Goal: Task Accomplishment & Management: Complete application form

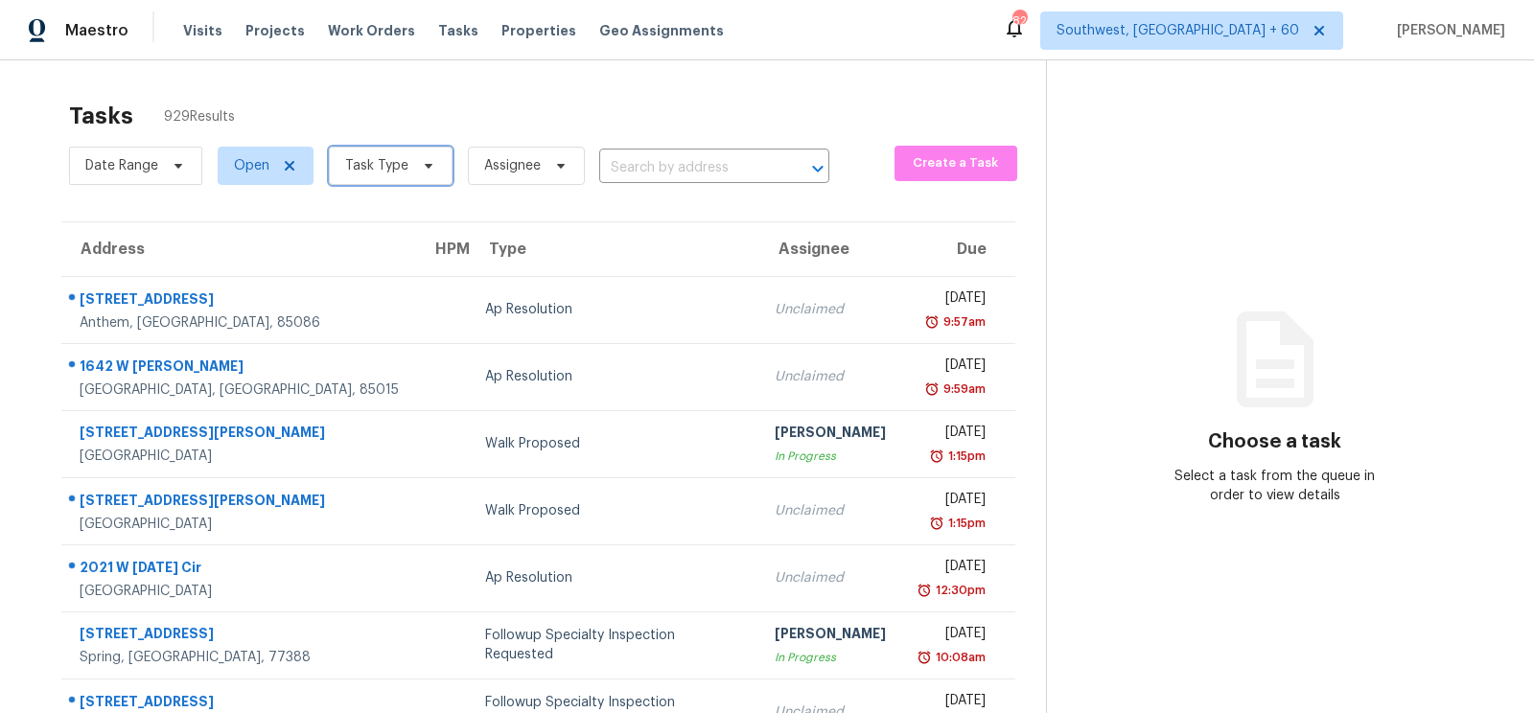
click at [421, 163] on icon at bounding box center [428, 165] width 15 height 15
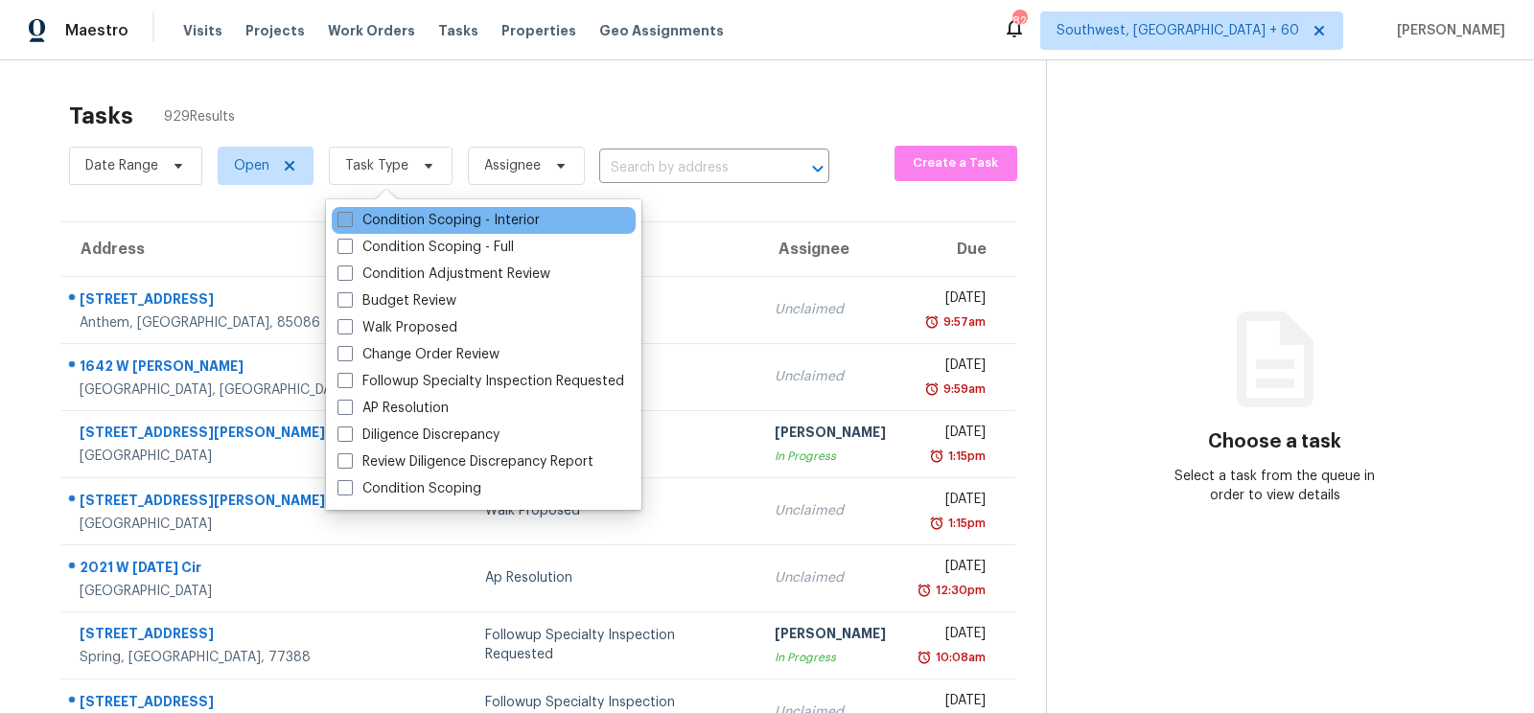
click at [430, 218] on label "Condition Scoping - Interior" at bounding box center [438, 220] width 202 height 19
click at [350, 218] on input "Condition Scoping - Interior" at bounding box center [343, 217] width 12 height 12
checkbox input "true"
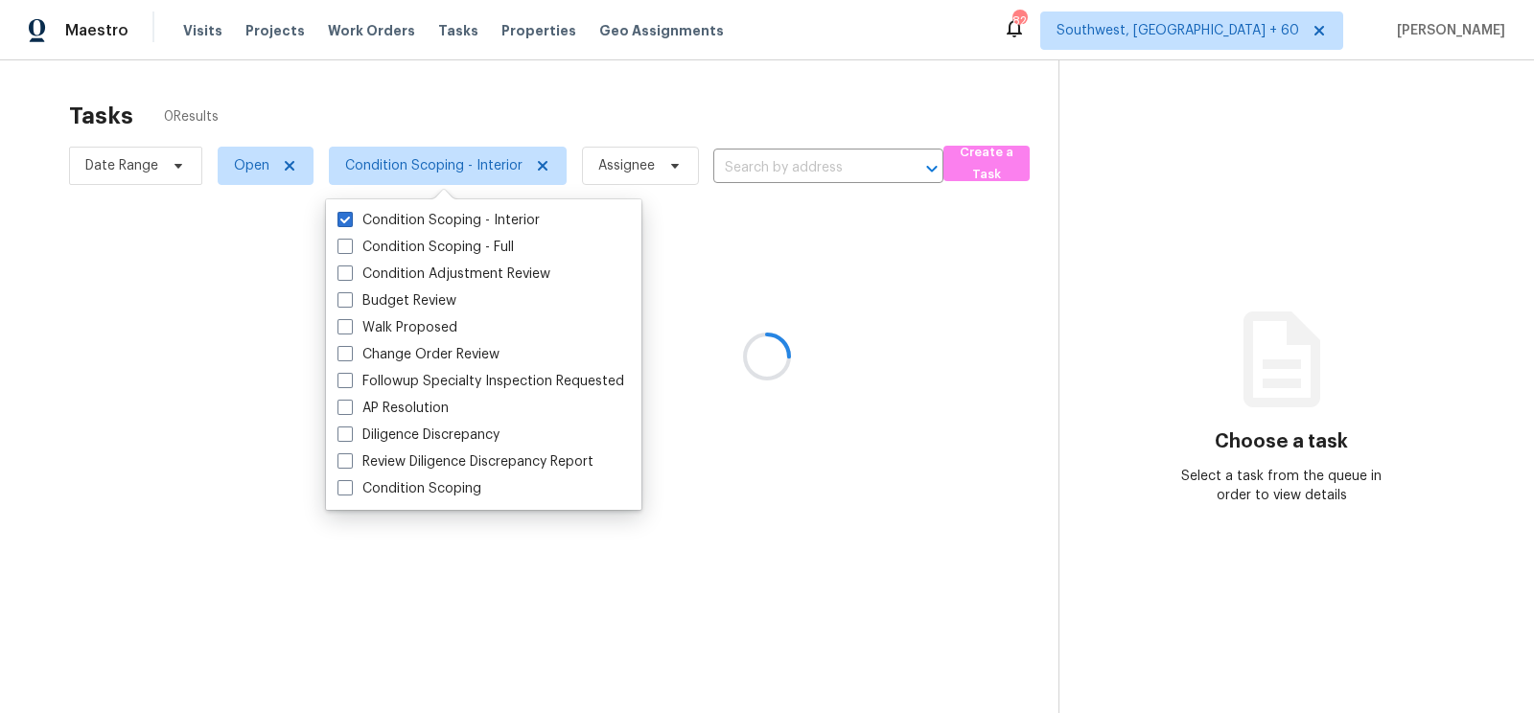
click at [584, 100] on div at bounding box center [767, 356] width 1534 height 713
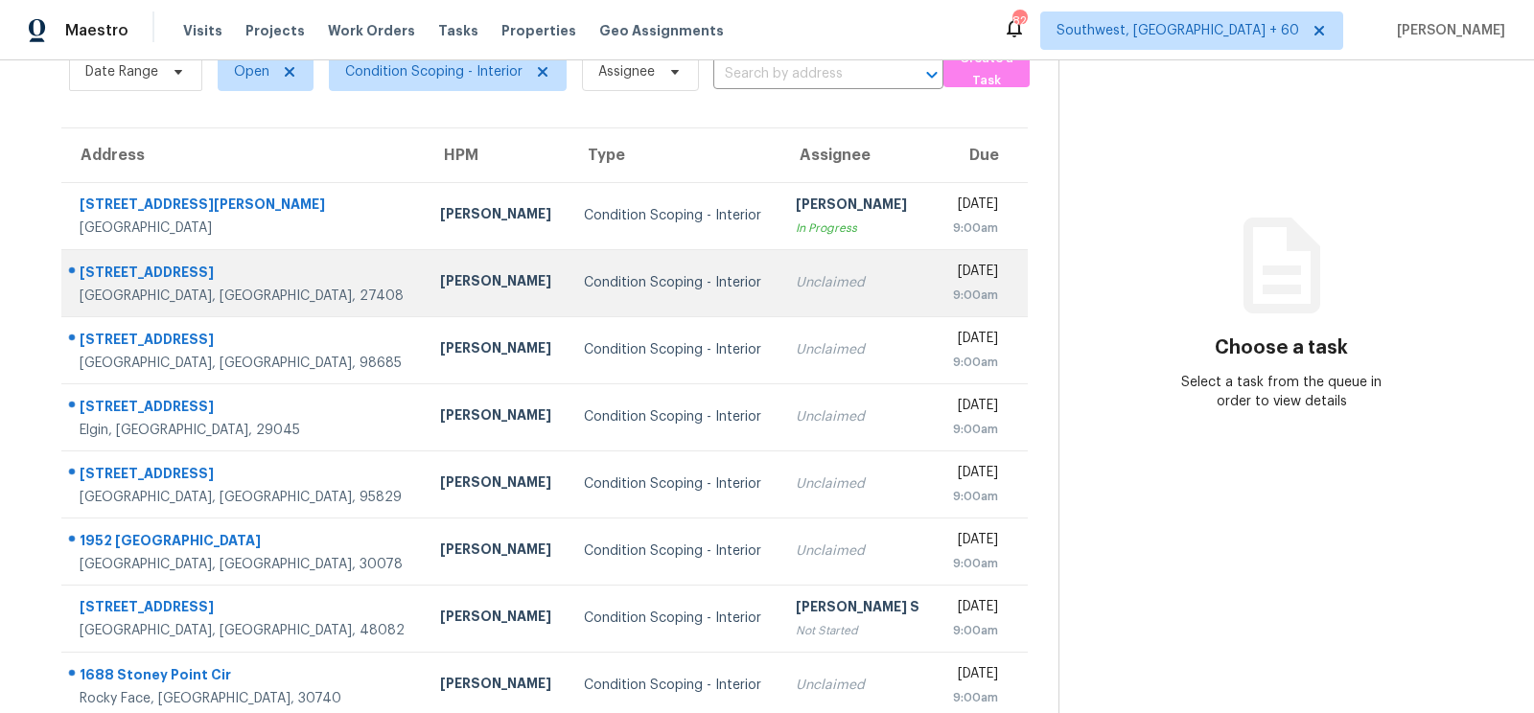
click at [780, 302] on td "Unclaimed" at bounding box center [858, 282] width 156 height 67
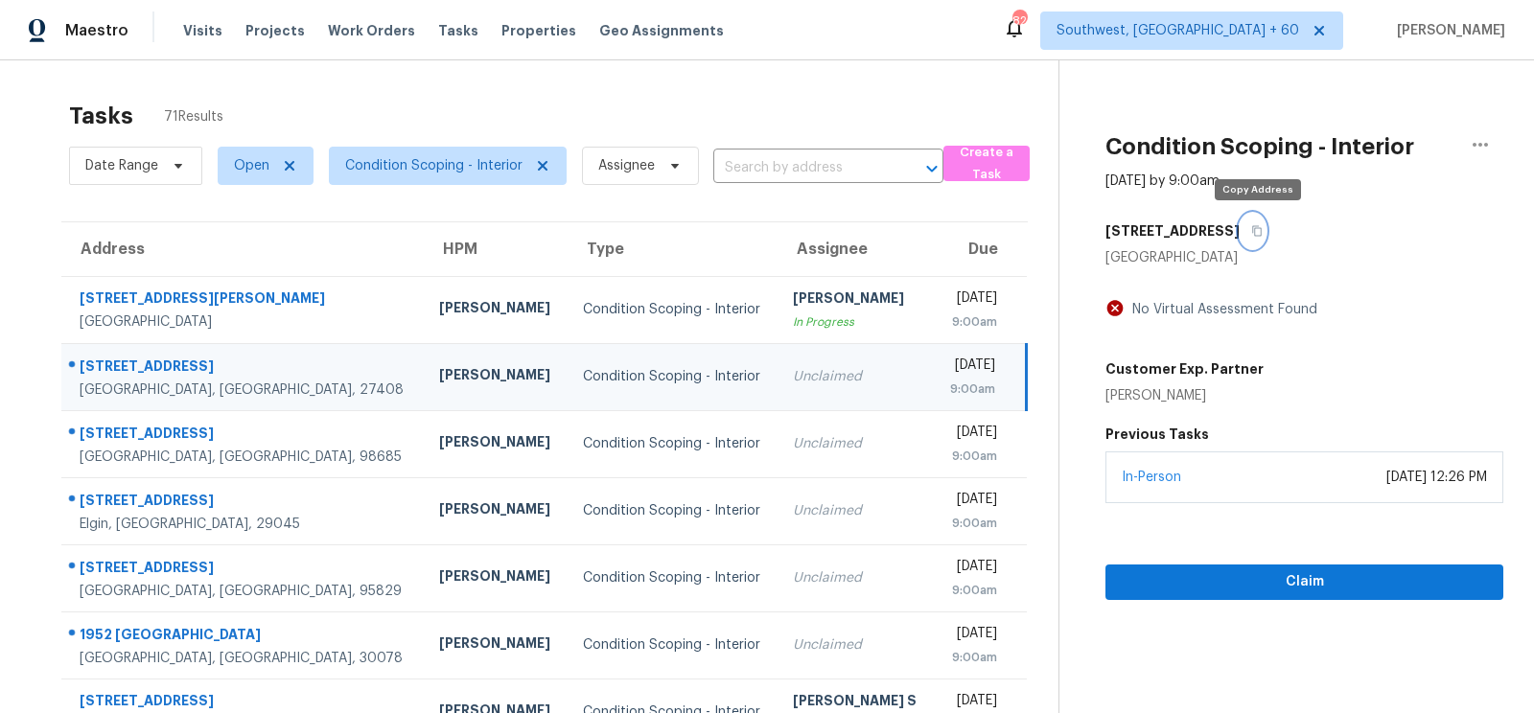
click at [1262, 227] on icon "button" at bounding box center [1258, 231] width 10 height 11
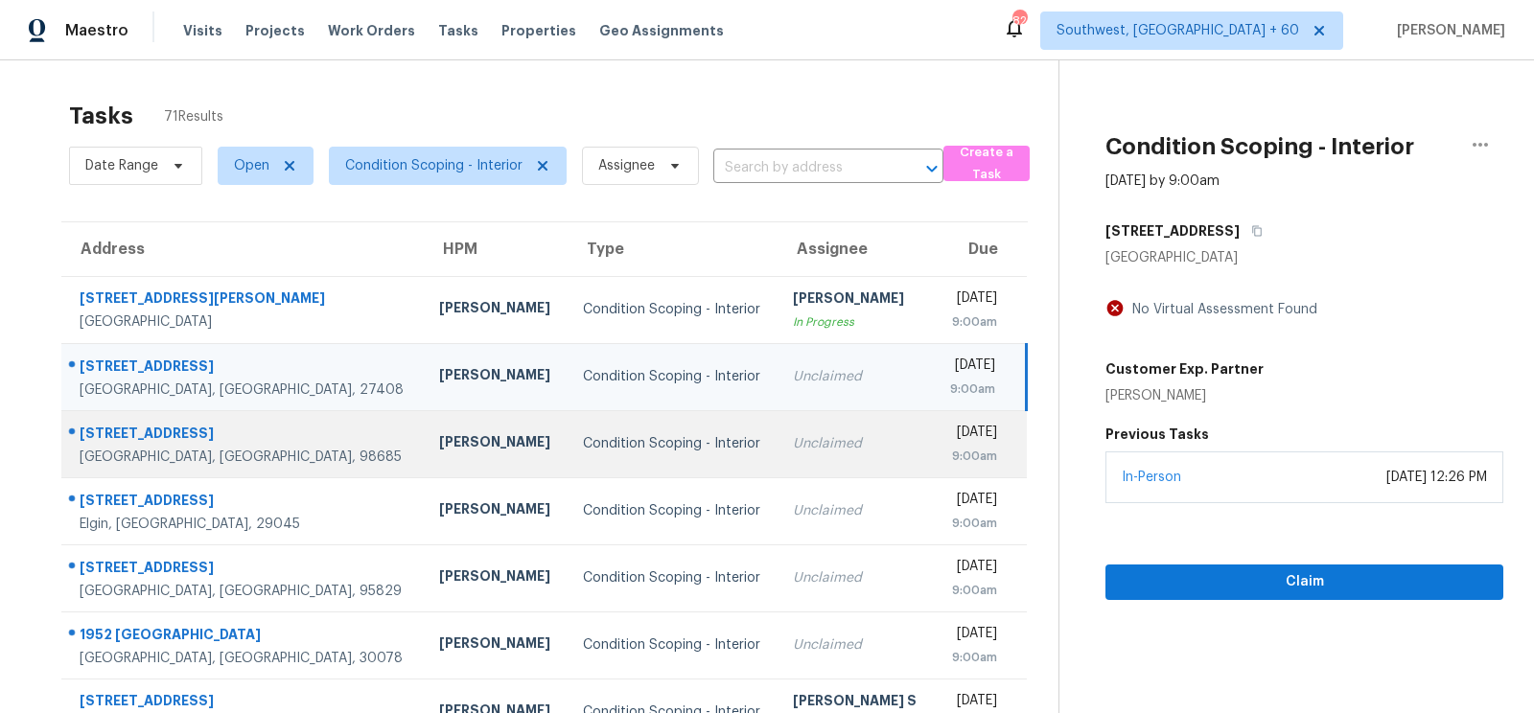
click at [640, 434] on div "Condition Scoping - Interior" at bounding box center [672, 443] width 179 height 19
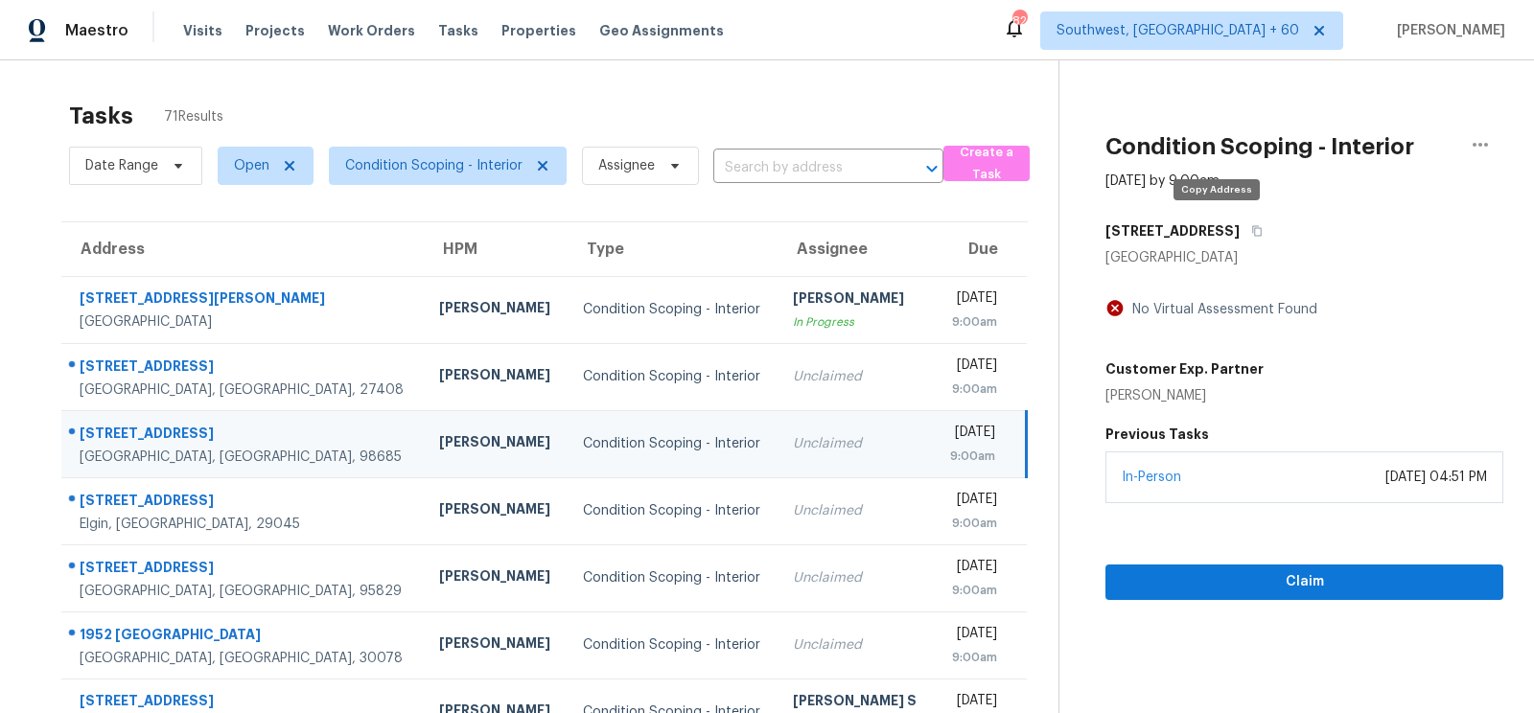
click at [1253, 230] on icon "button" at bounding box center [1258, 231] width 10 height 11
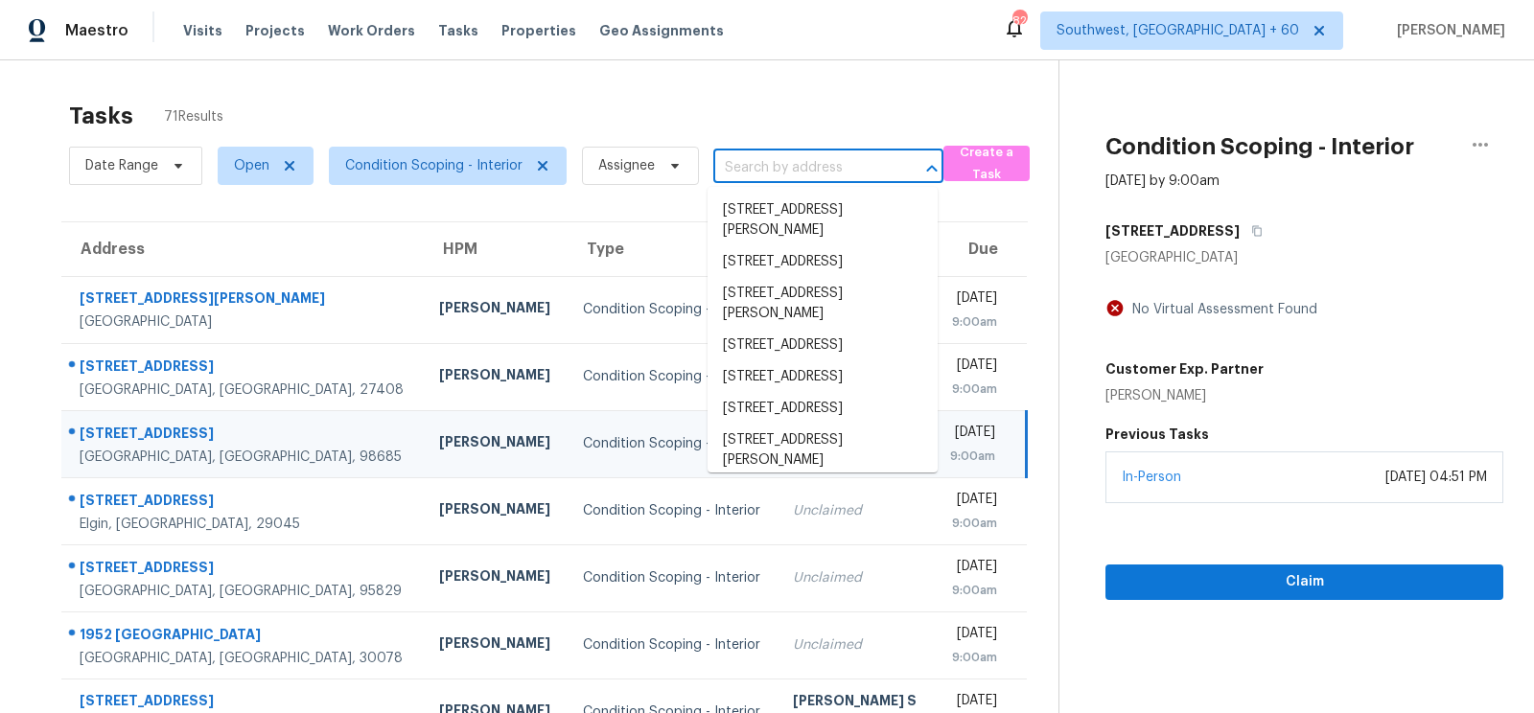
click at [724, 174] on input "text" at bounding box center [801, 168] width 176 height 30
click at [666, 435] on div "Condition Scoping - Interior" at bounding box center [672, 443] width 179 height 19
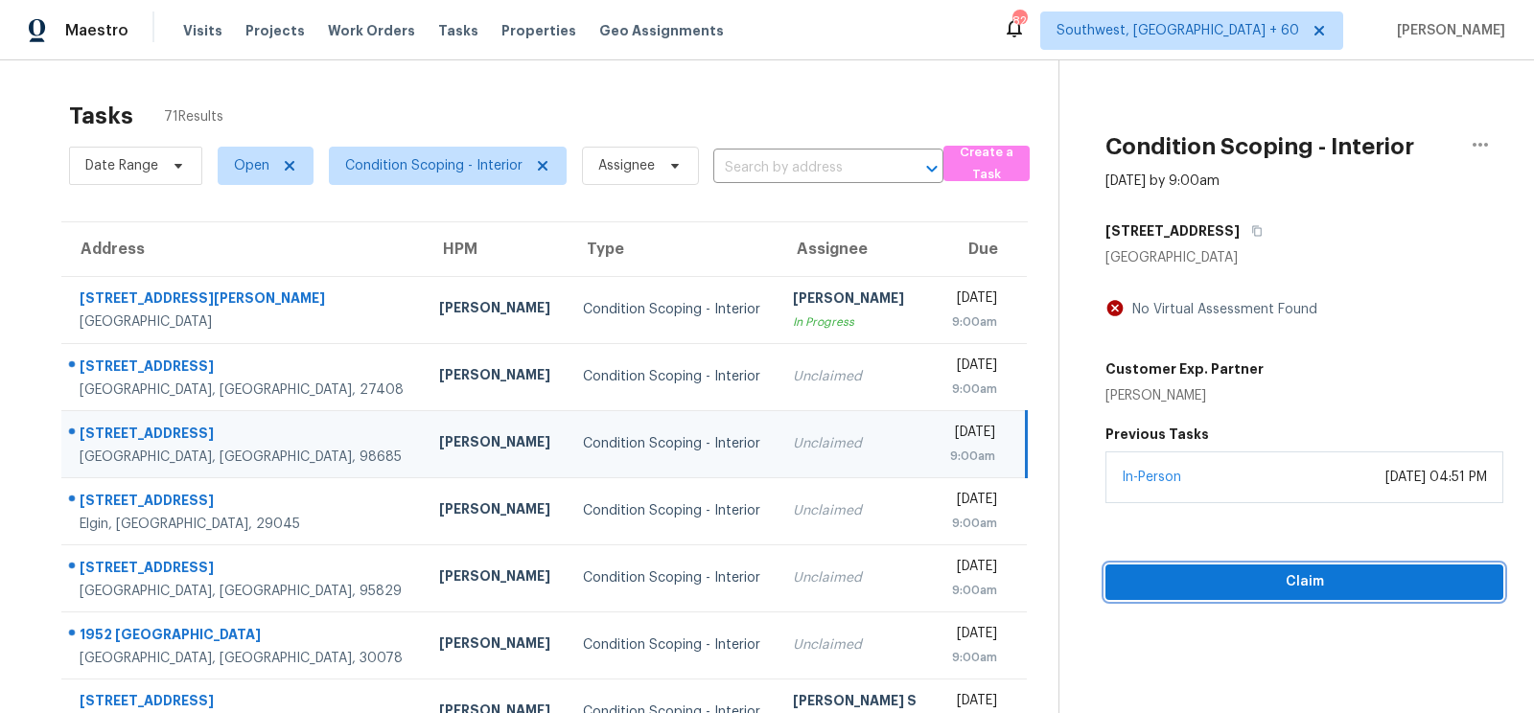
click at [1351, 586] on span "Claim" at bounding box center [1304, 582] width 367 height 24
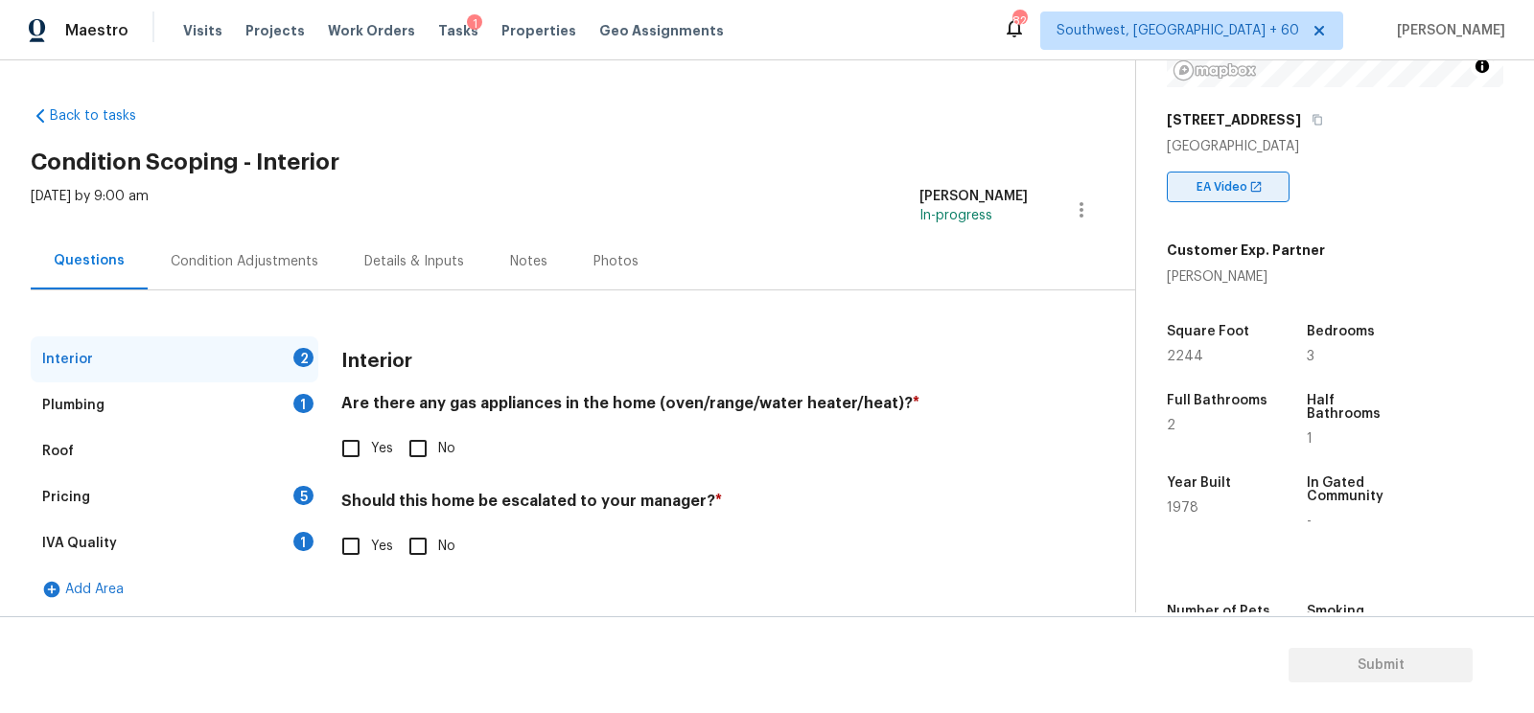
scroll to position [283, 0]
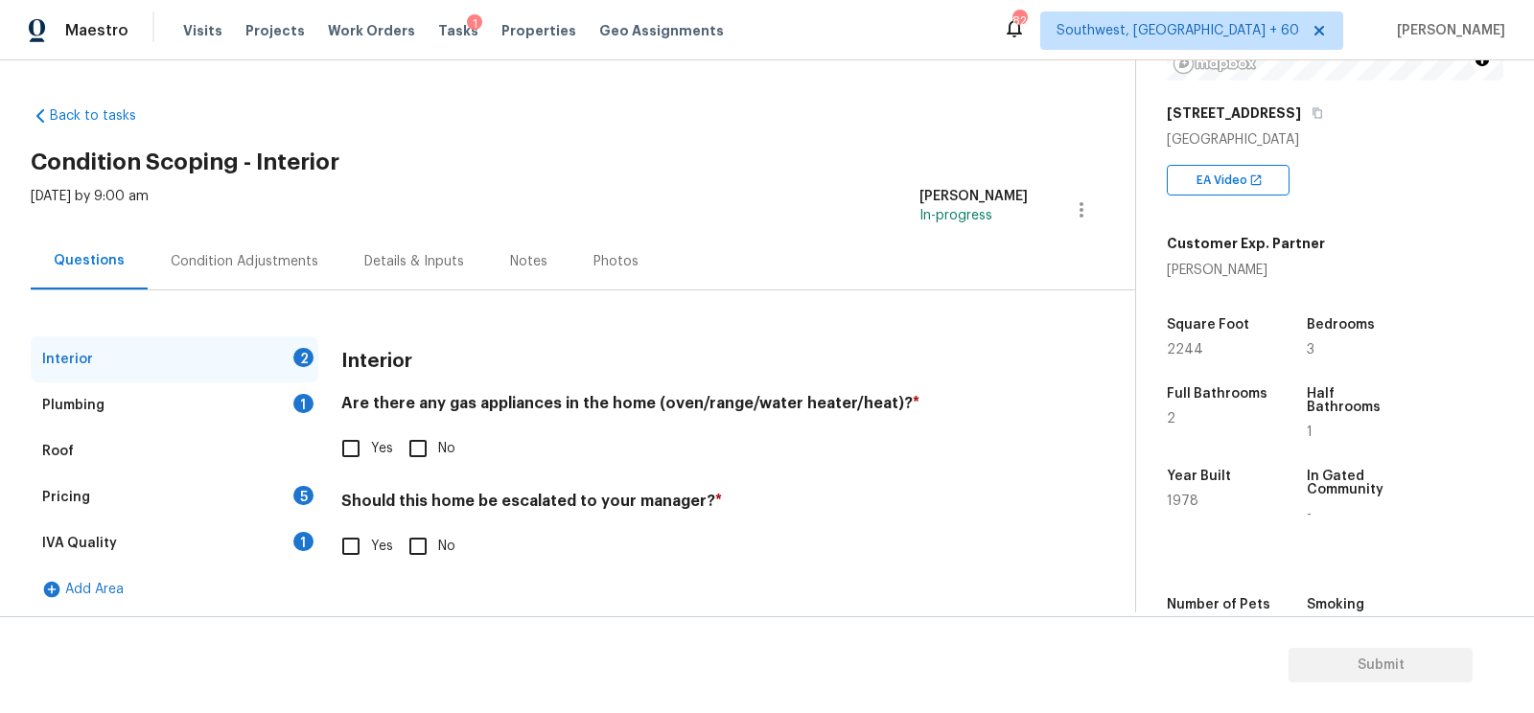
click at [413, 447] on input "No" at bounding box center [418, 449] width 40 height 40
checkbox input "true"
click at [422, 553] on input "No" at bounding box center [418, 548] width 40 height 40
checkbox input "true"
click at [273, 398] on div "Plumbing 1" at bounding box center [175, 406] width 288 height 46
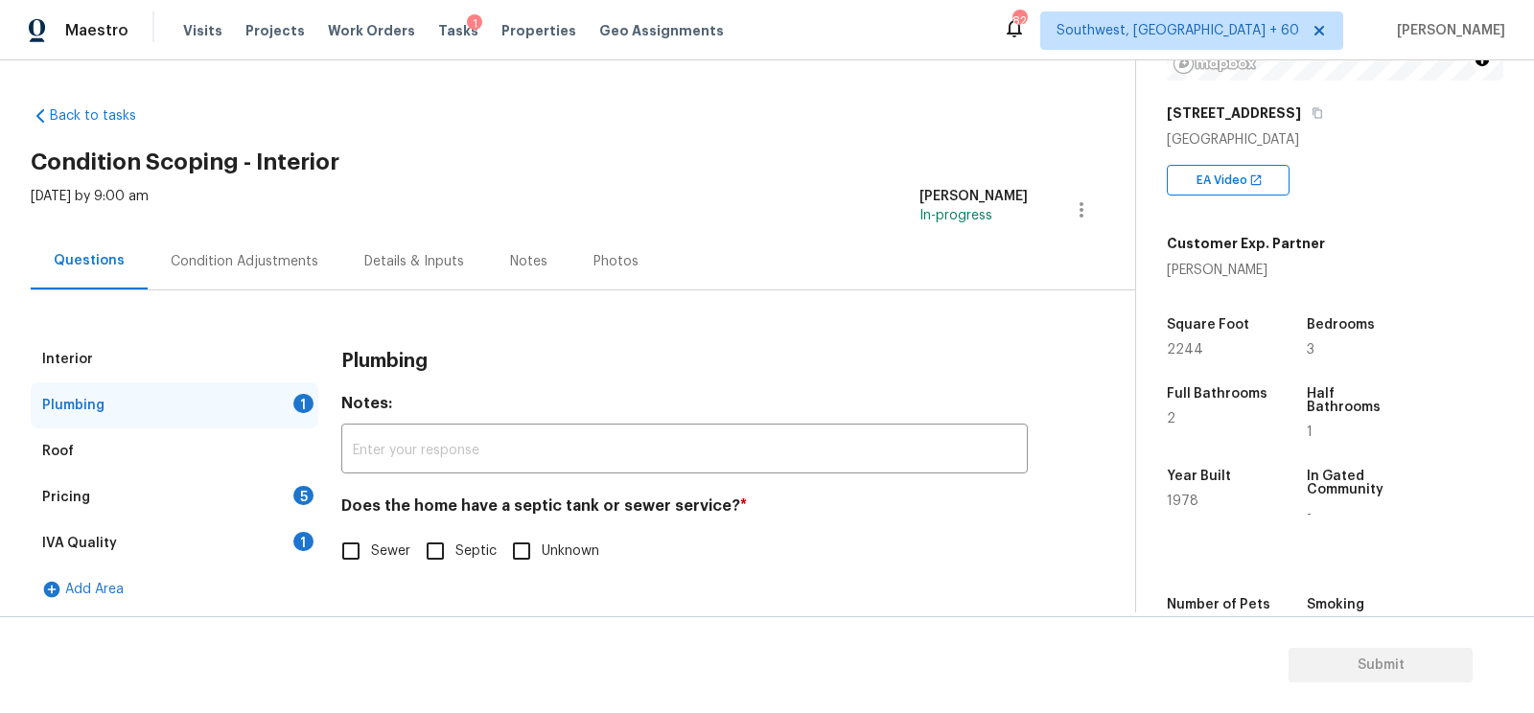
click at [381, 579] on div "Plumbing Notes: ​ Does the home have a septic tank or sewer service? * Sewer Se…" at bounding box center [684, 466] width 686 height 258
click at [354, 548] on input "Sewer" at bounding box center [351, 551] width 40 height 40
checkbox input "true"
click at [292, 537] on div "IVA Quality 1" at bounding box center [175, 544] width 288 height 46
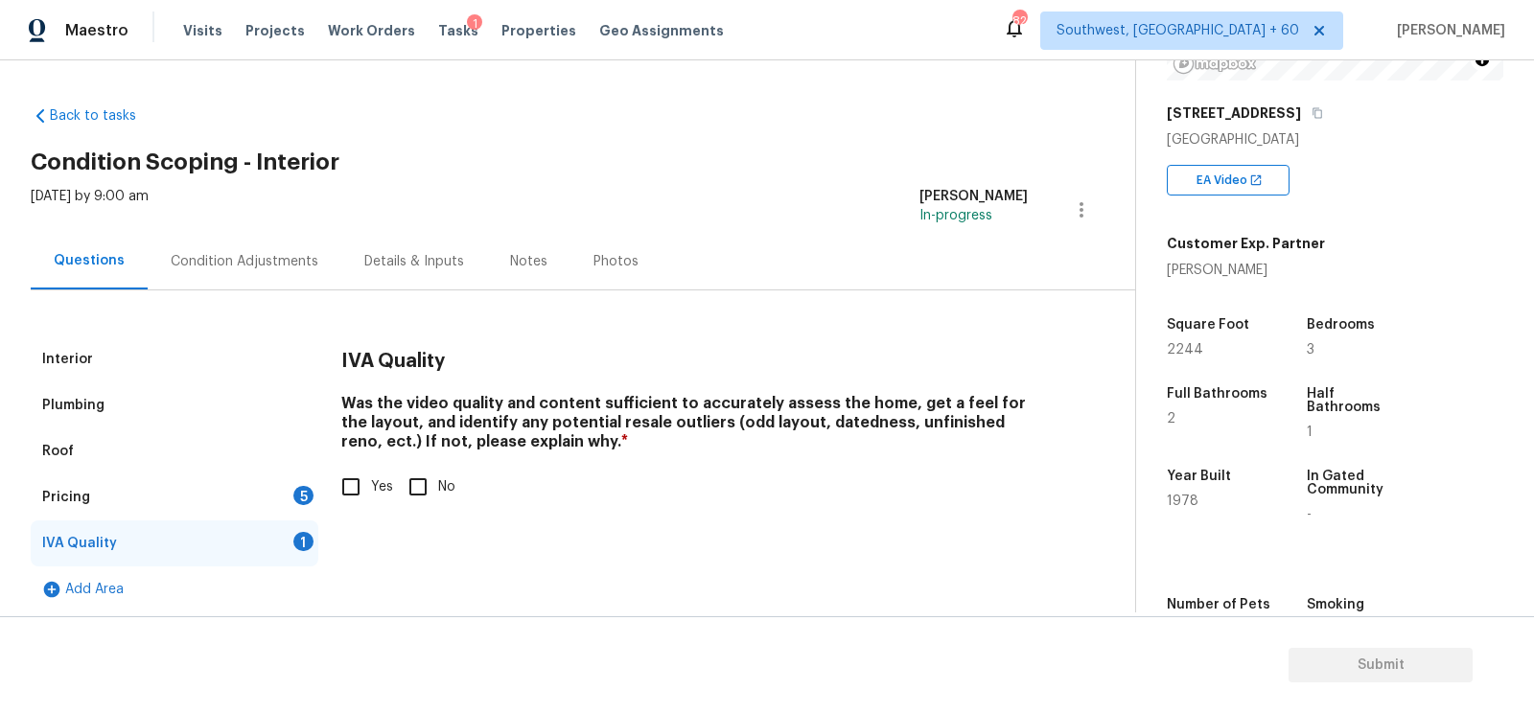
click at [372, 478] on span "Yes" at bounding box center [382, 487] width 22 height 20
click at [371, 478] on input "Yes" at bounding box center [351, 487] width 40 height 40
checkbox input "true"
click at [306, 489] on div "5" at bounding box center [303, 495] width 20 height 19
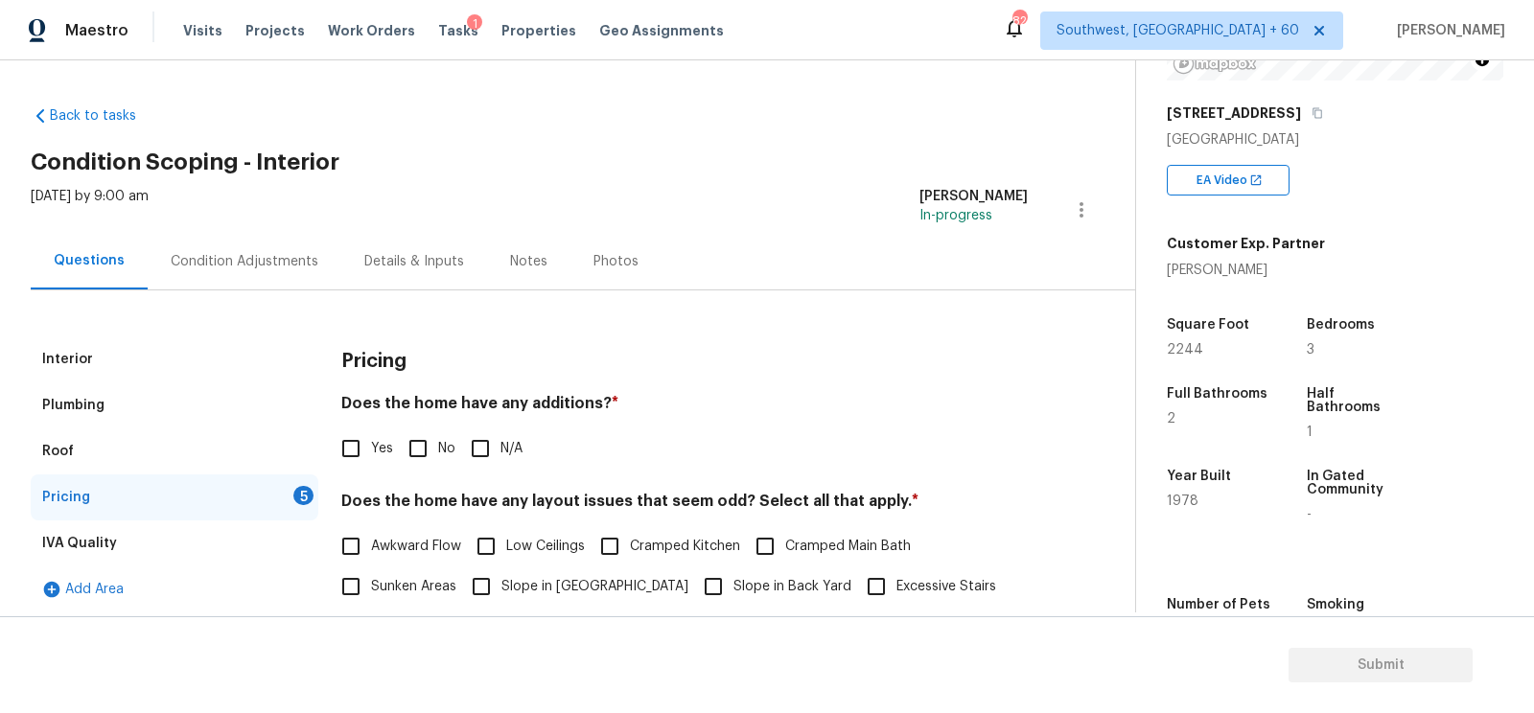
click at [403, 446] on input "No" at bounding box center [418, 449] width 40 height 40
checkbox input "true"
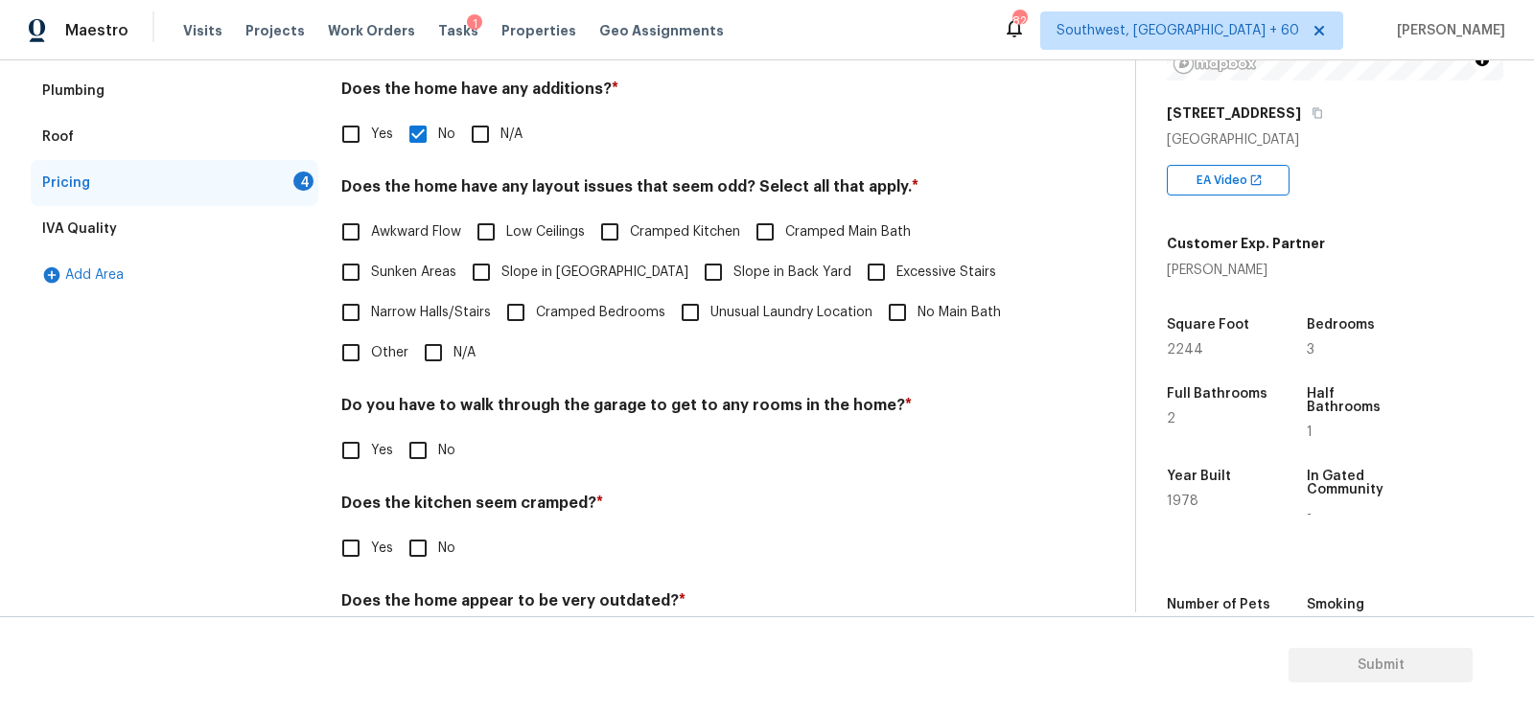
scroll to position [361, 0]
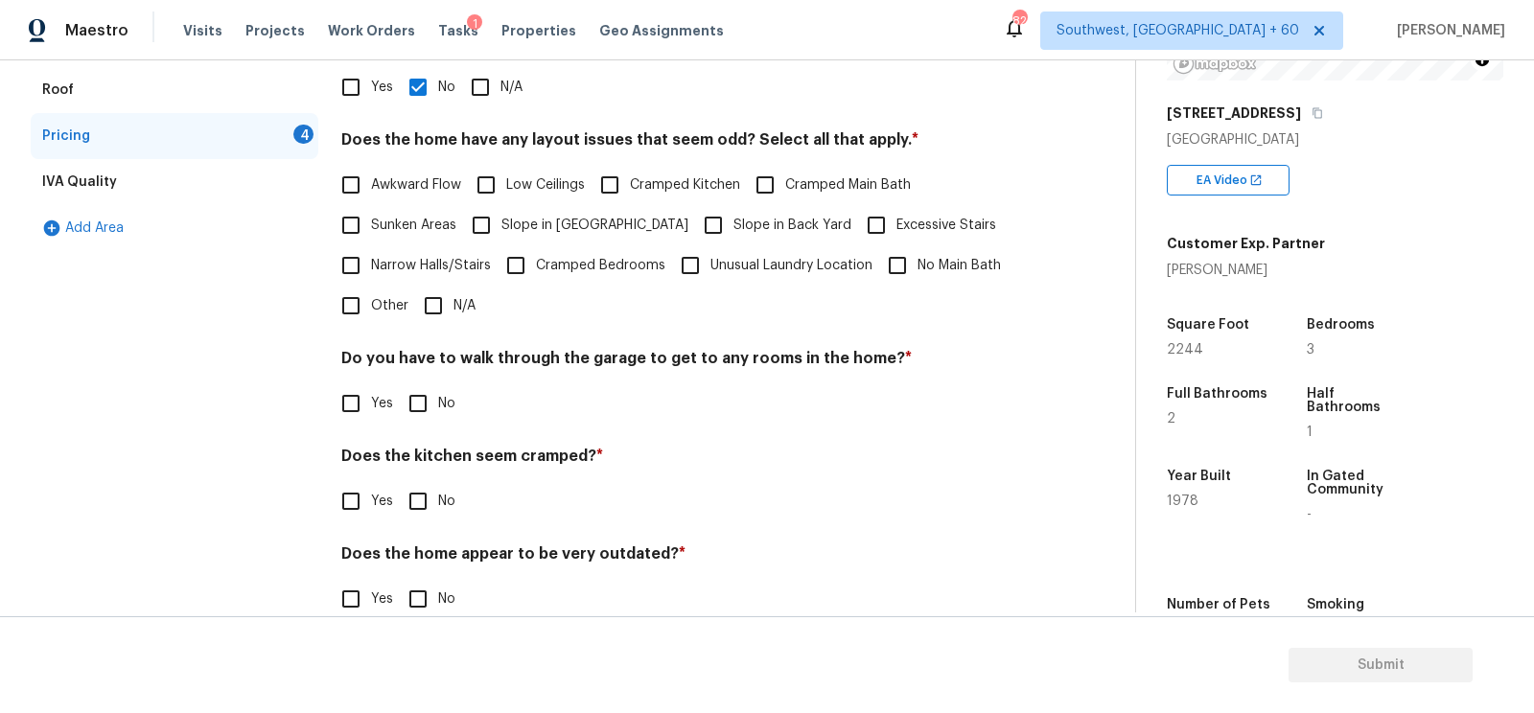
click at [433, 328] on div "Pricing Does the home have any additions? * Yes No N/A Does the home have any l…" at bounding box center [684, 308] width 686 height 667
click at [437, 305] on input "N/A" at bounding box center [433, 306] width 40 height 40
checkbox input "true"
click at [425, 401] on input "No" at bounding box center [418, 405] width 40 height 40
checkbox input "true"
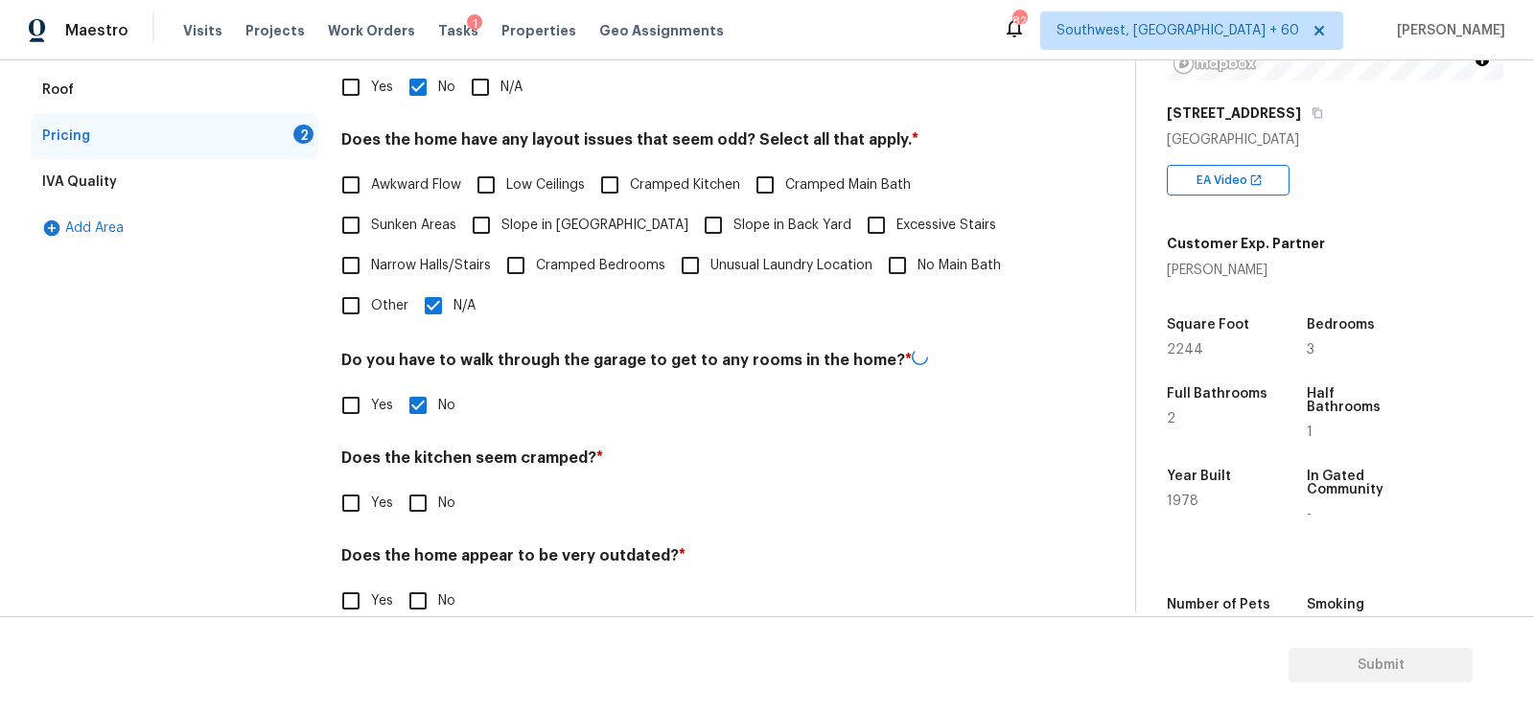
click at [418, 500] on input "No" at bounding box center [418, 503] width 40 height 40
checkbox input "true"
click at [432, 605] on input "No" at bounding box center [418, 601] width 40 height 40
checkbox input "true"
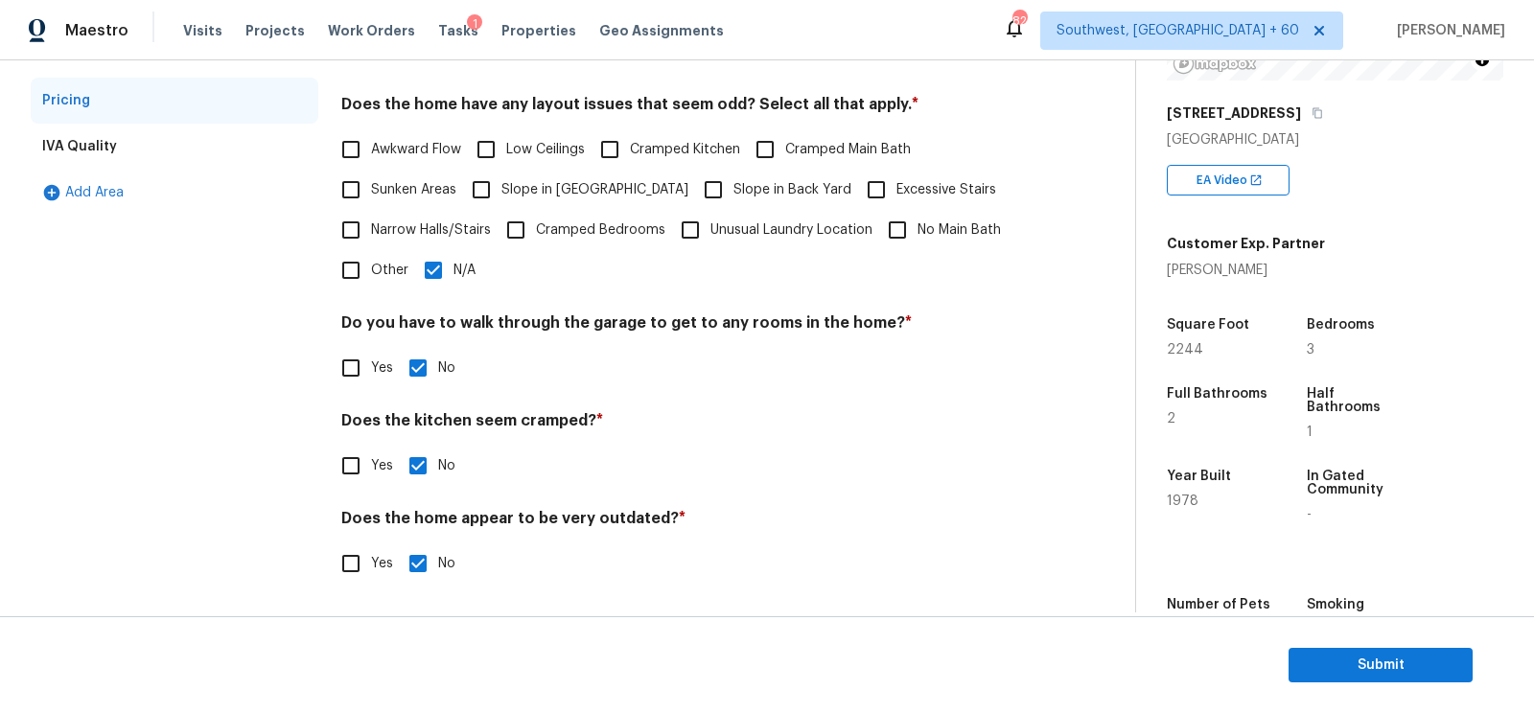
scroll to position [0, 0]
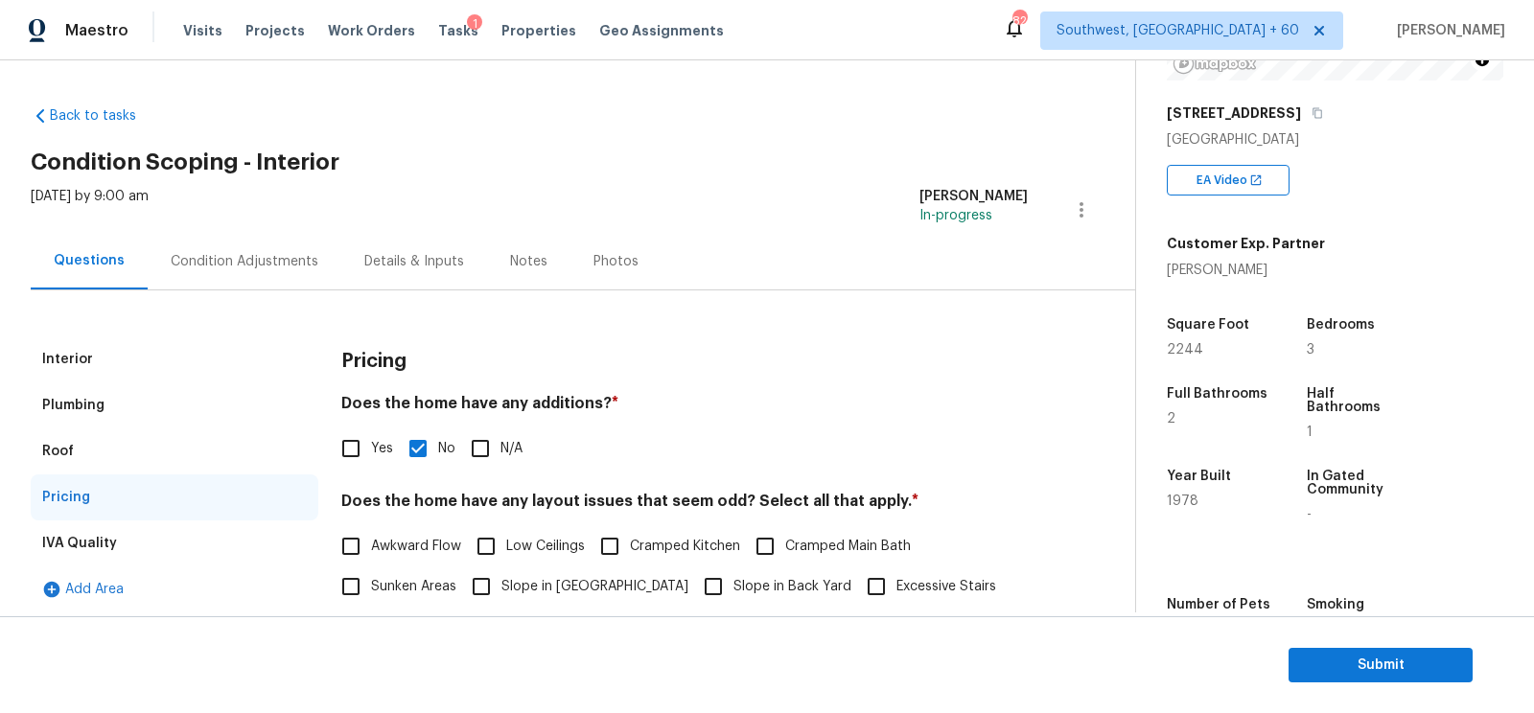
click at [273, 271] on div "Condition Adjustments" at bounding box center [245, 261] width 194 height 57
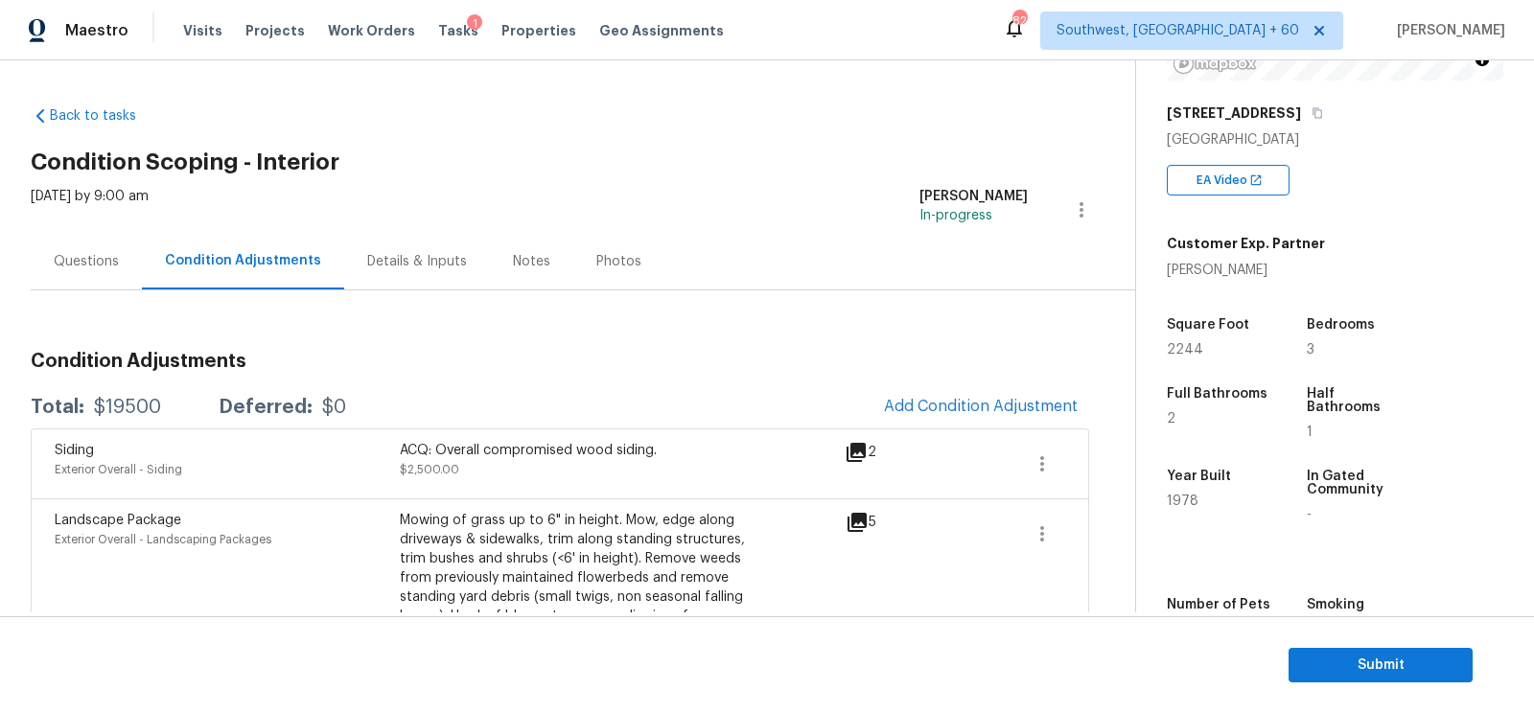
click at [88, 255] on div "Questions" at bounding box center [86, 261] width 65 height 19
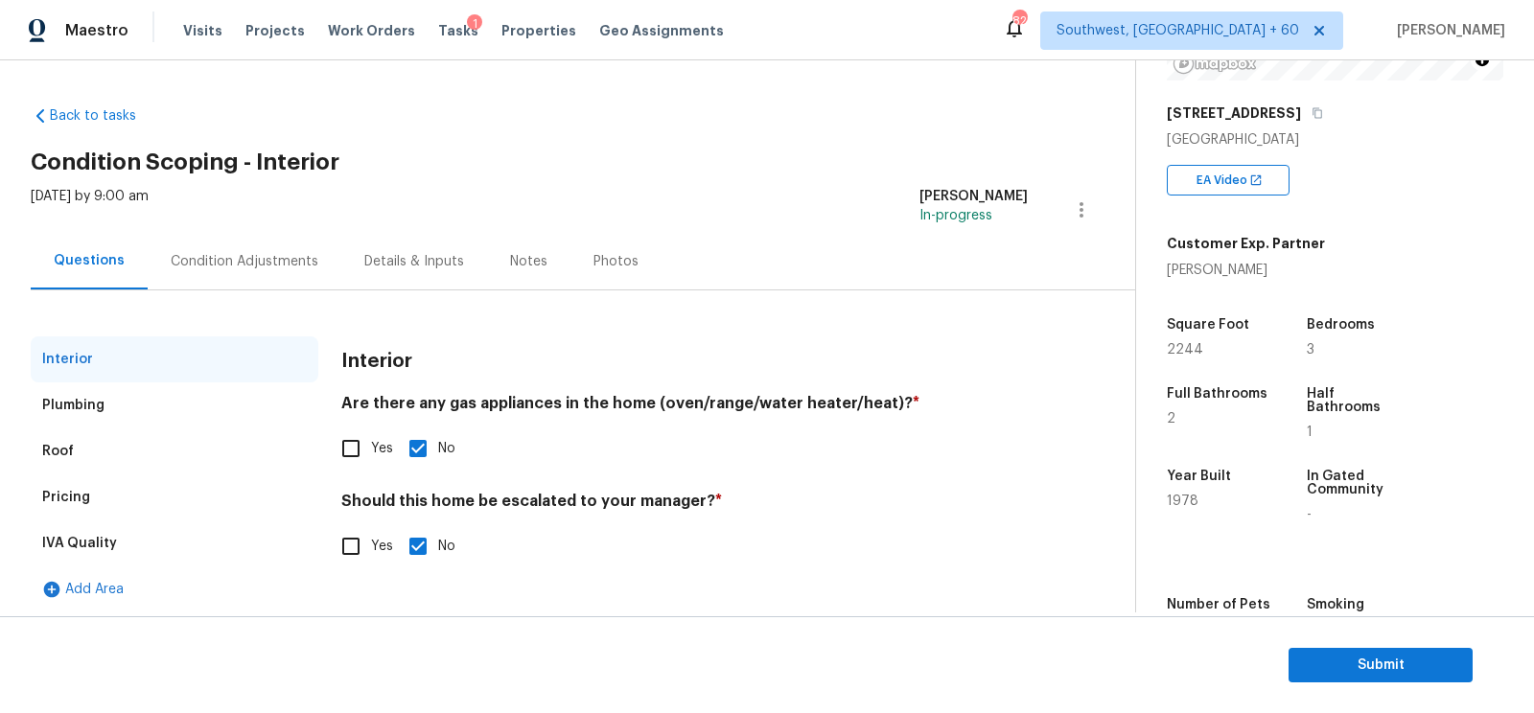
scroll to position [5, 0]
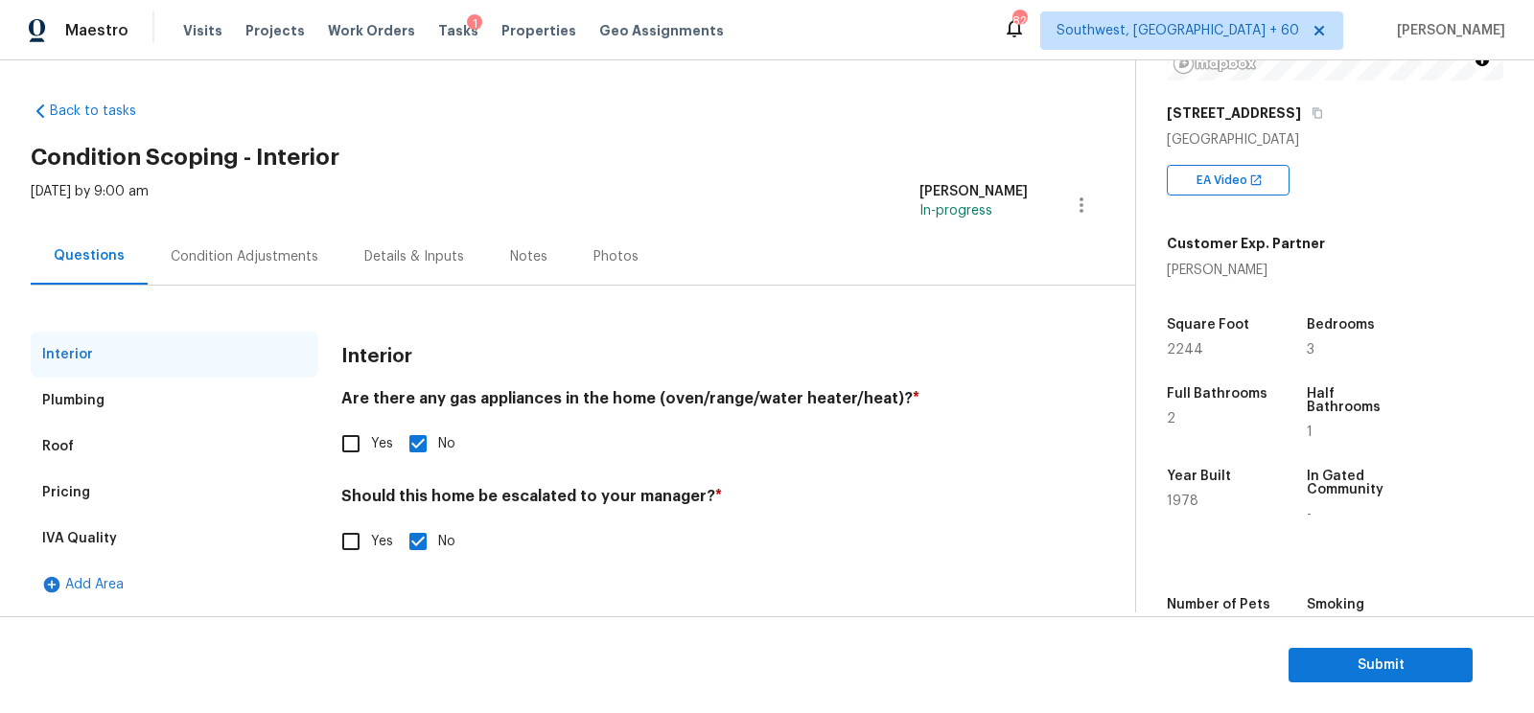
click at [359, 540] on input "Yes" at bounding box center [351, 542] width 40 height 40
checkbox input "true"
checkbox input "false"
click at [415, 596] on input "text" at bounding box center [684, 592] width 686 height 45
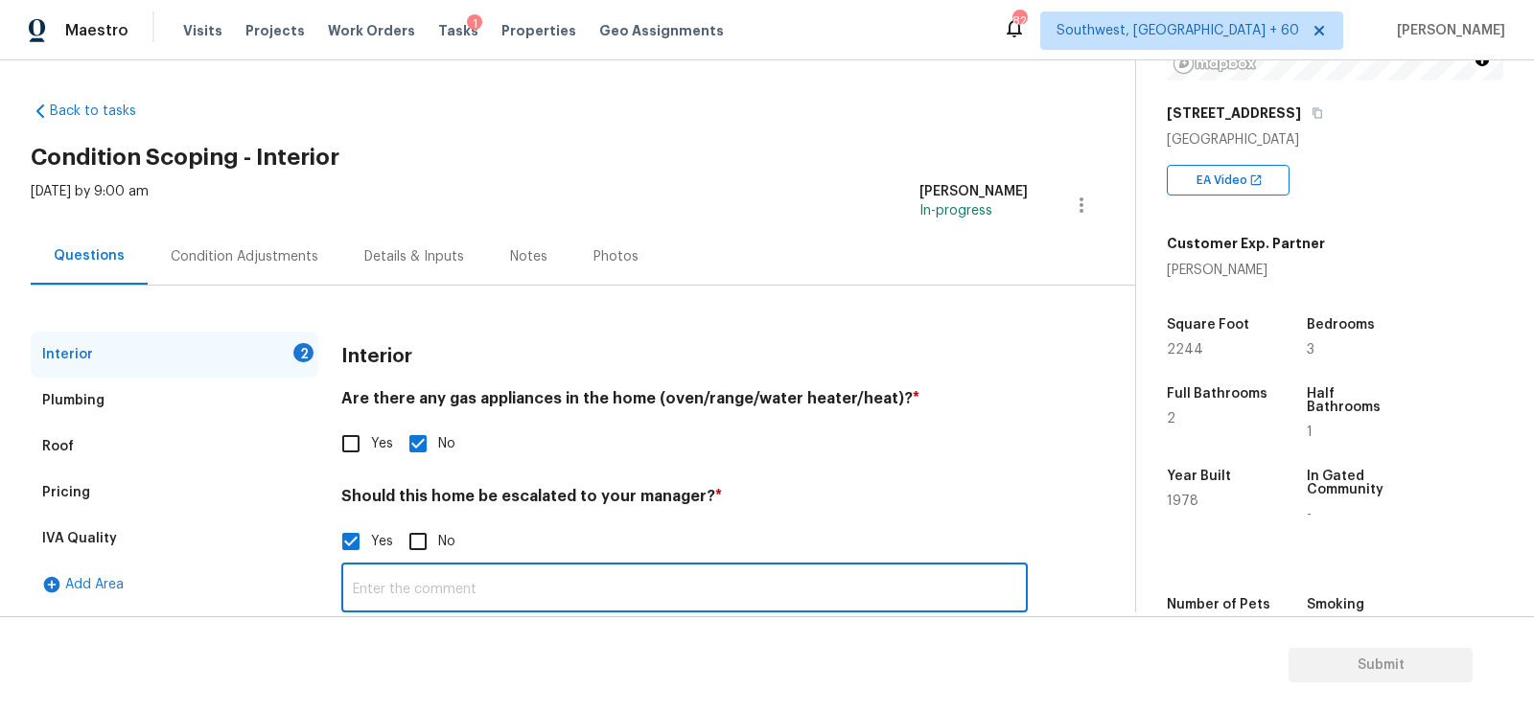
paste input "Seller mentioned there was at one time an issue with drainage, but they had a s…"
paste input "Home has AC however the unit is in op and will need a full system replacement."
type input "Seller mentioned there was at one time an issue with drainage, but they had a s…"
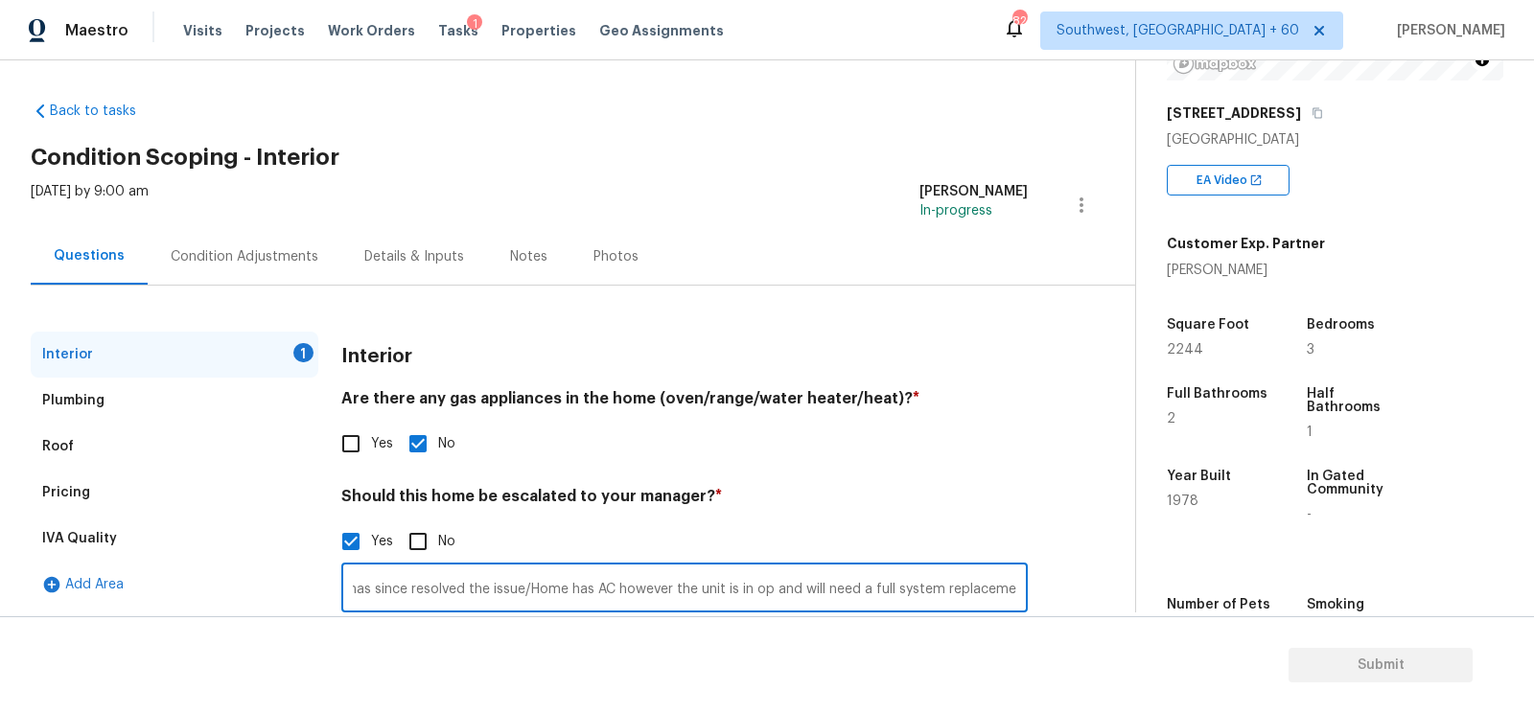
scroll to position [0, 0]
click at [211, 237] on div "Condition Adjustments" at bounding box center [245, 256] width 194 height 57
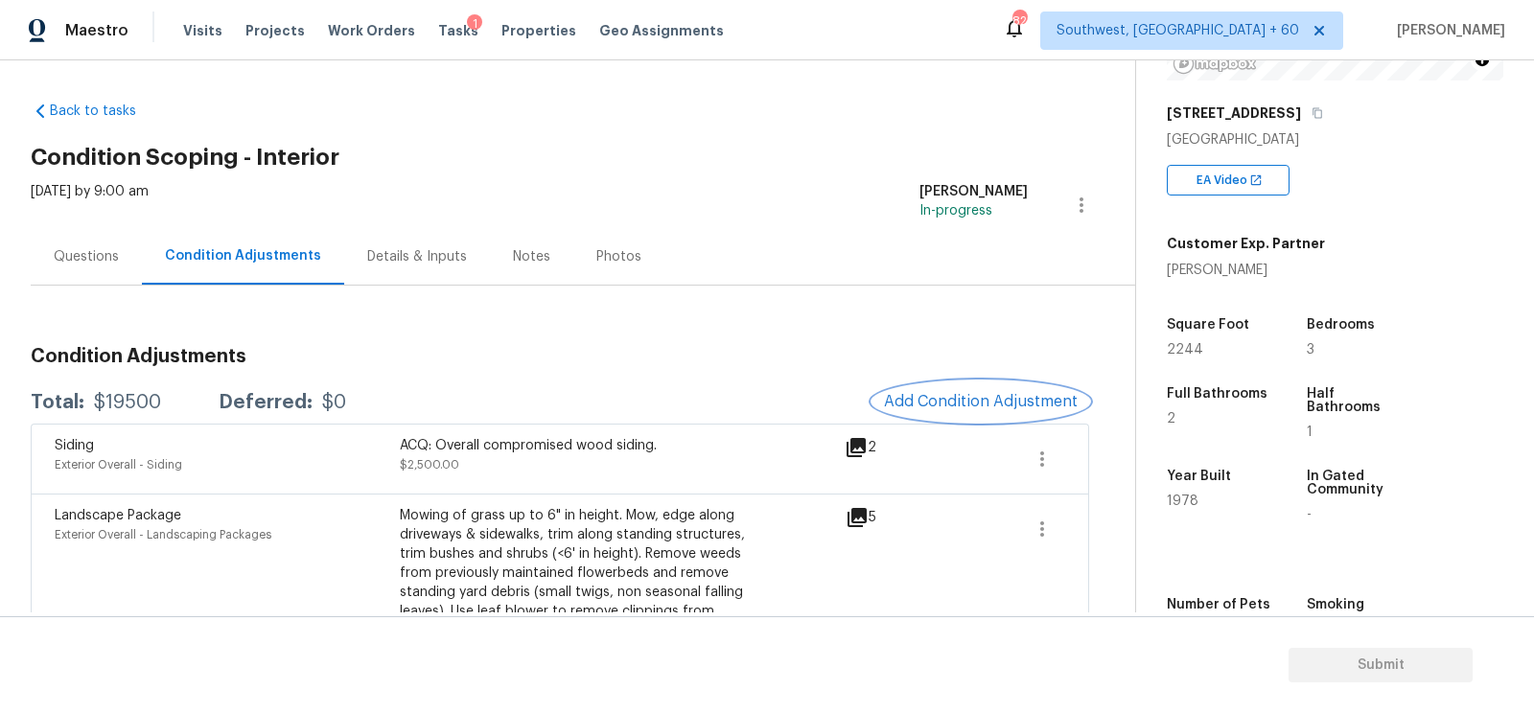
click at [969, 400] on span "Add Condition Adjustment" at bounding box center [981, 401] width 194 height 17
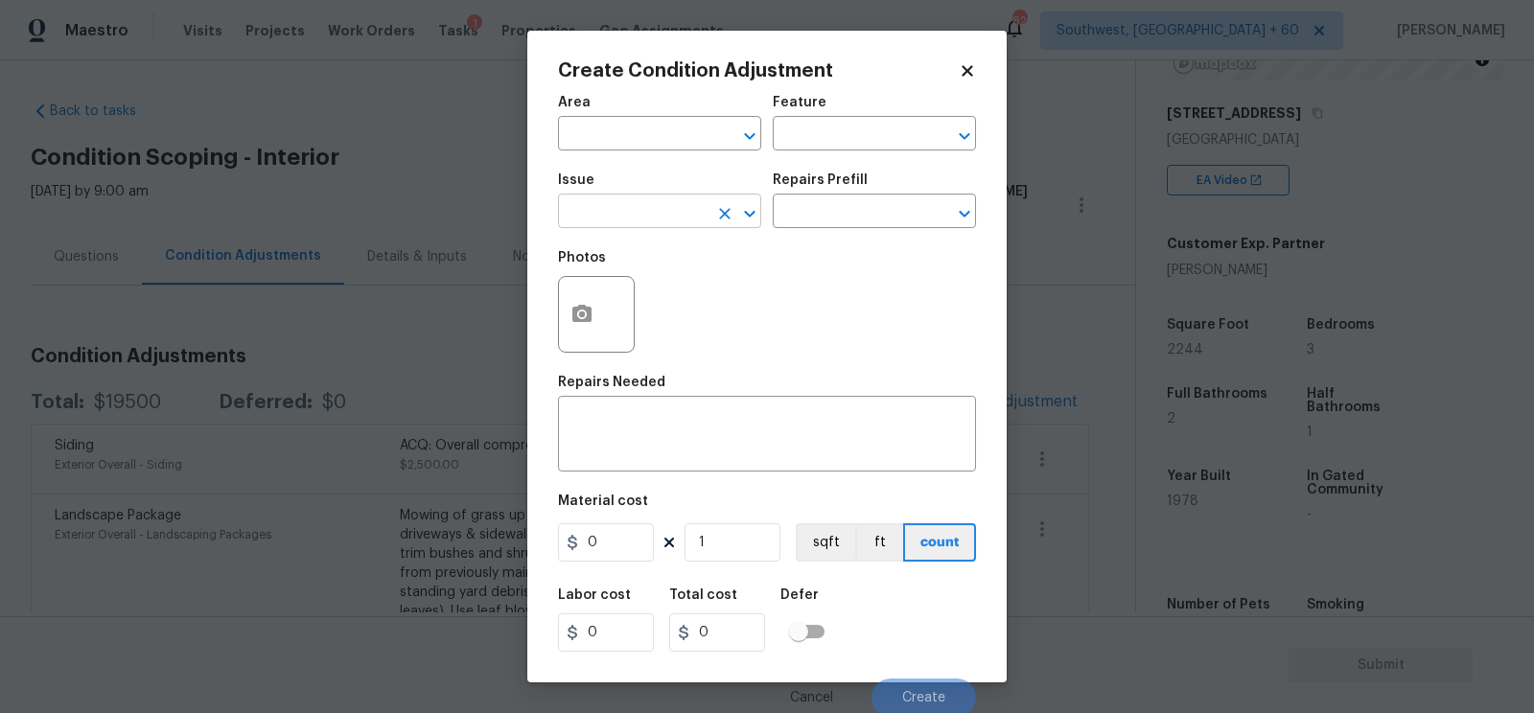
click at [676, 221] on input "text" at bounding box center [633, 213] width 150 height 30
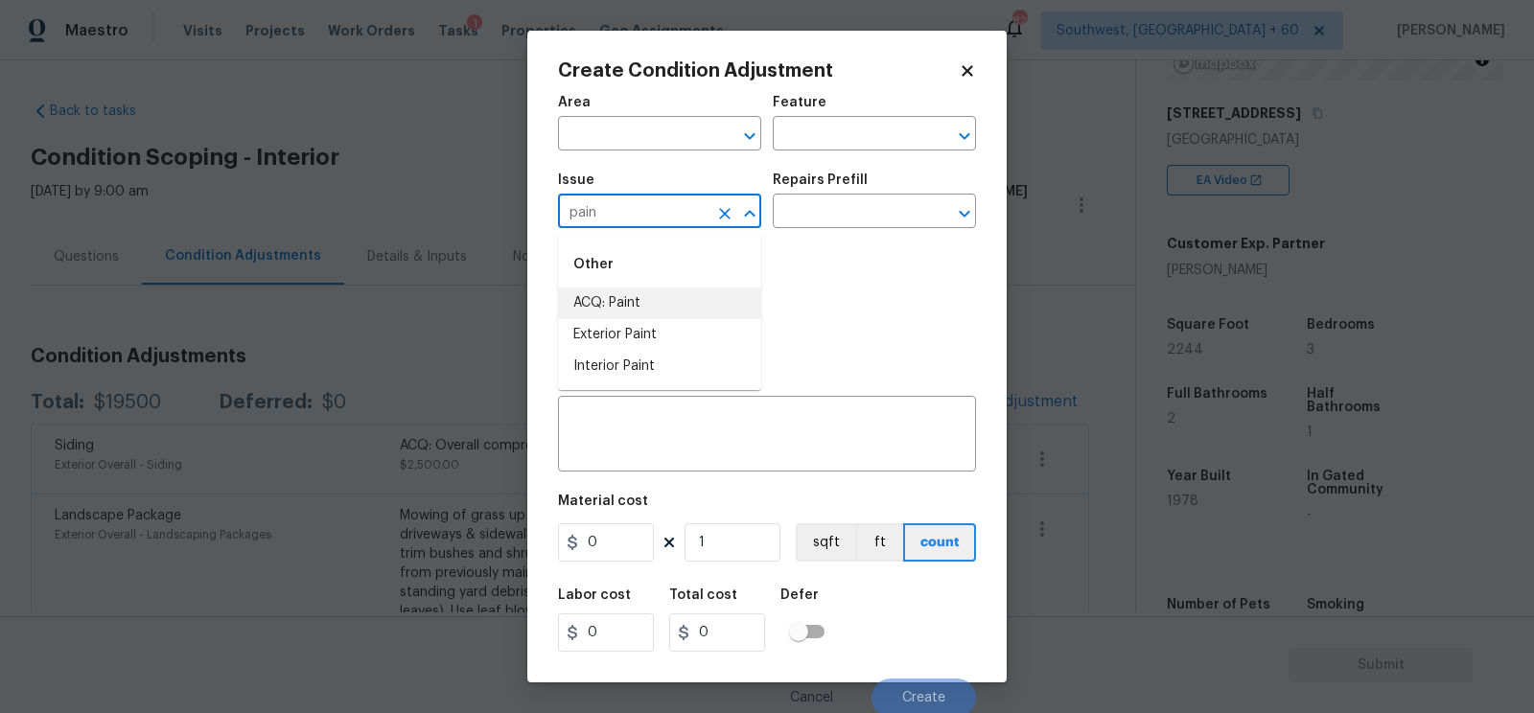
click at [606, 310] on li "ACQ: Paint" at bounding box center [659, 304] width 203 height 32
type input "ACQ: Paint"
click at [832, 208] on input "text" at bounding box center [848, 213] width 150 height 30
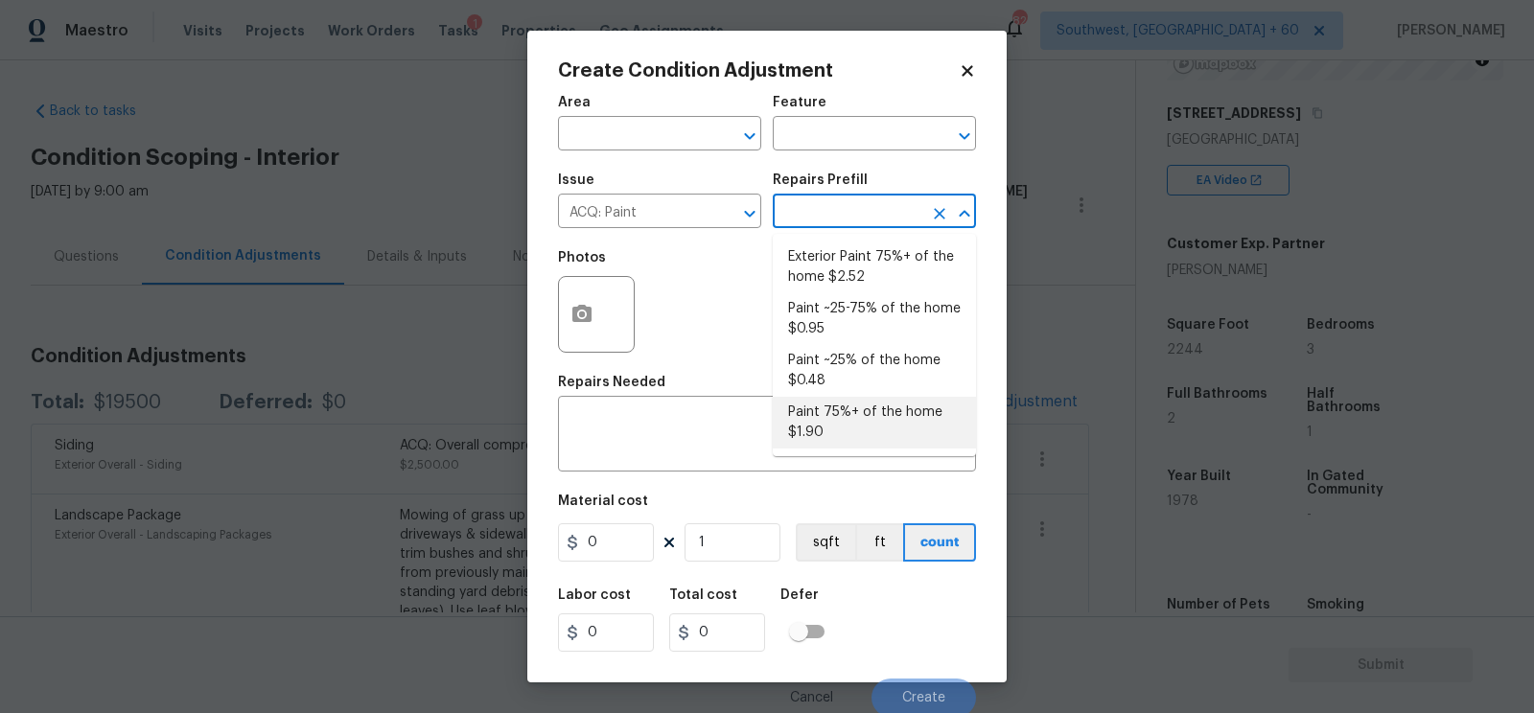
click at [845, 435] on li "Paint 75%+ of the home $1.90" at bounding box center [874, 423] width 203 height 52
type input "Acquisition"
type textarea "Acquisition Scope: 75%+ of the home will likely require interior paint"
type input "1.9"
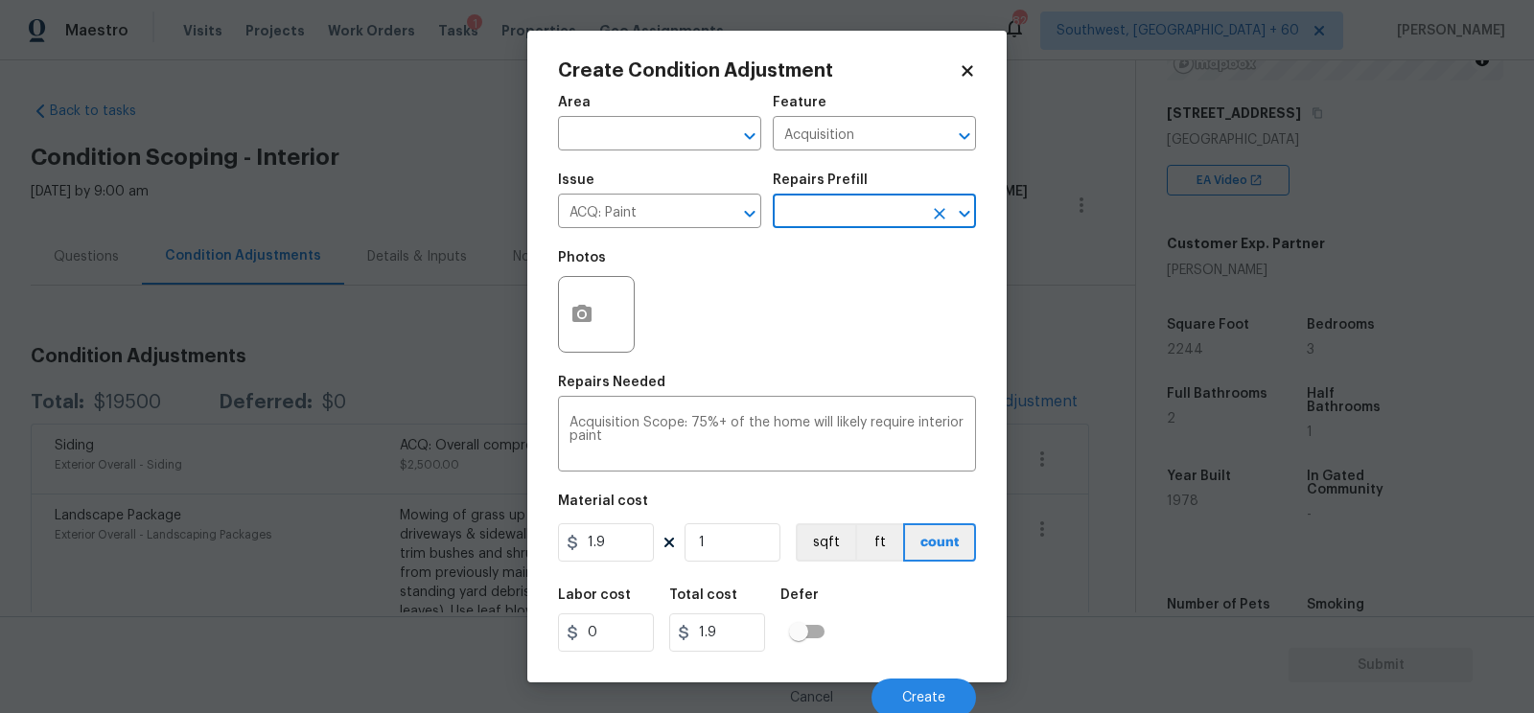
click at [853, 201] on input "text" at bounding box center [848, 213] width 150 height 30
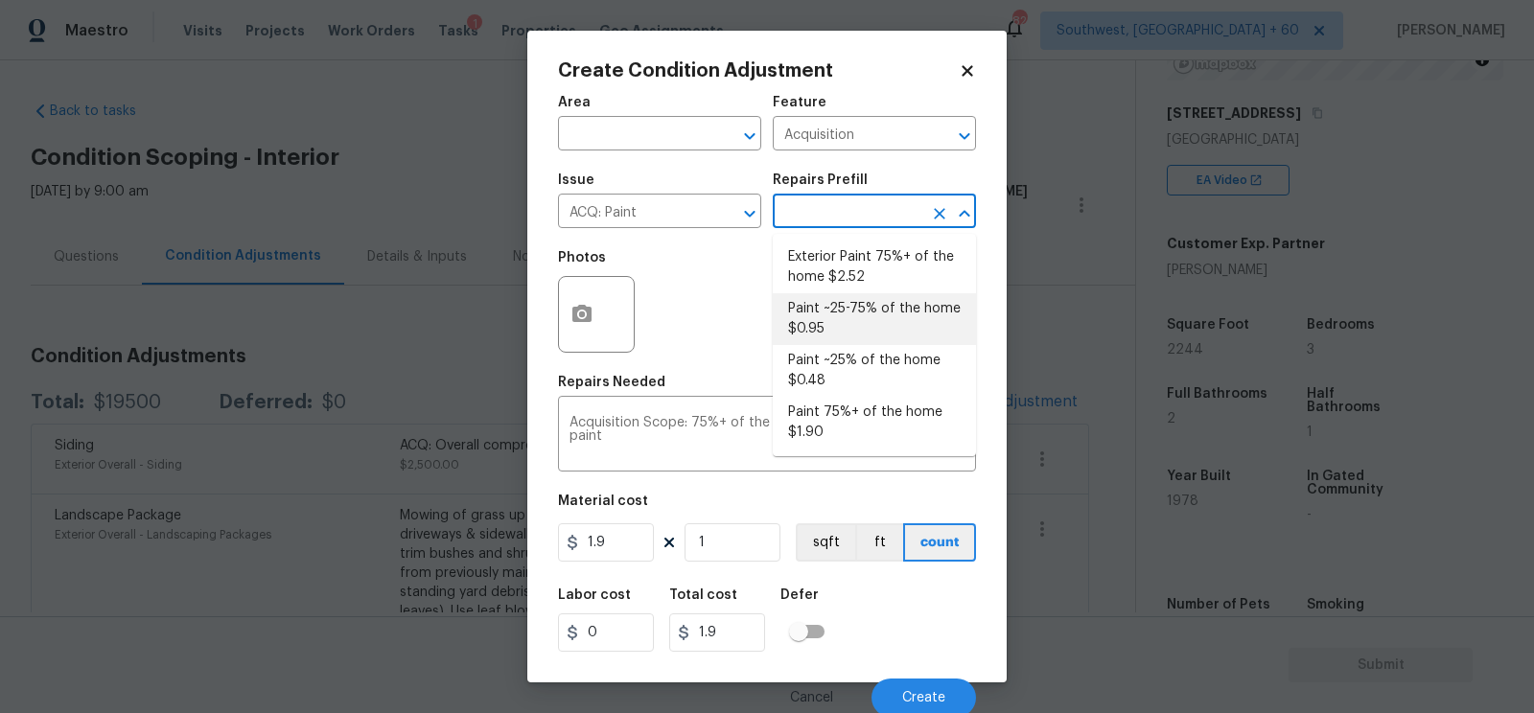
click at [839, 323] on li "Paint ~25-75% of the home $0.95" at bounding box center [874, 319] width 203 height 52
type textarea "Acquisition Scope: ~25 - 75% of the home needs interior paint"
type input "0.95"
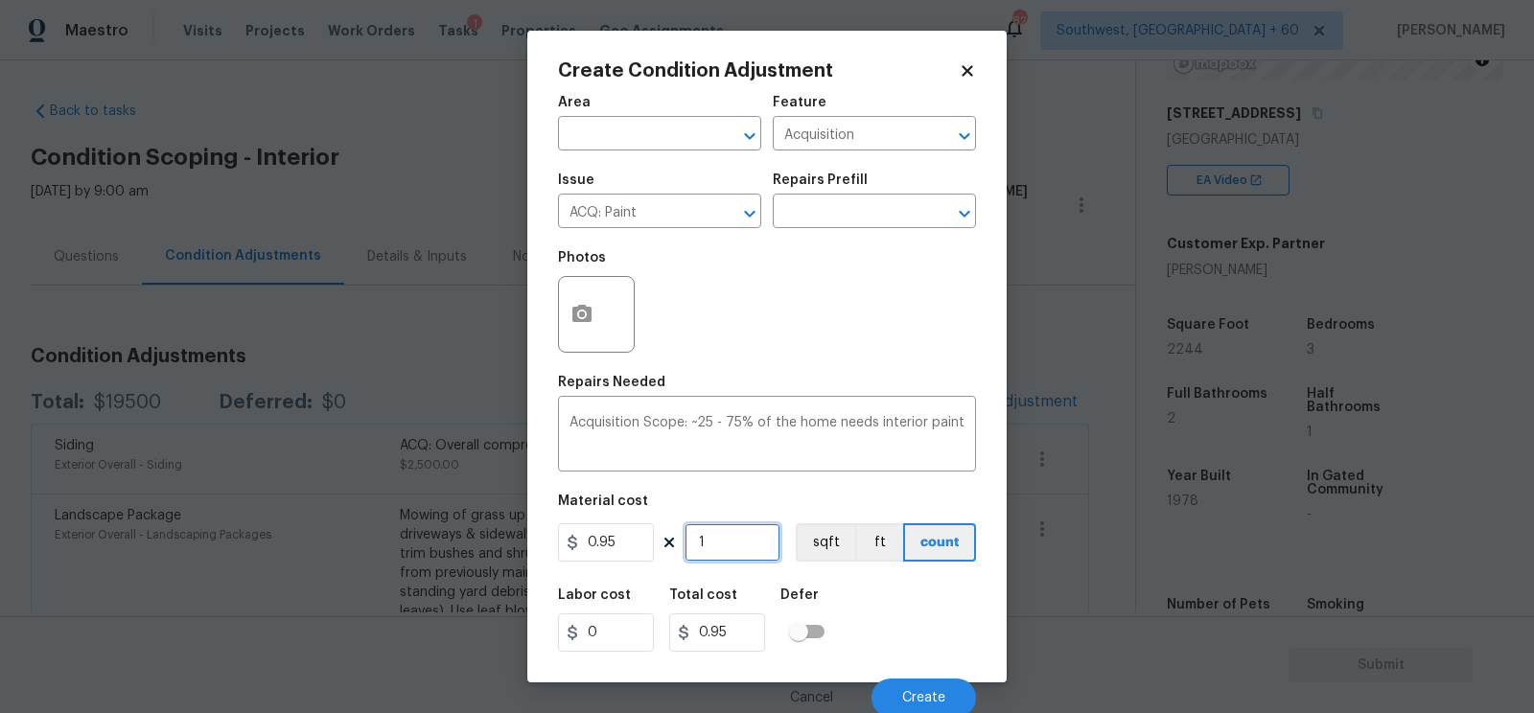
click at [727, 549] on input "1" at bounding box center [733, 542] width 96 height 38
type input "0"
type input "2"
type input "1.9"
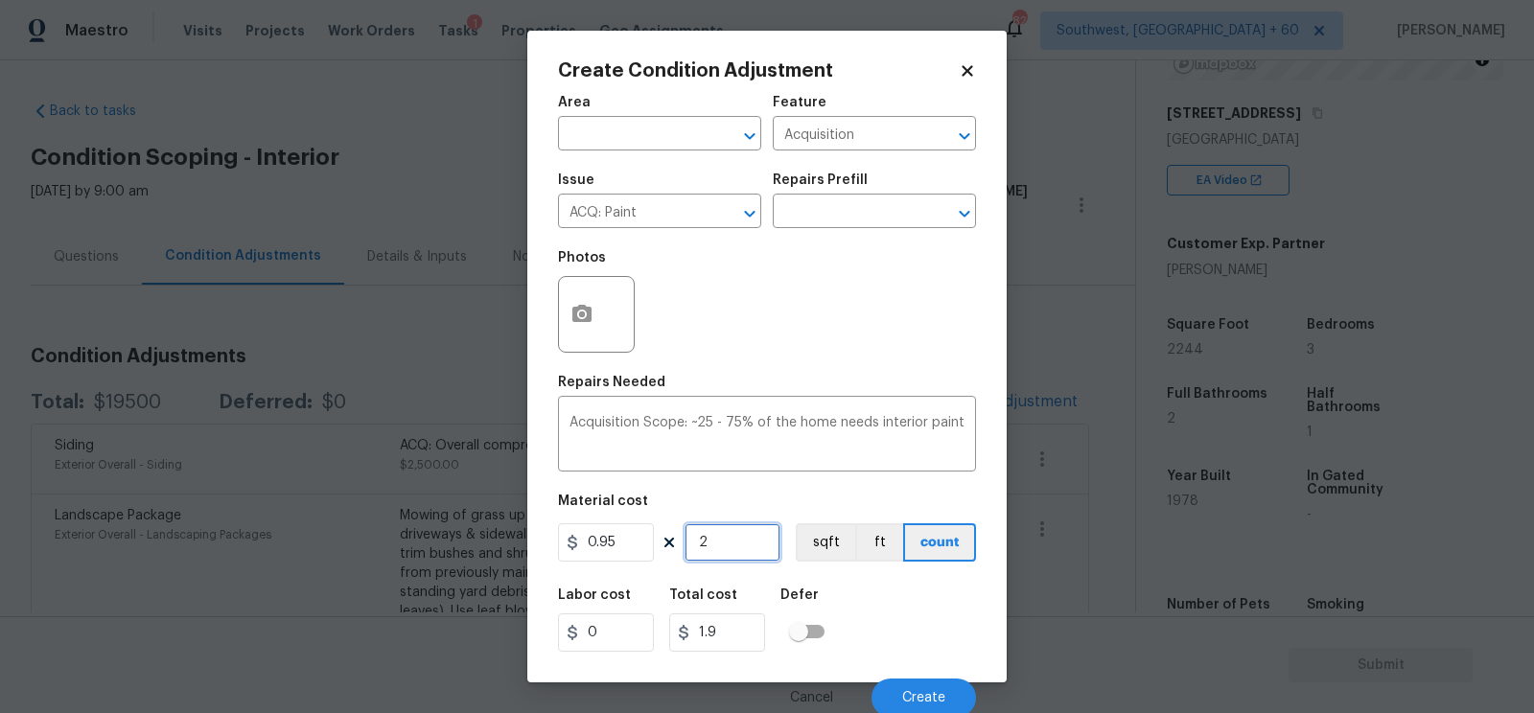
type input "22"
type input "20.9"
type input "227"
type input "215.65"
type input "2270"
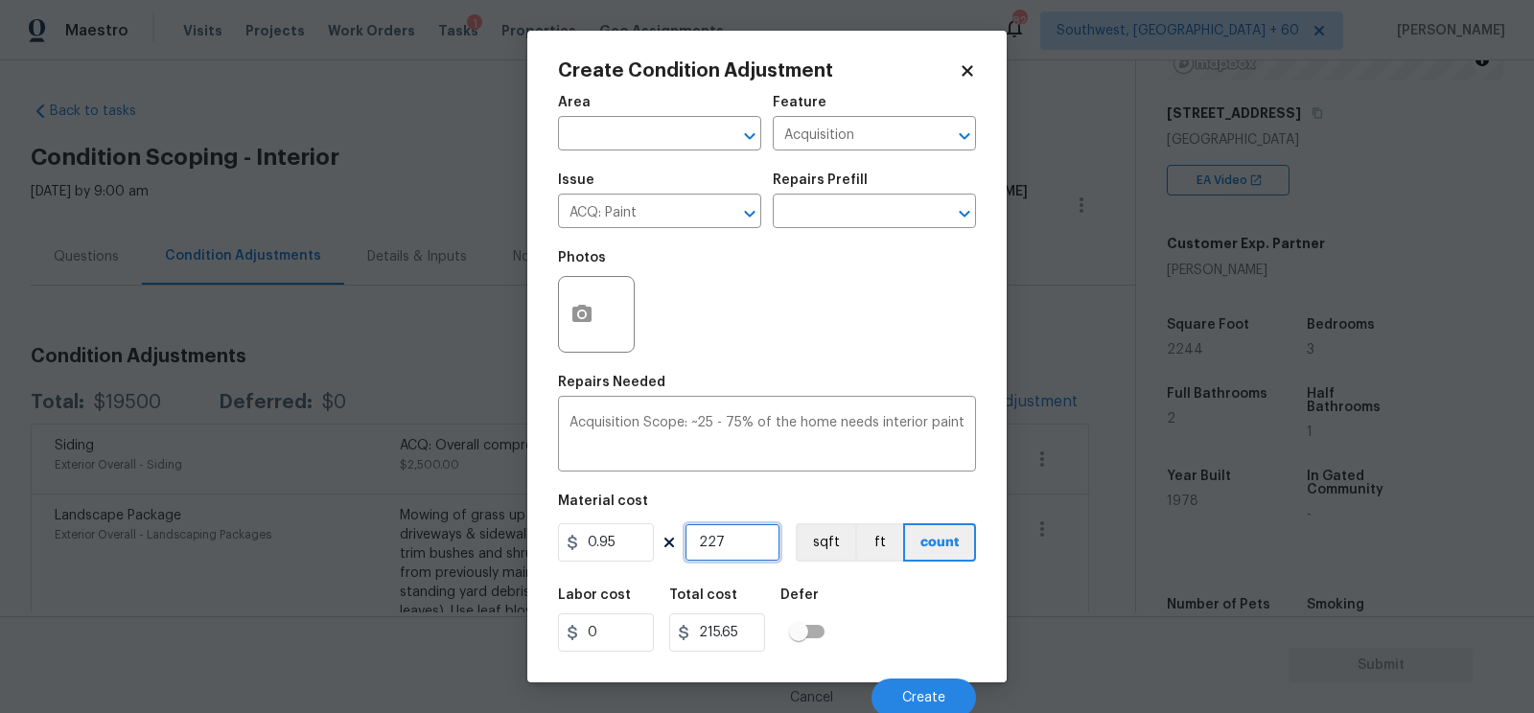
type input "2156.5"
type input "2270"
click at [577, 336] on button "button" at bounding box center [582, 314] width 46 height 75
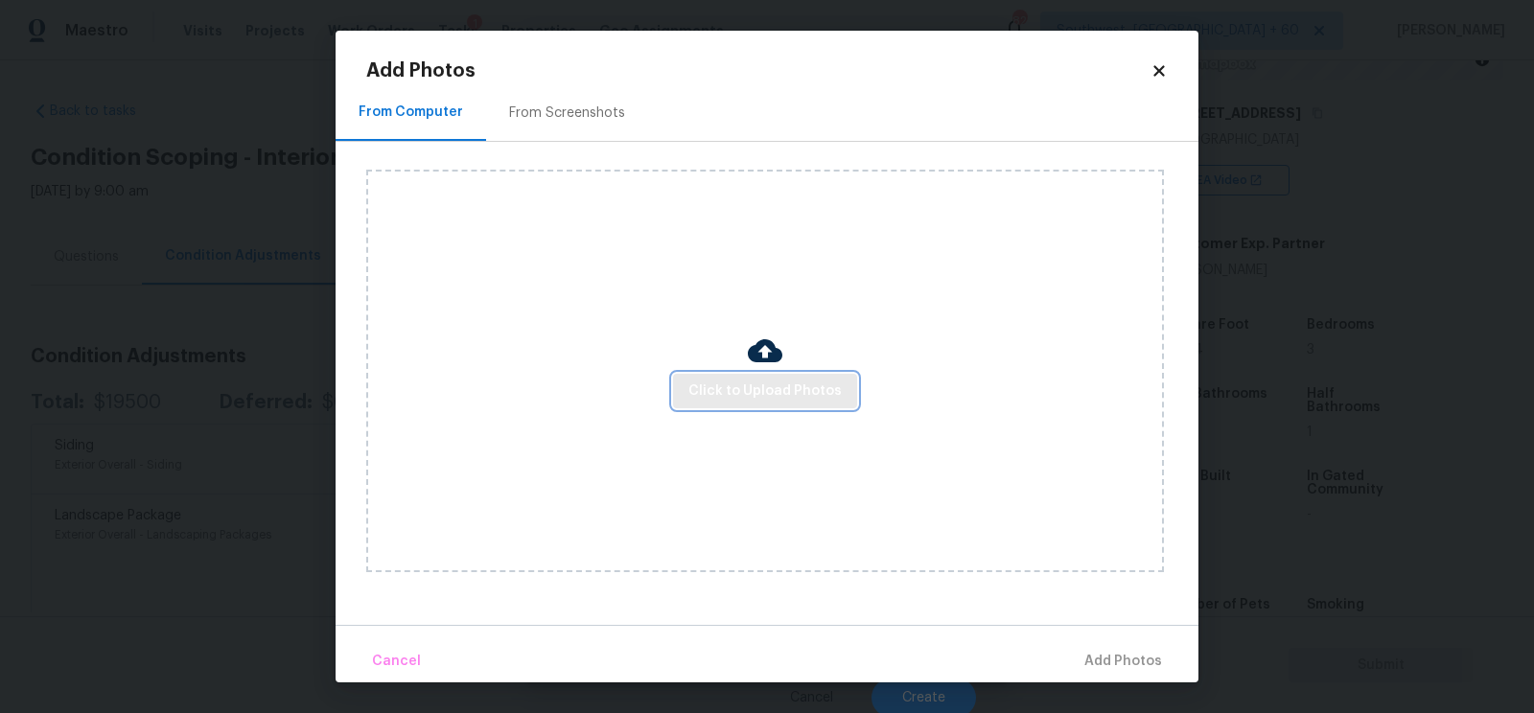
click at [784, 380] on span "Click to Upload Photos" at bounding box center [764, 392] width 153 height 24
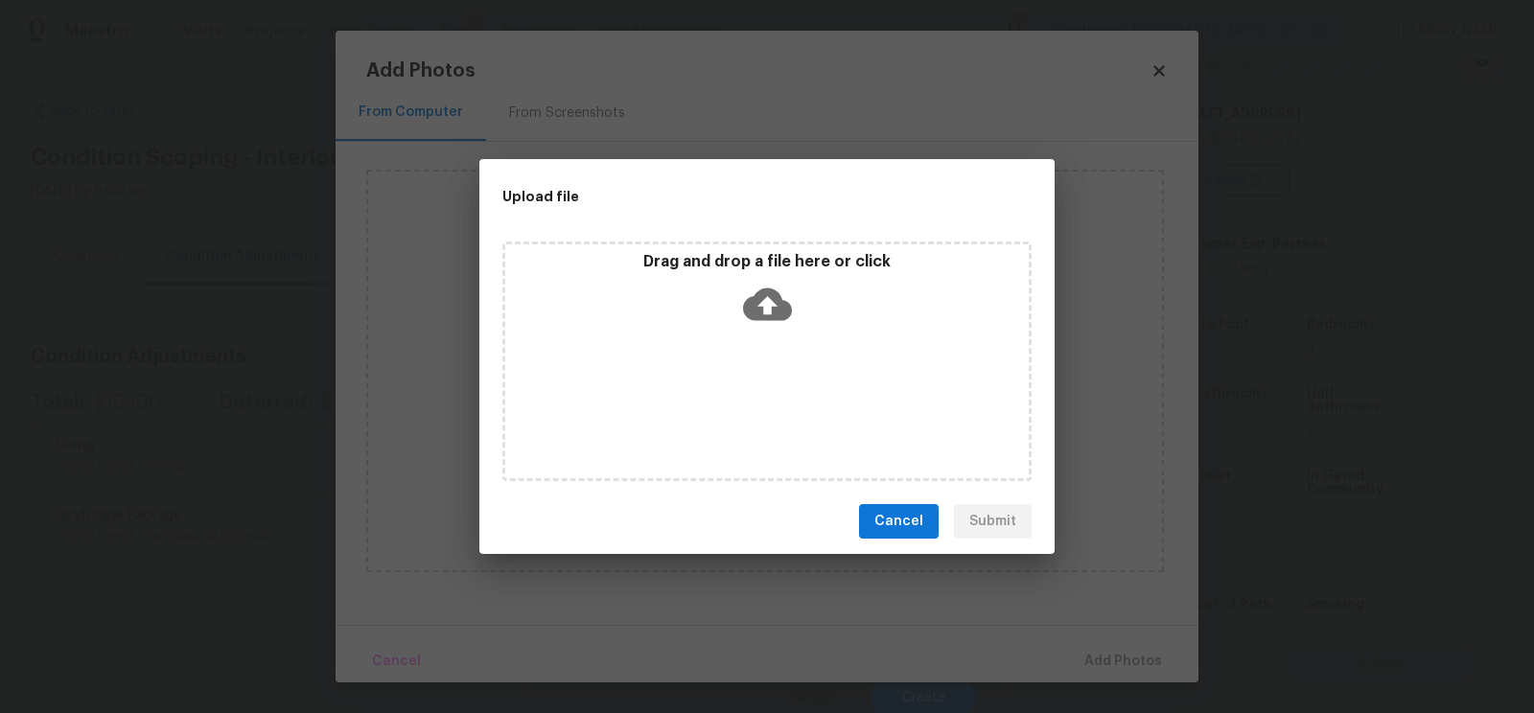
click at [776, 299] on icon at bounding box center [767, 305] width 49 height 33
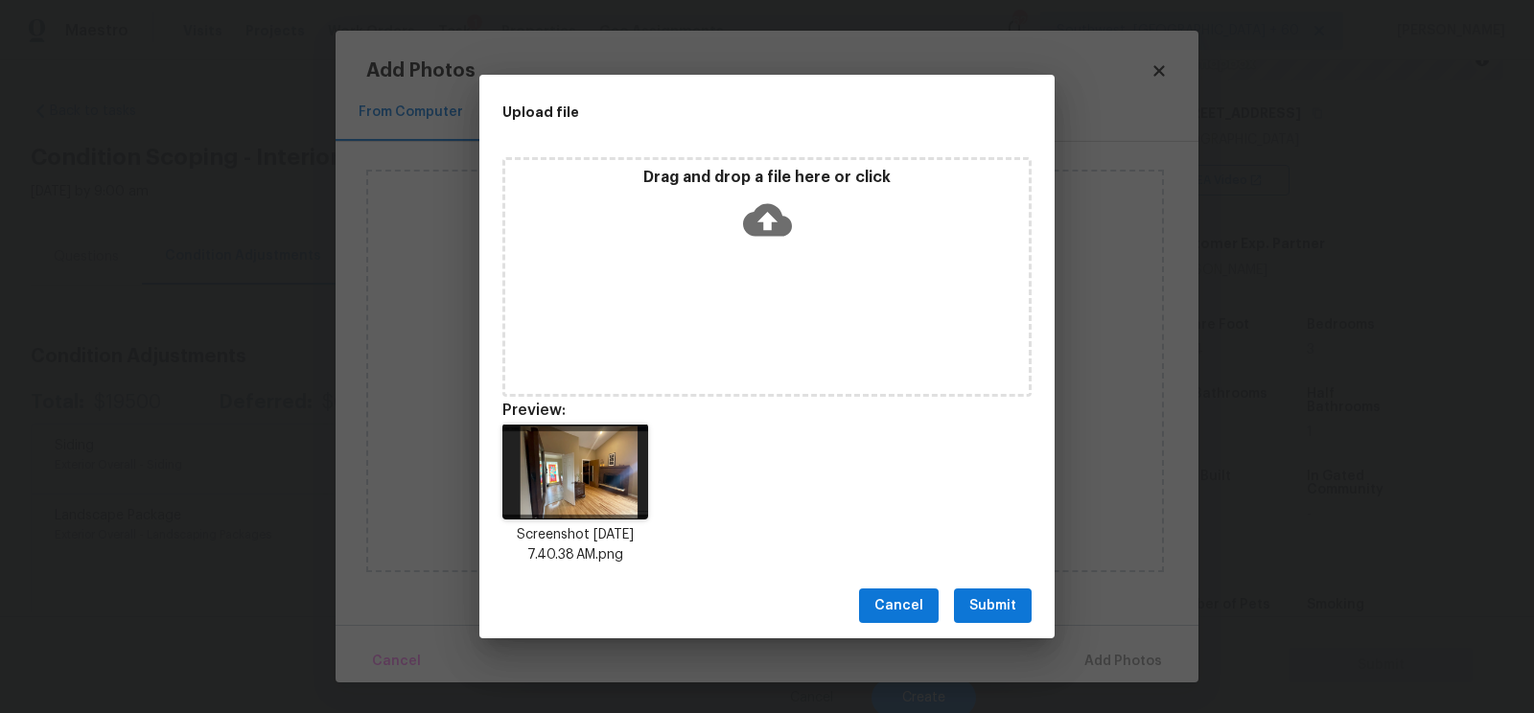
click at [980, 612] on span "Submit" at bounding box center [992, 606] width 47 height 24
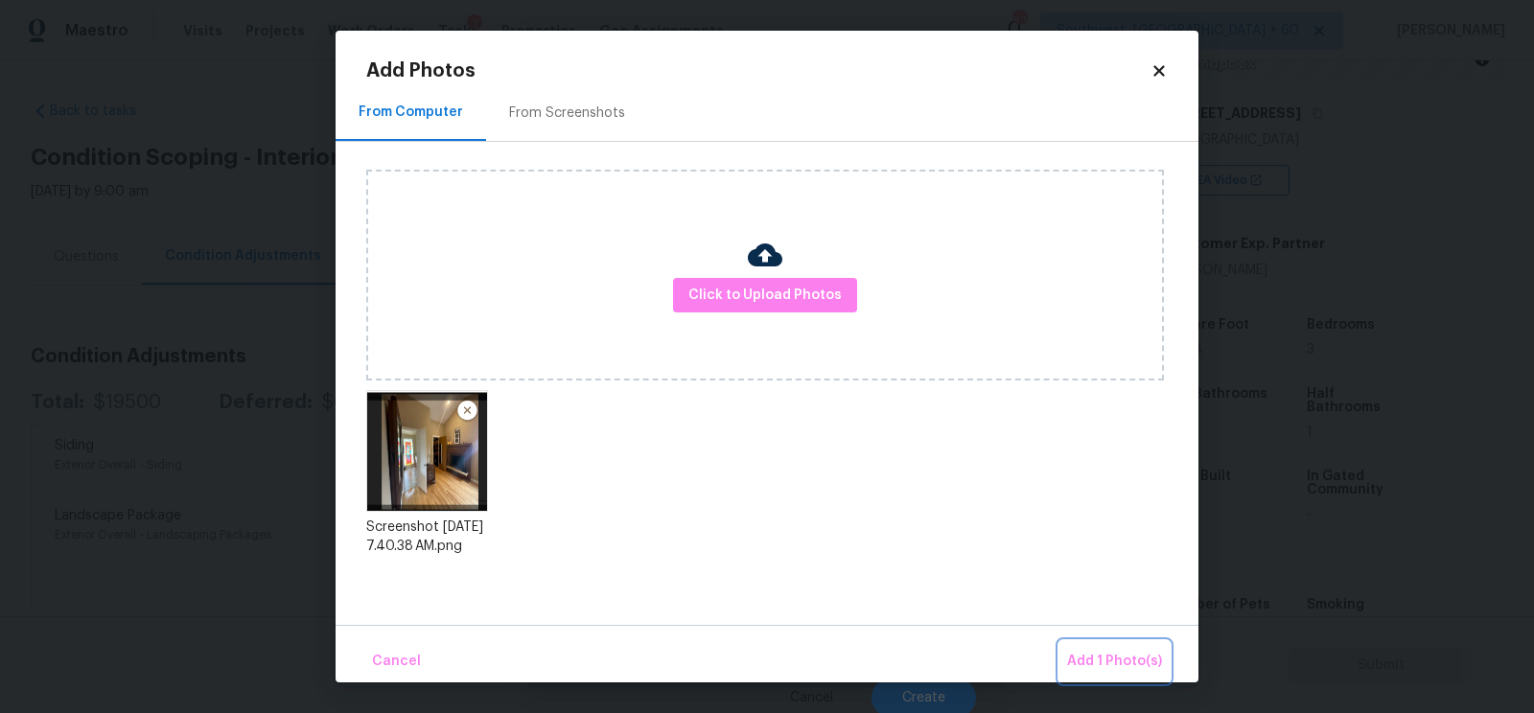
click at [1152, 664] on span "Add 1 Photo(s)" at bounding box center [1114, 662] width 95 height 24
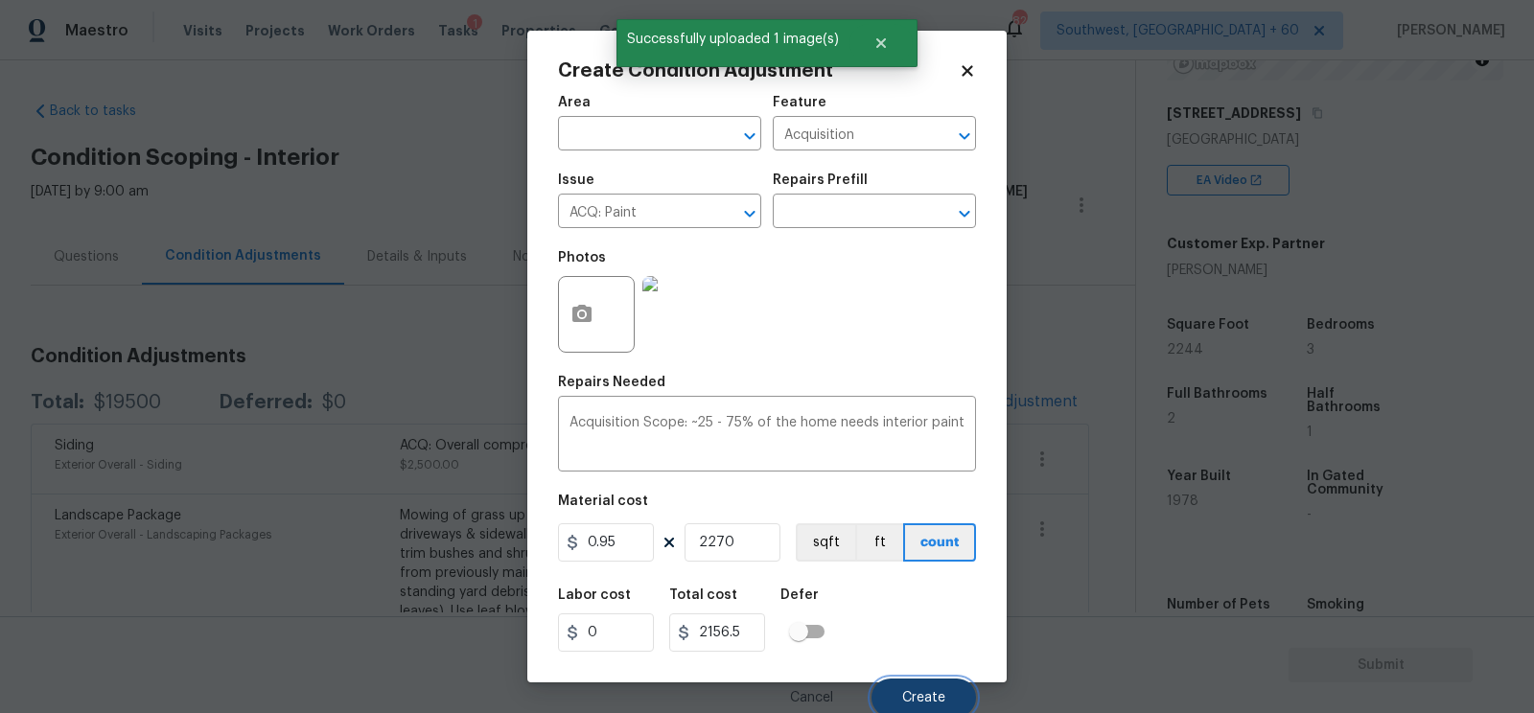
click at [909, 686] on button "Create" at bounding box center [924, 698] width 105 height 38
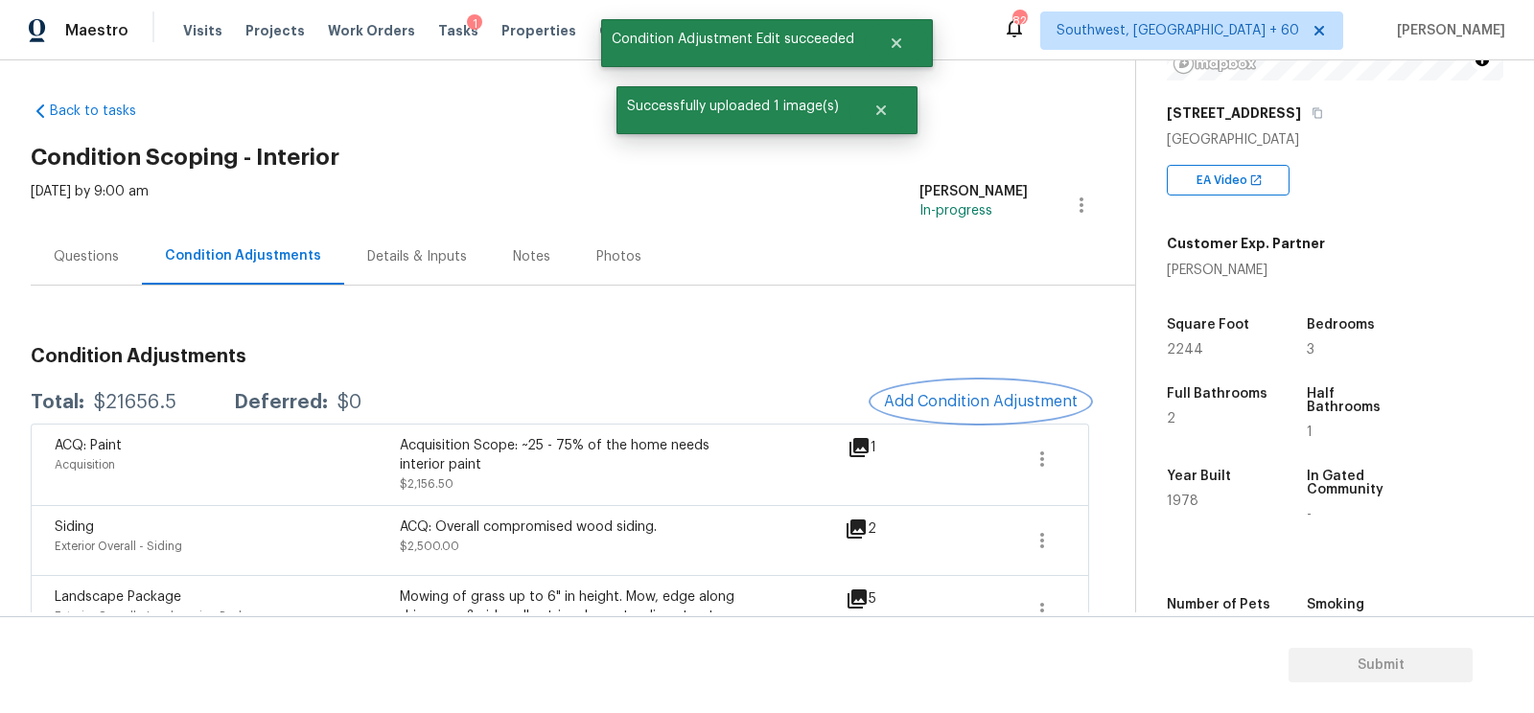
click at [986, 388] on button "Add Condition Adjustment" at bounding box center [980, 402] width 217 height 40
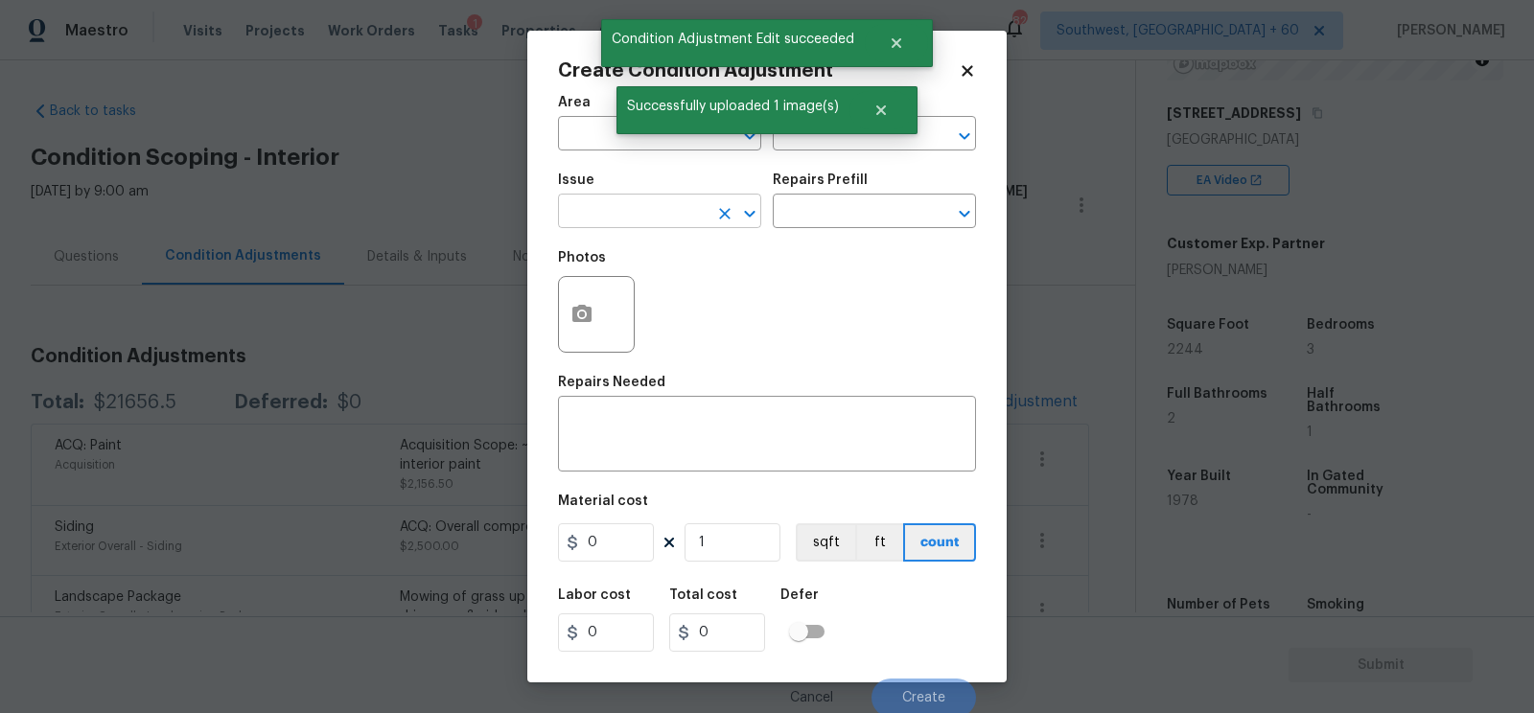
click at [632, 210] on input "text" at bounding box center [633, 213] width 150 height 30
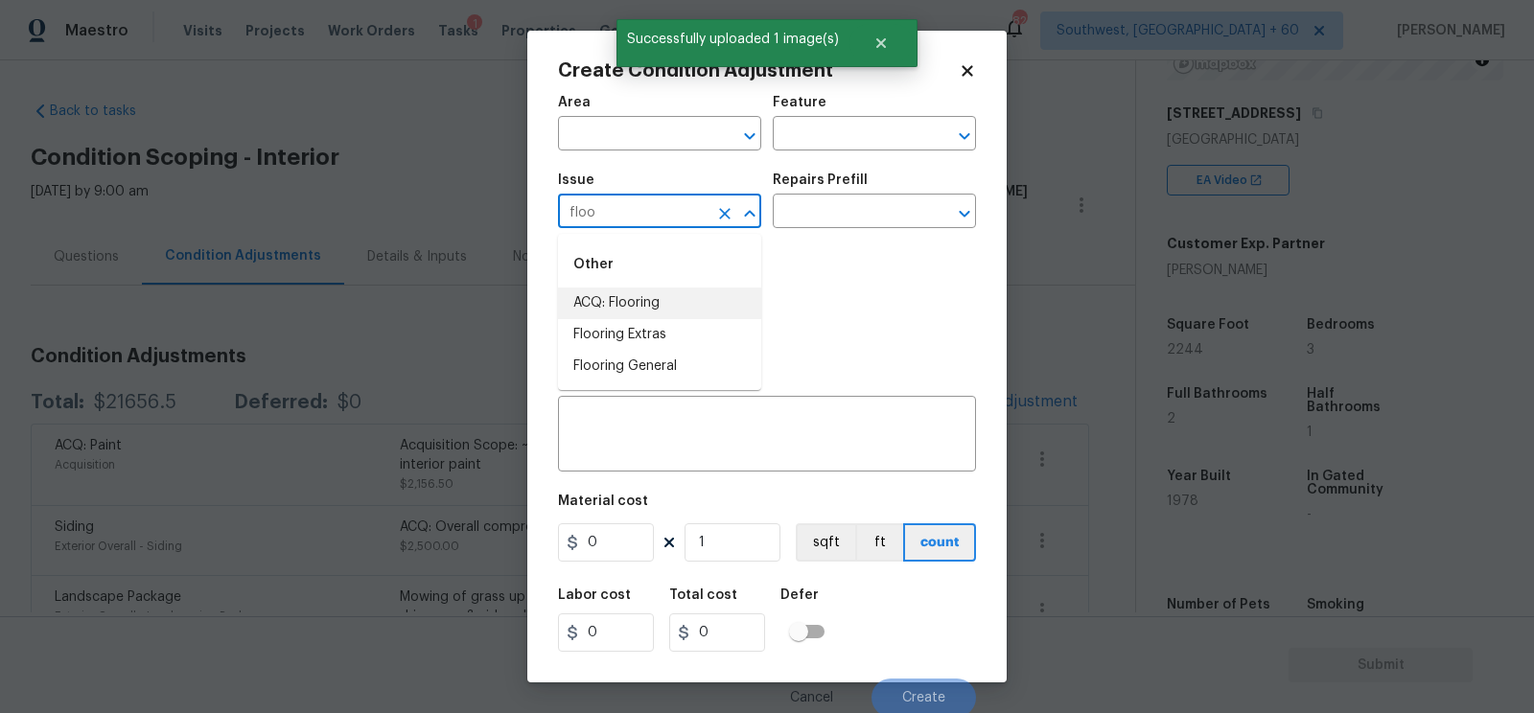
click at [657, 303] on li "ACQ: Flooring" at bounding box center [659, 304] width 203 height 32
click at [822, 224] on input "text" at bounding box center [848, 213] width 150 height 30
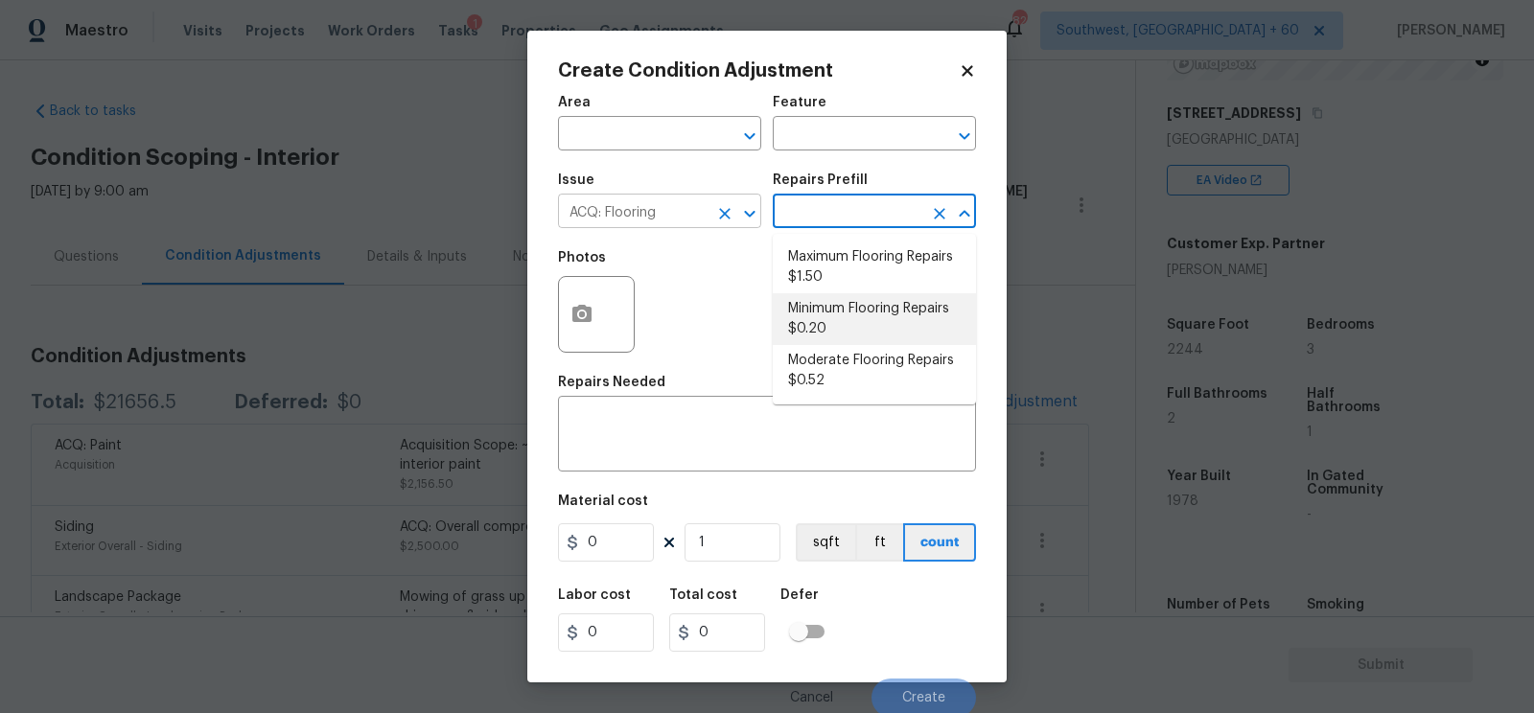
click at [654, 221] on input "ACQ: Flooring" at bounding box center [633, 213] width 150 height 30
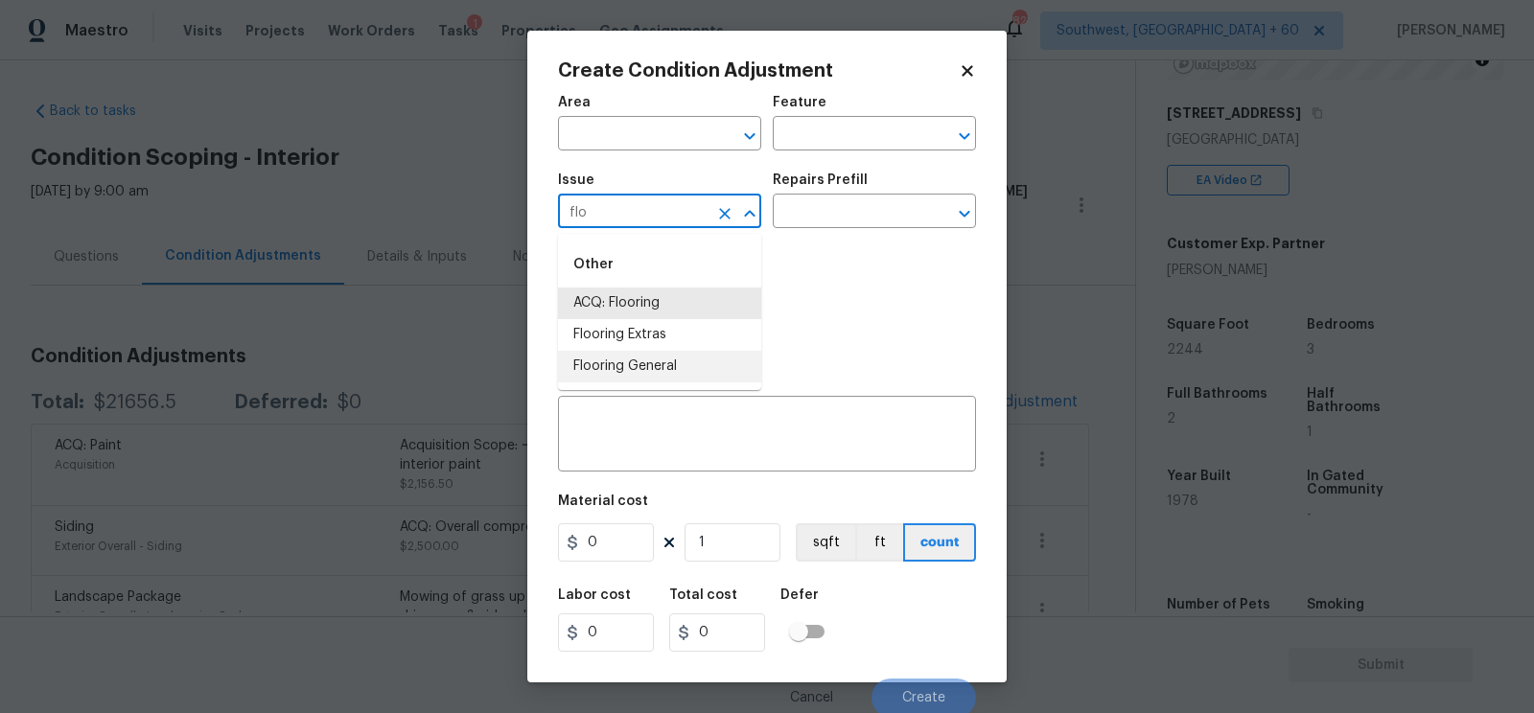
click at [661, 364] on li "Flooring General" at bounding box center [659, 367] width 203 height 32
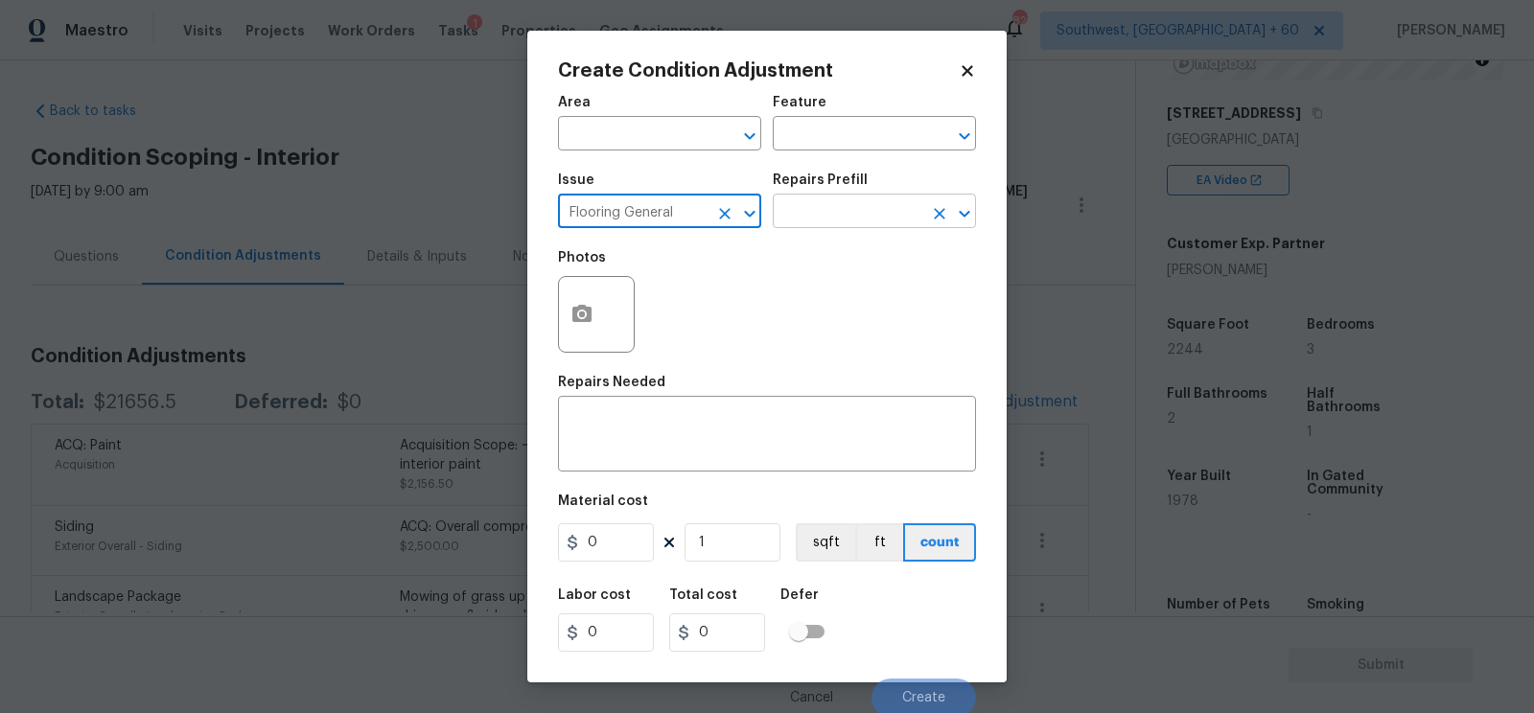
type input "Flooring General"
click at [861, 200] on input "text" at bounding box center [848, 213] width 150 height 30
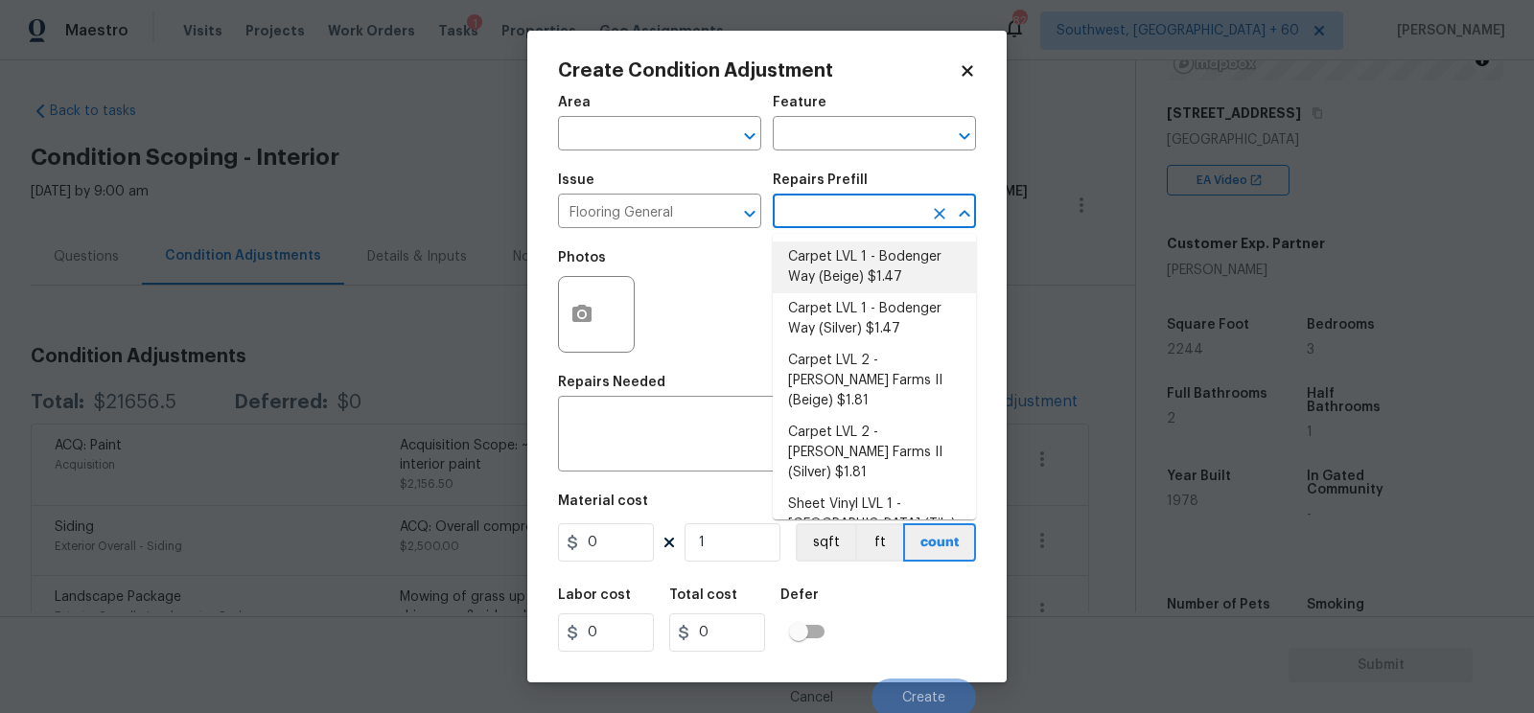
click at [865, 264] on li "Carpet LVL 1 - Bodenger Way (Beige) $1.47" at bounding box center [874, 268] width 203 height 52
type input "Overall Flooring"
type textarea "Install new carpet. (Bodenger Way 749 Bird Bath, Beige) at all previously carpe…"
type input "1.47"
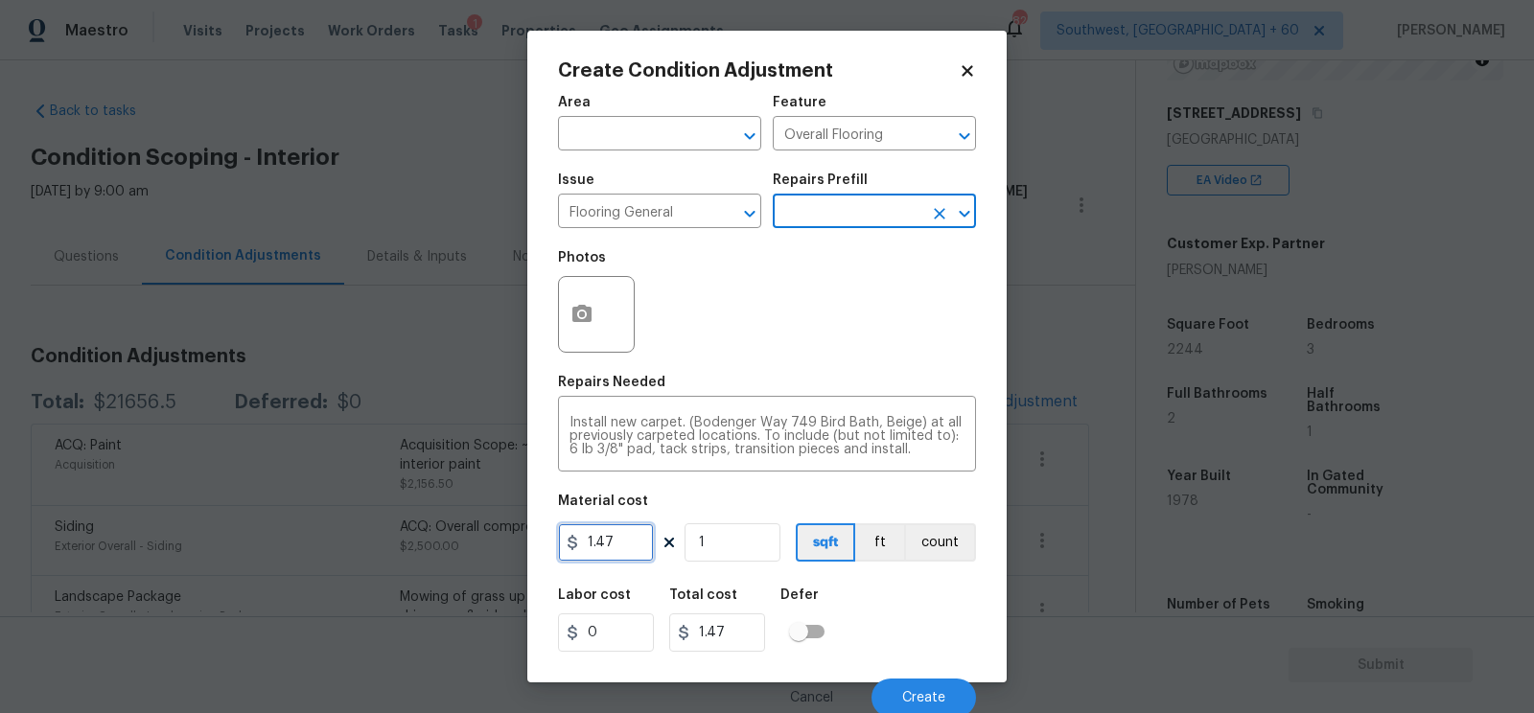
click at [616, 552] on input "1.47" at bounding box center [606, 542] width 96 height 38
type input "850"
click at [739, 657] on div "Labor cost 0 Total cost 850 Defer" at bounding box center [767, 620] width 418 height 86
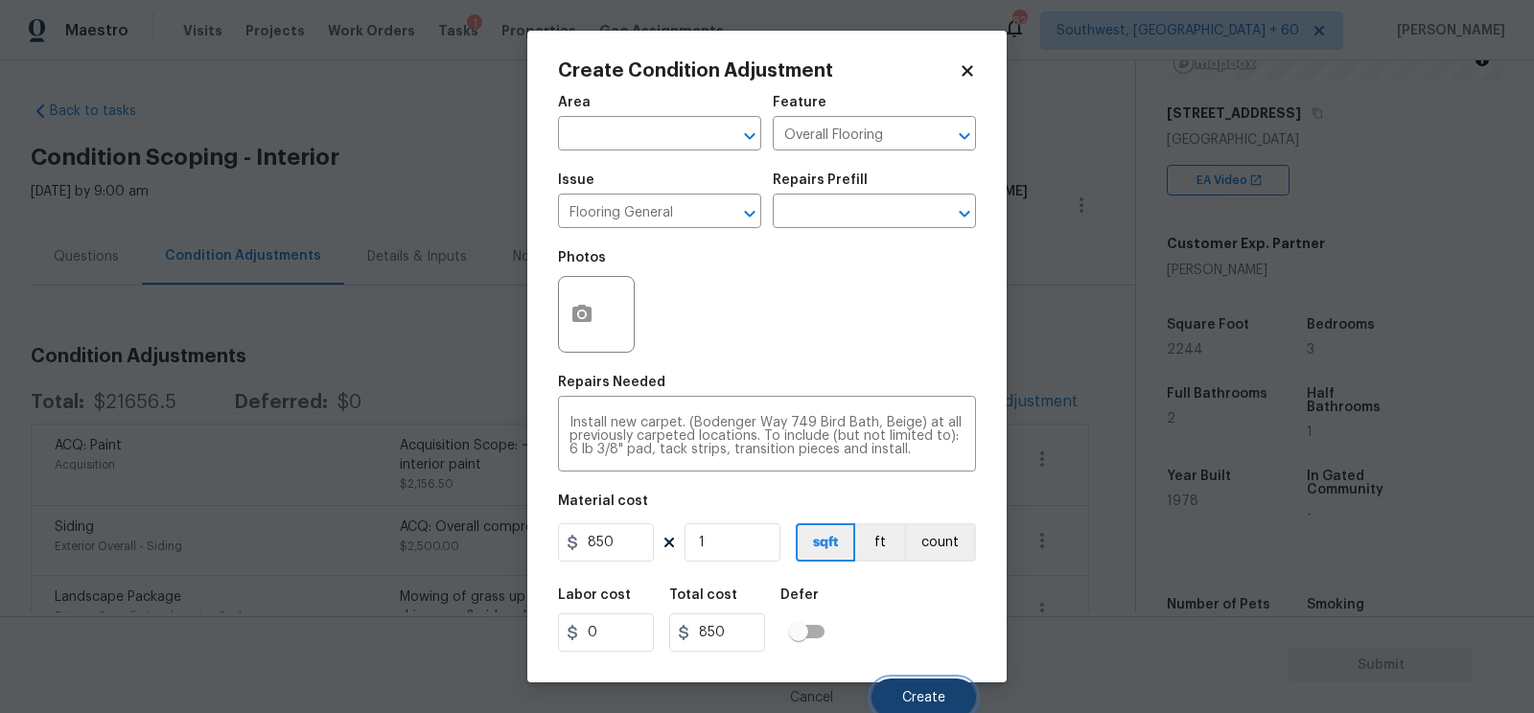
click at [913, 700] on span "Create" at bounding box center [923, 698] width 43 height 14
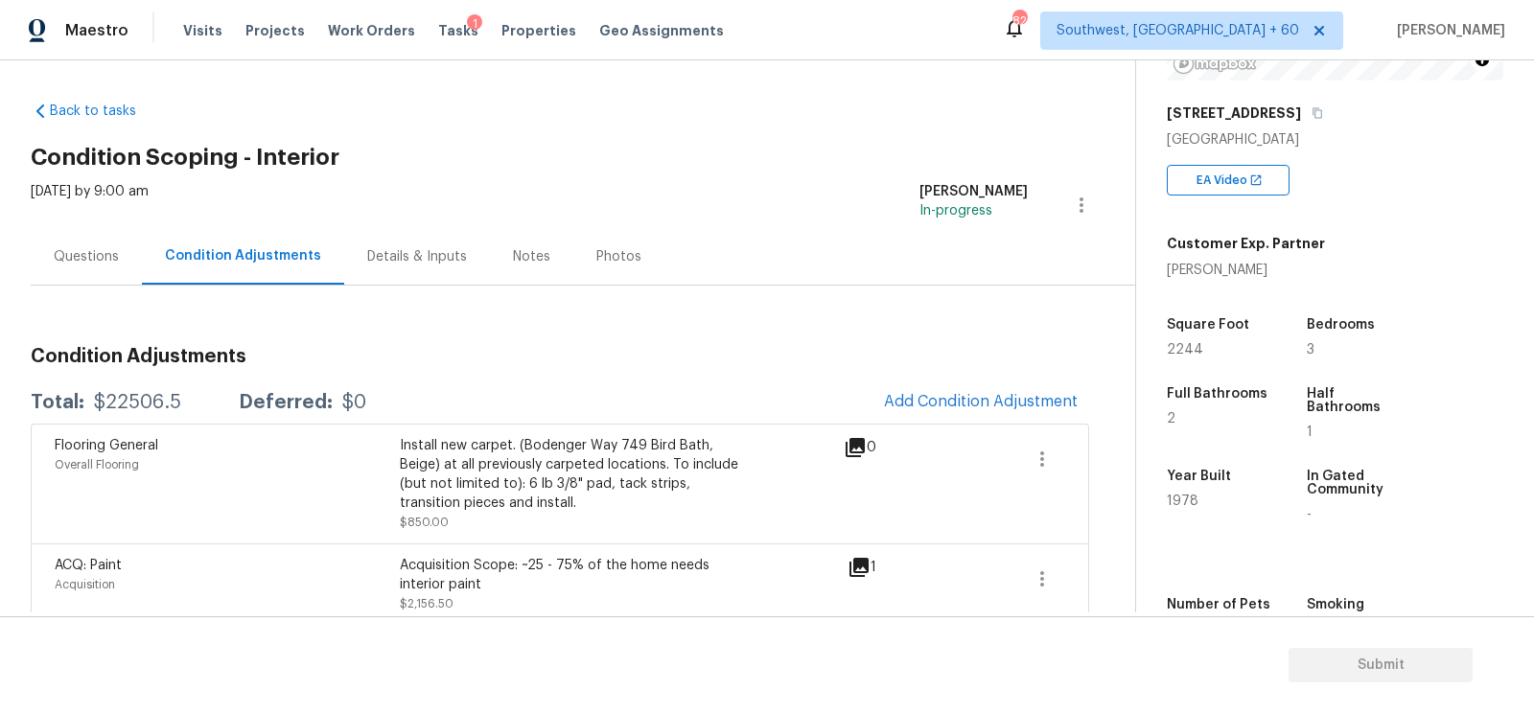
click at [89, 239] on div "Questions" at bounding box center [86, 256] width 111 height 57
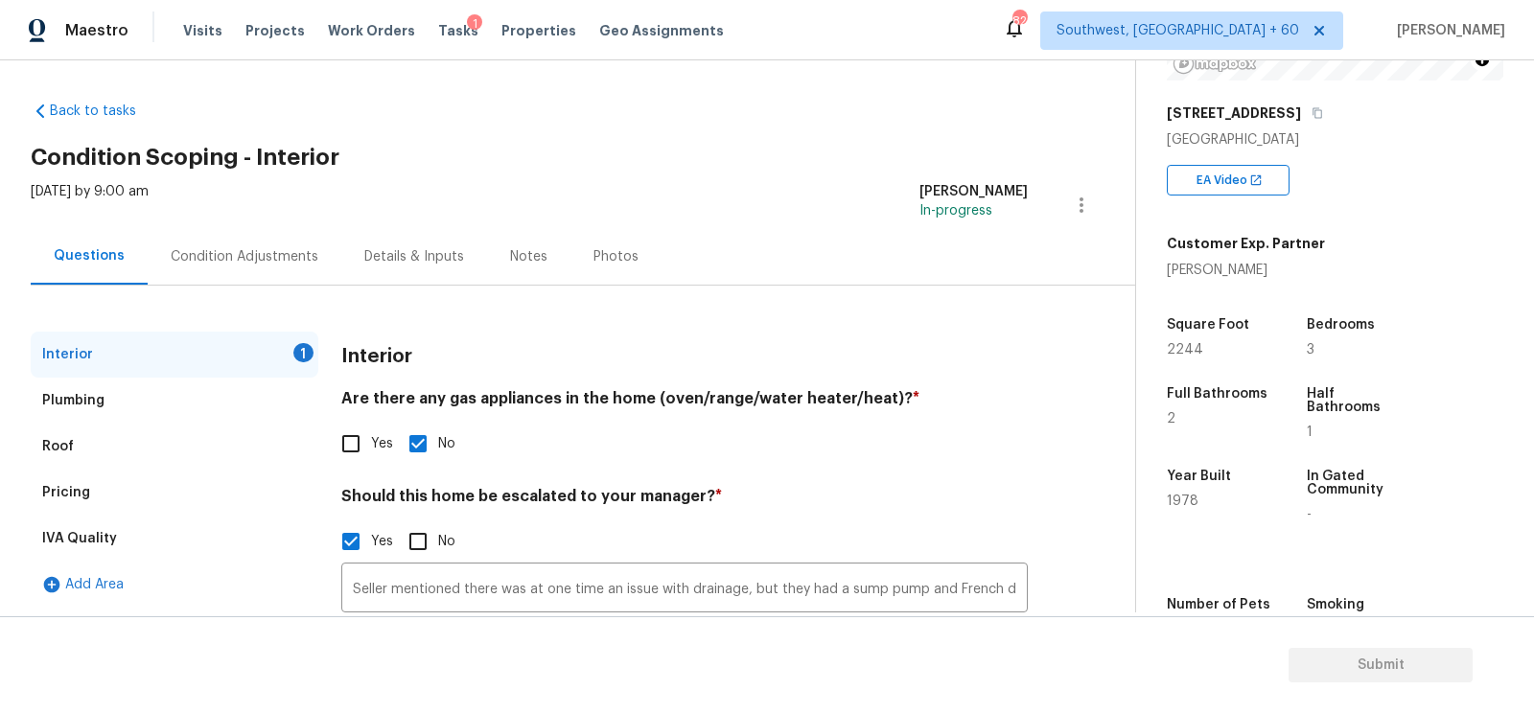
click at [86, 491] on div "Pricing" at bounding box center [66, 492] width 48 height 19
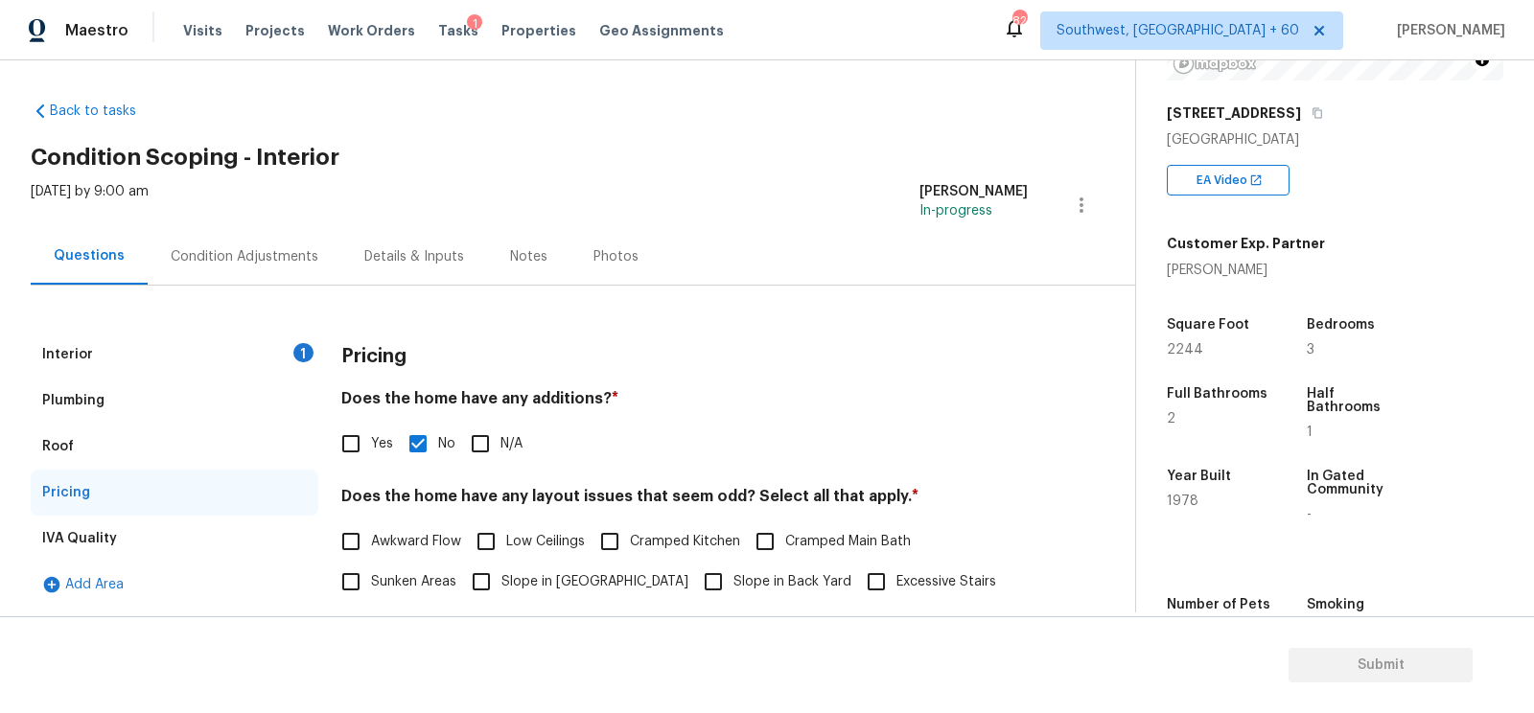
click at [349, 452] on input "Yes" at bounding box center [351, 444] width 40 height 40
checkbox input "true"
checkbox input "false"
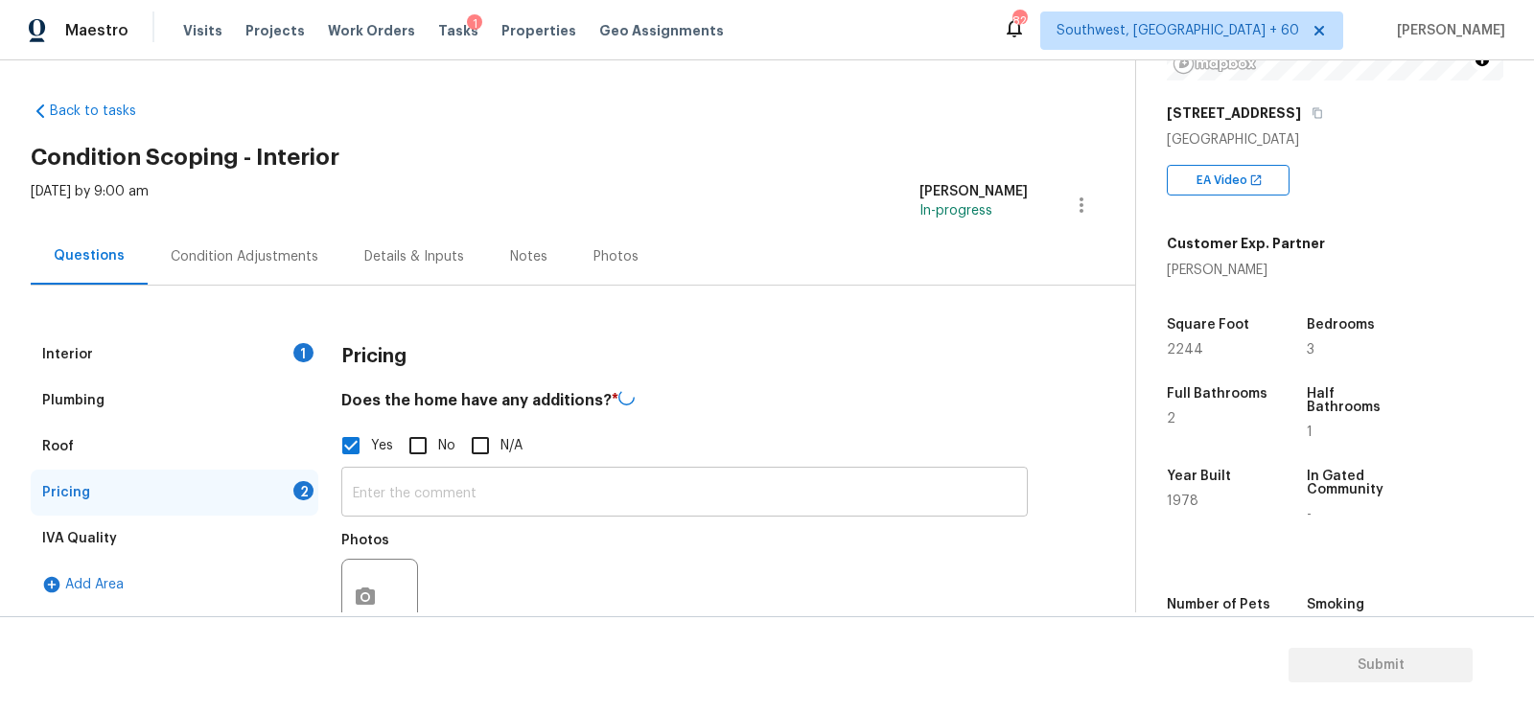
click at [402, 477] on input "text" at bounding box center [684, 494] width 686 height 45
paste input "The attic attached to the main bedroom was enclosed however, I do not believe t…"
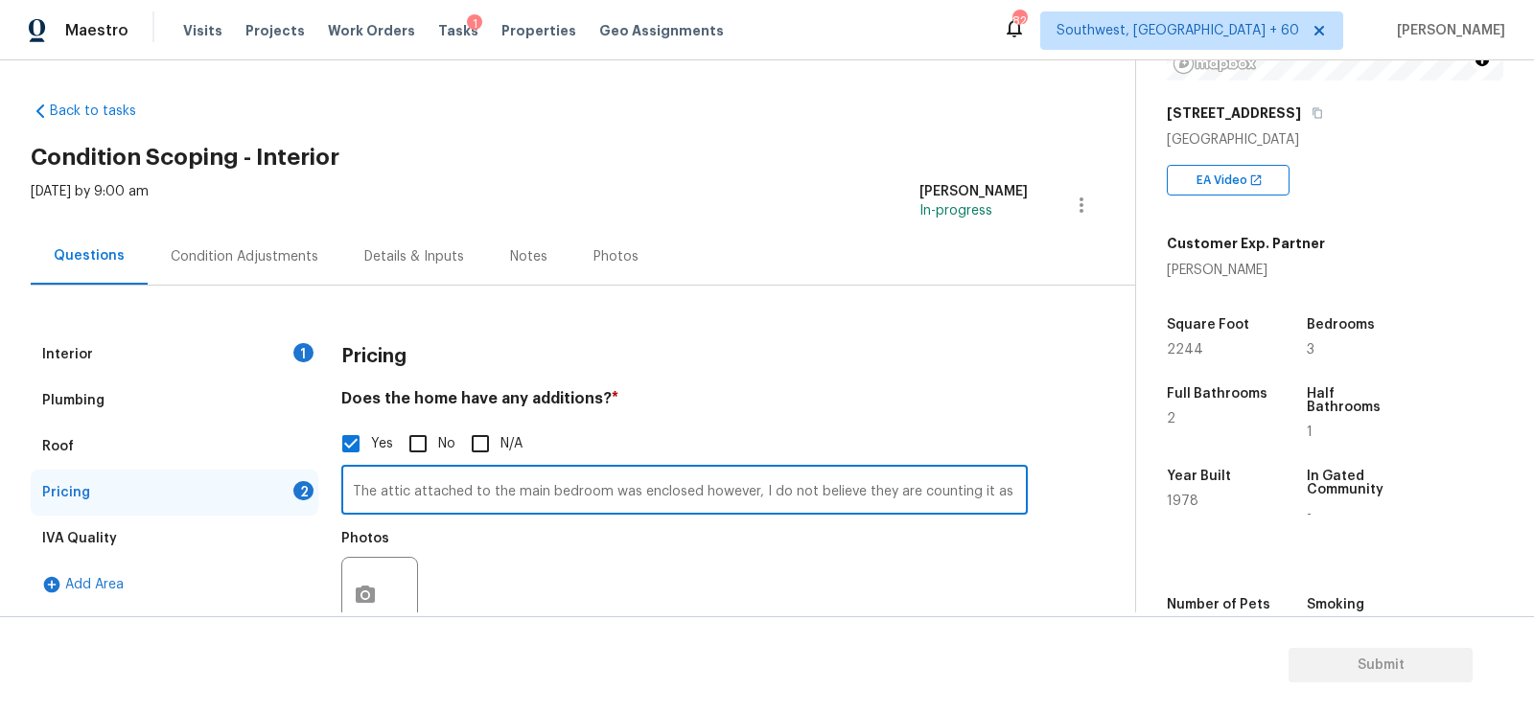
scroll to position [0, 993]
type input "The attic attached to the main bedroom was enclosed however, I do not believe t…"
click at [368, 593] on icon "button" at bounding box center [365, 594] width 19 height 17
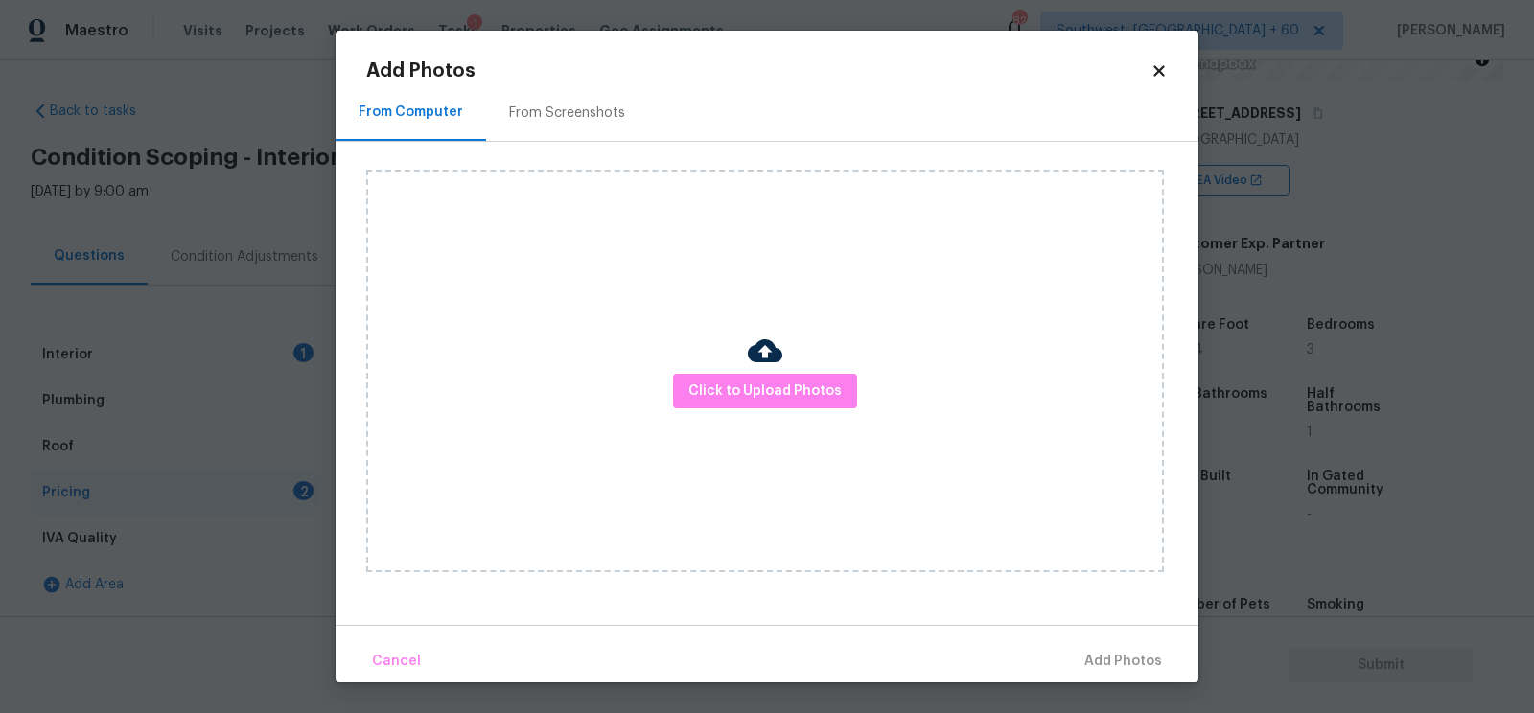
scroll to position [0, 0]
click at [734, 393] on span "Click to Upload Photos" at bounding box center [764, 392] width 153 height 24
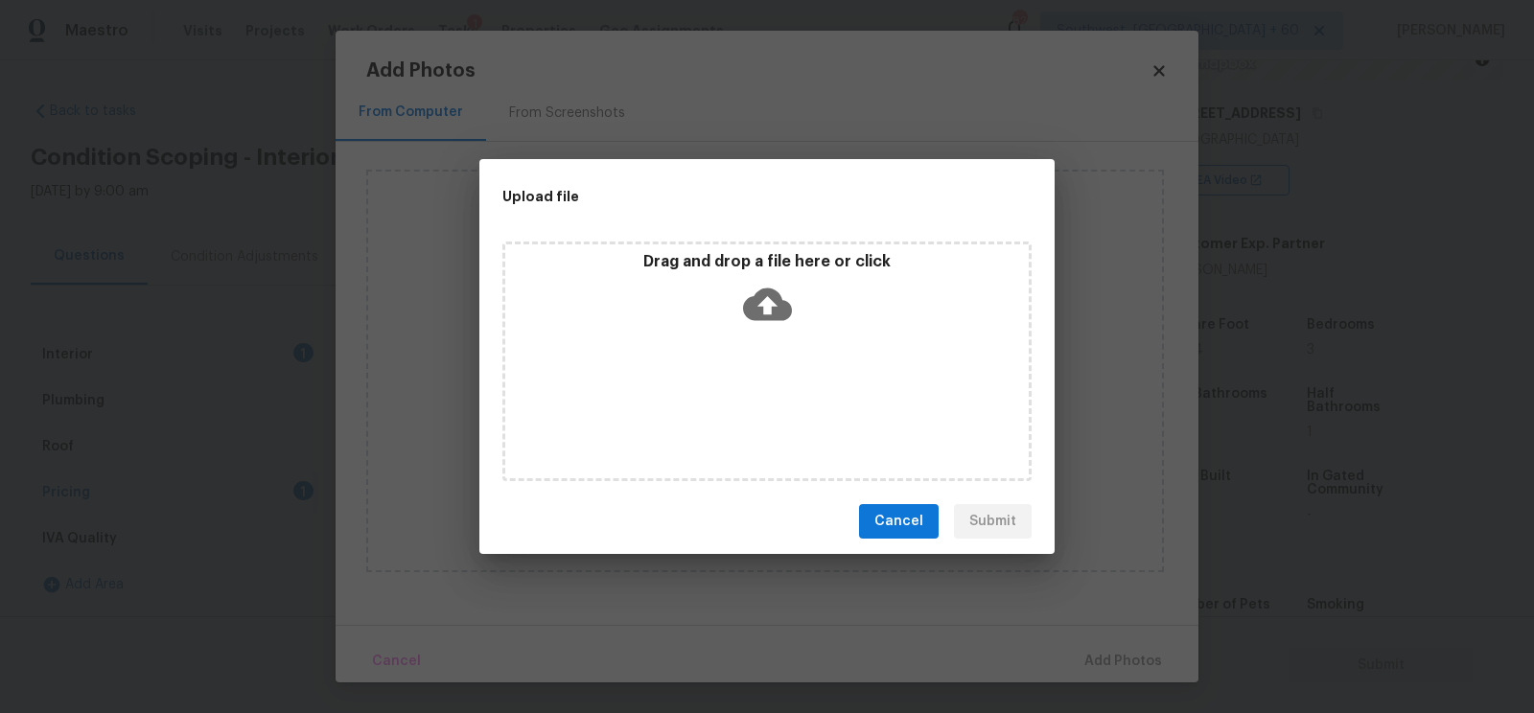
click at [777, 292] on icon at bounding box center [767, 305] width 49 height 33
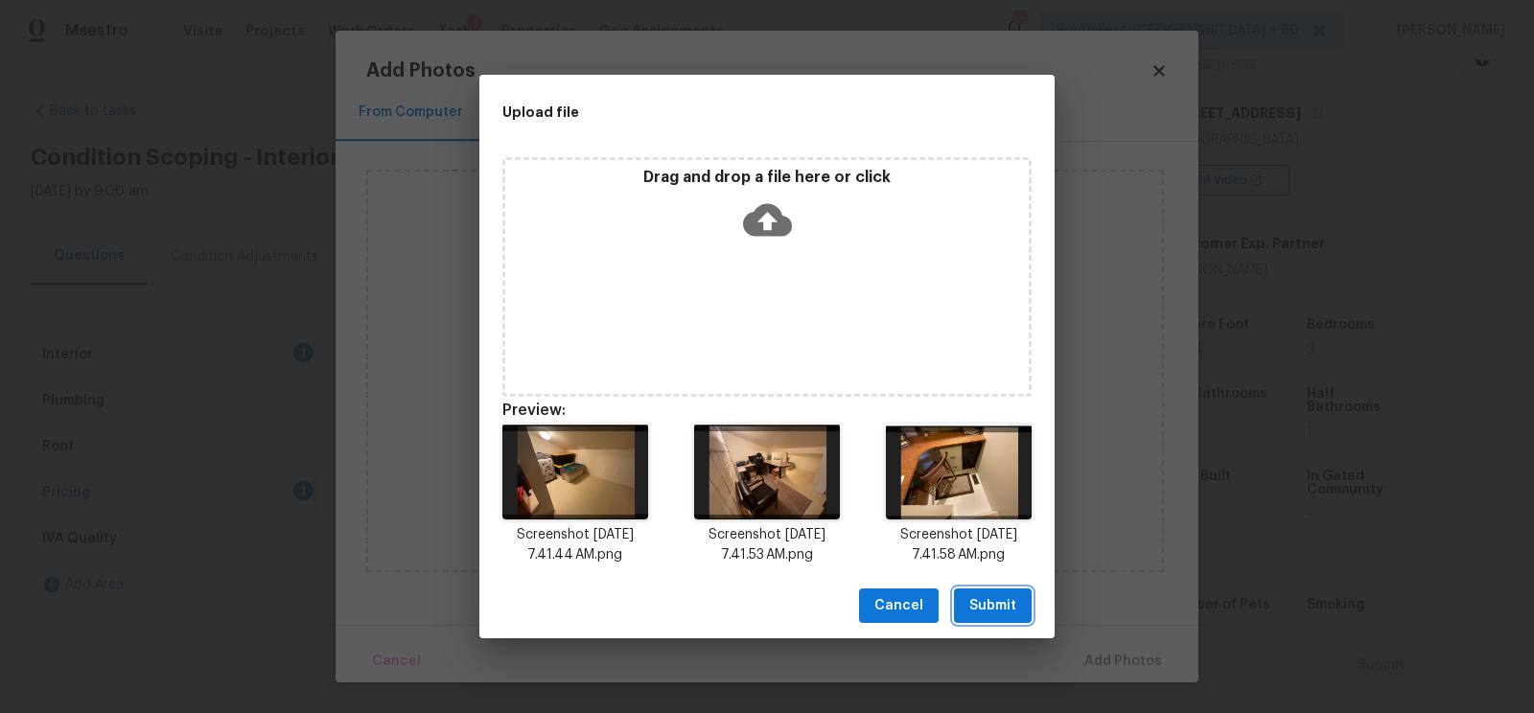
click at [964, 606] on button "Submit" at bounding box center [993, 606] width 78 height 35
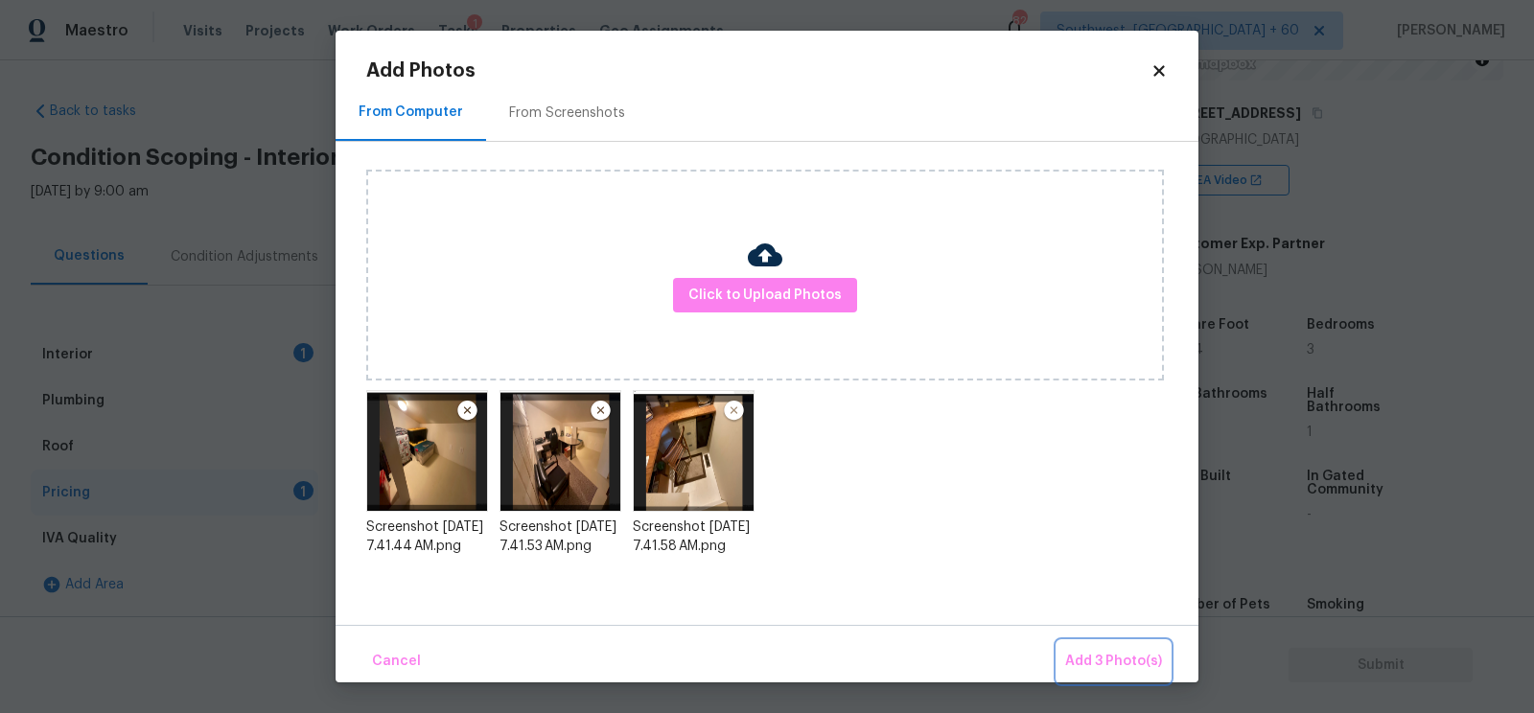
click at [1090, 653] on span "Add 3 Photo(s)" at bounding box center [1113, 662] width 97 height 24
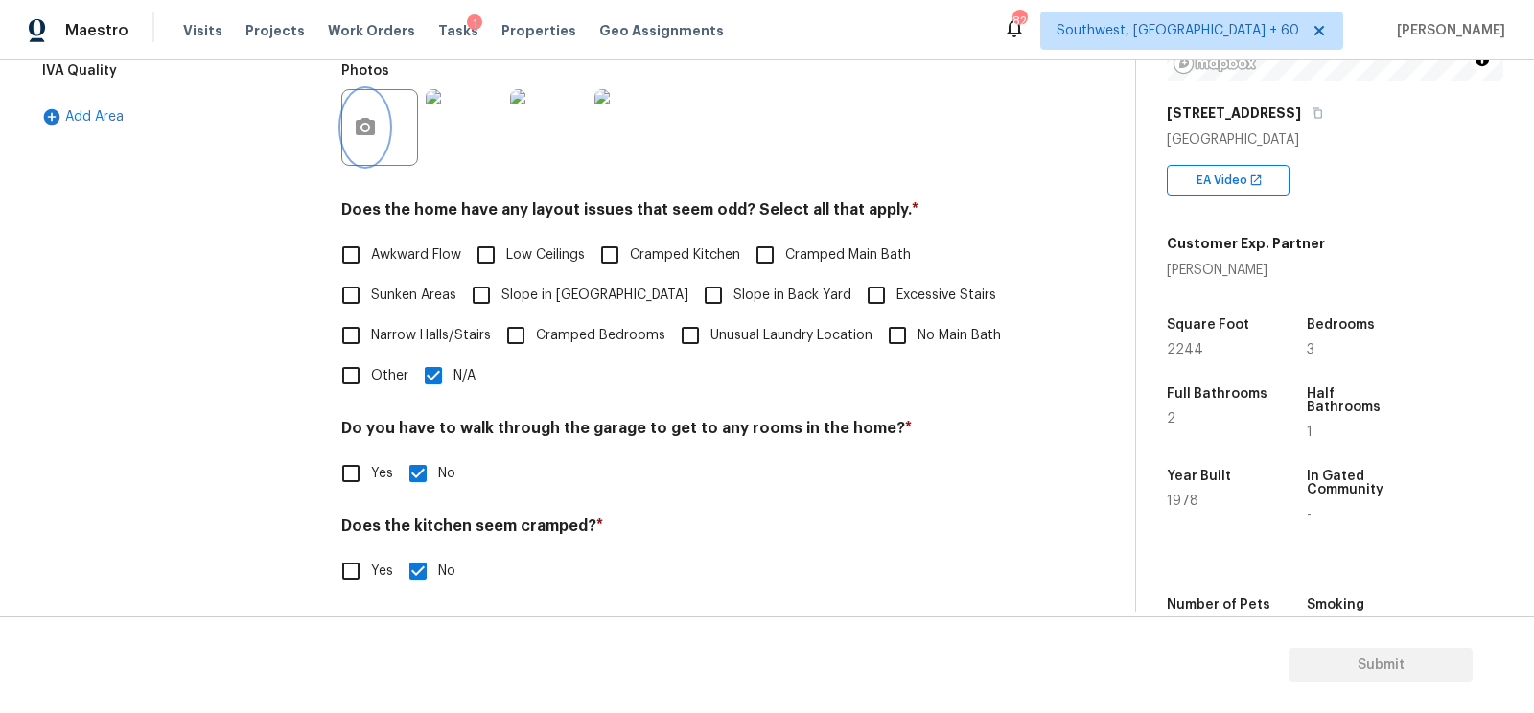
scroll to position [490, 0]
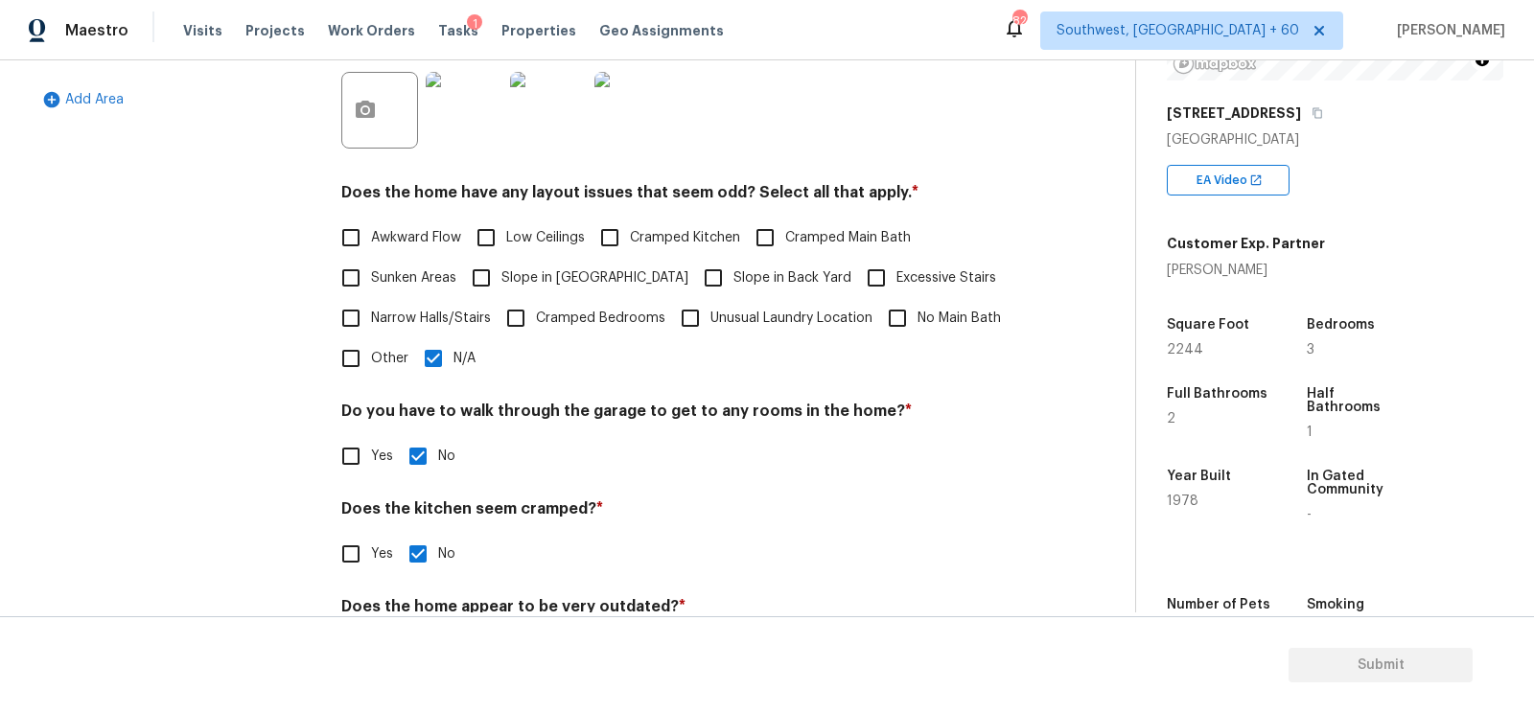
click at [362, 371] on input "Other" at bounding box center [351, 358] width 40 height 40
checkbox input "true"
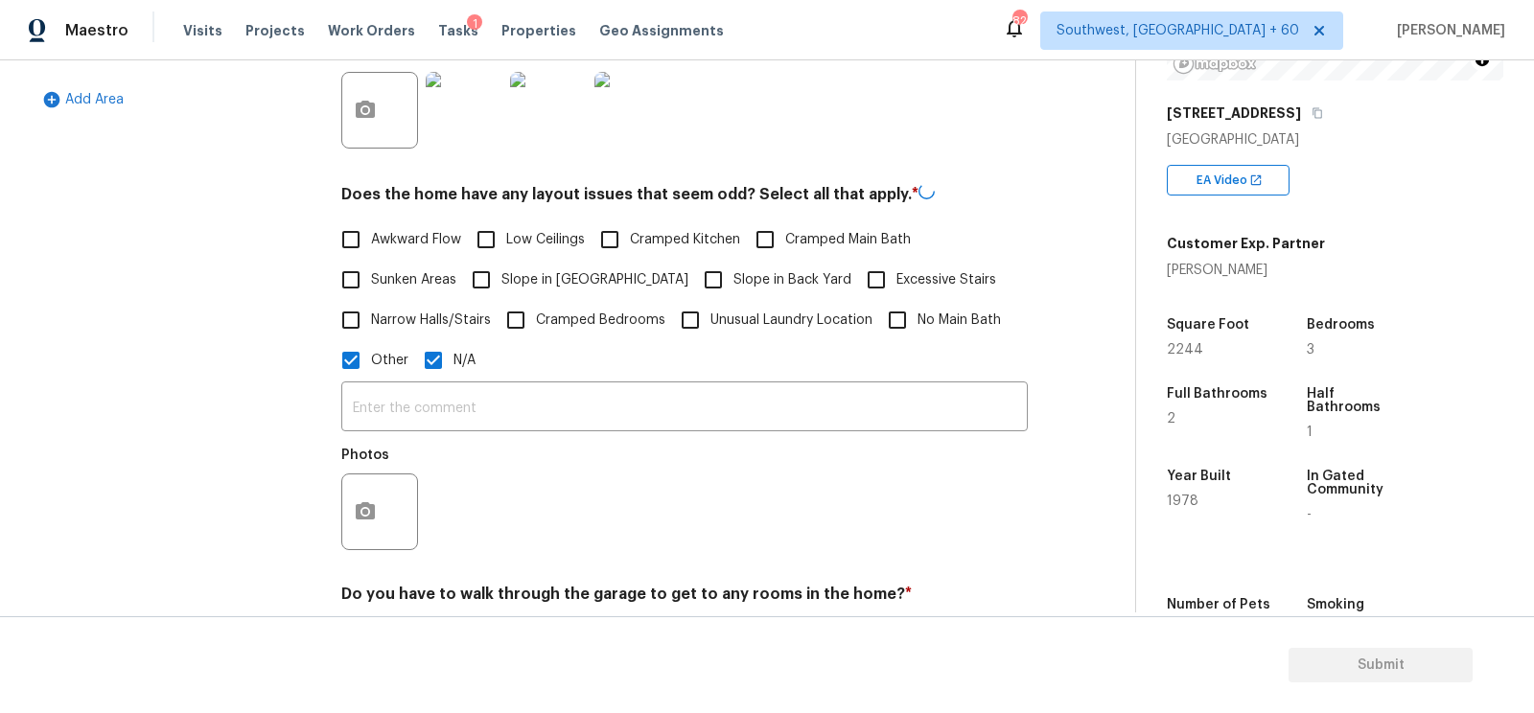
click at [451, 367] on input "N/A" at bounding box center [433, 360] width 40 height 40
checkbox input "false"
click at [443, 416] on input "text" at bounding box center [684, 408] width 686 height 45
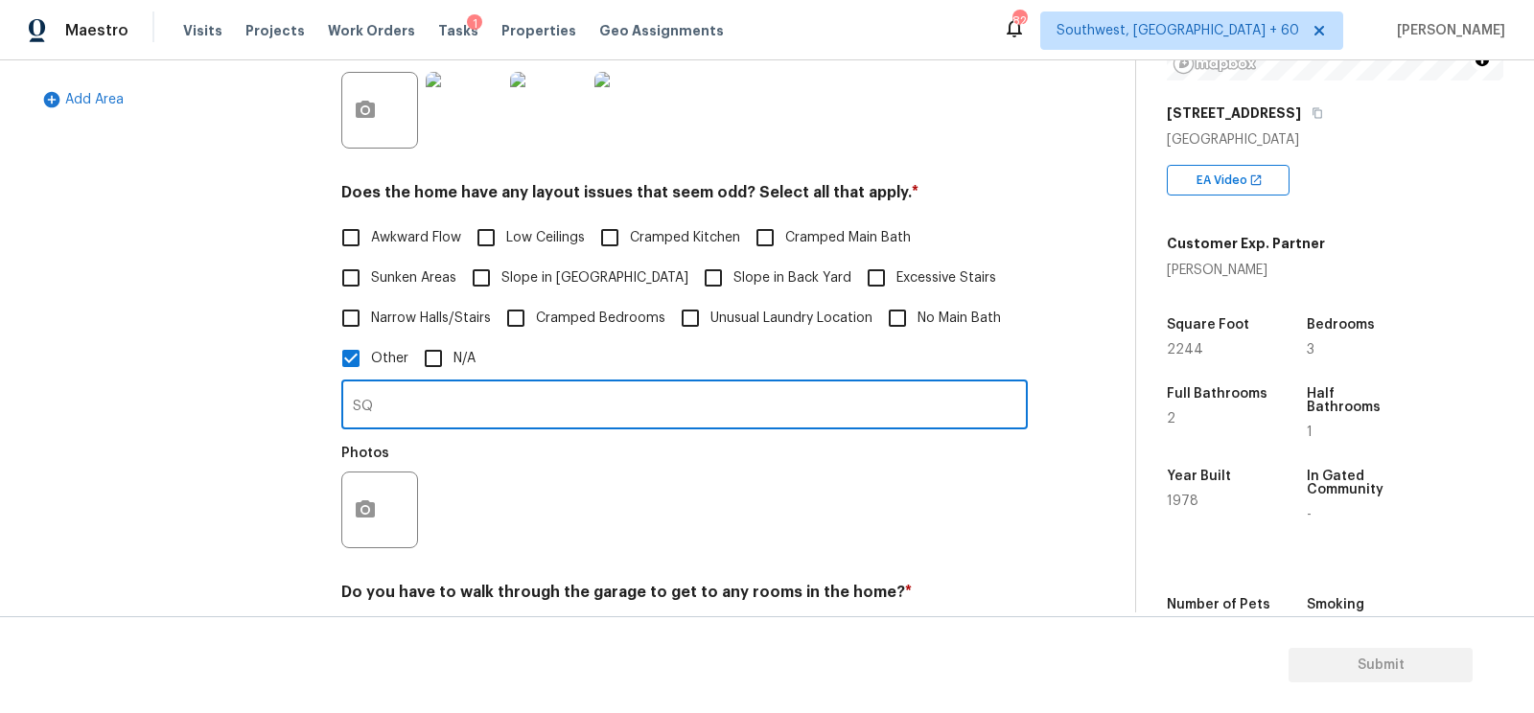
type input "S"
type input "Sqft discrepancy"
click at [355, 505] on icon "button" at bounding box center [365, 510] width 23 height 23
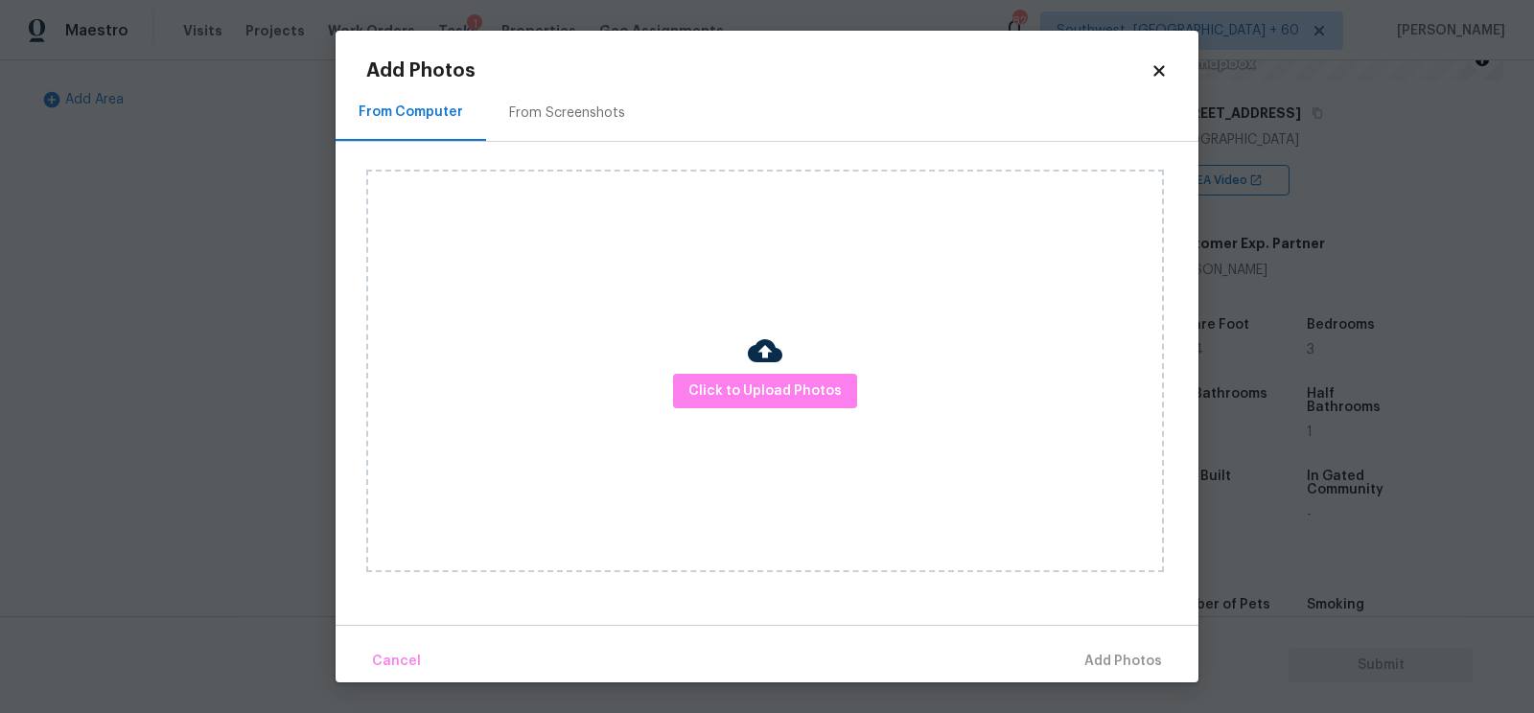
click at [751, 413] on div "Click to Upload Photos" at bounding box center [765, 371] width 798 height 403
click at [751, 401] on span "Click to Upload Photos" at bounding box center [764, 392] width 153 height 24
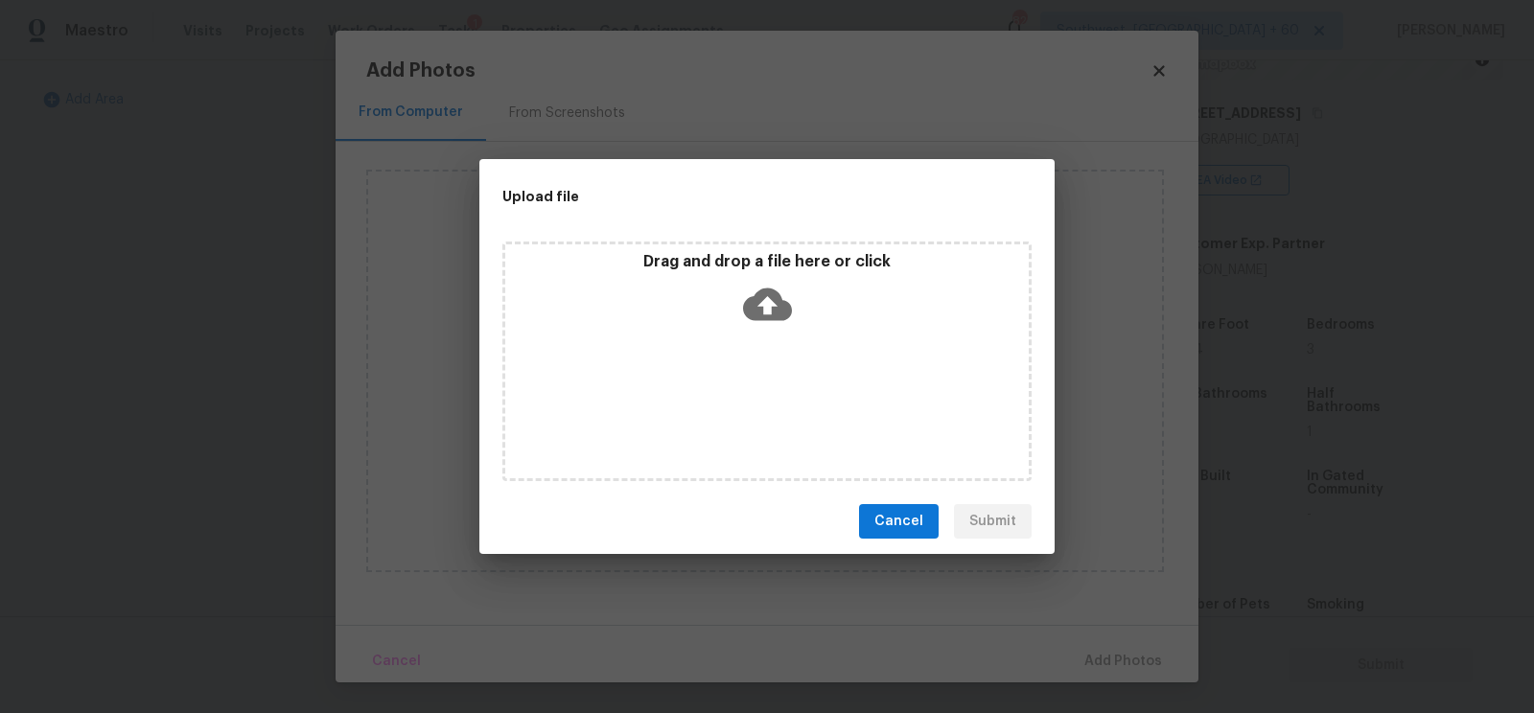
click at [750, 300] on icon at bounding box center [767, 305] width 49 height 33
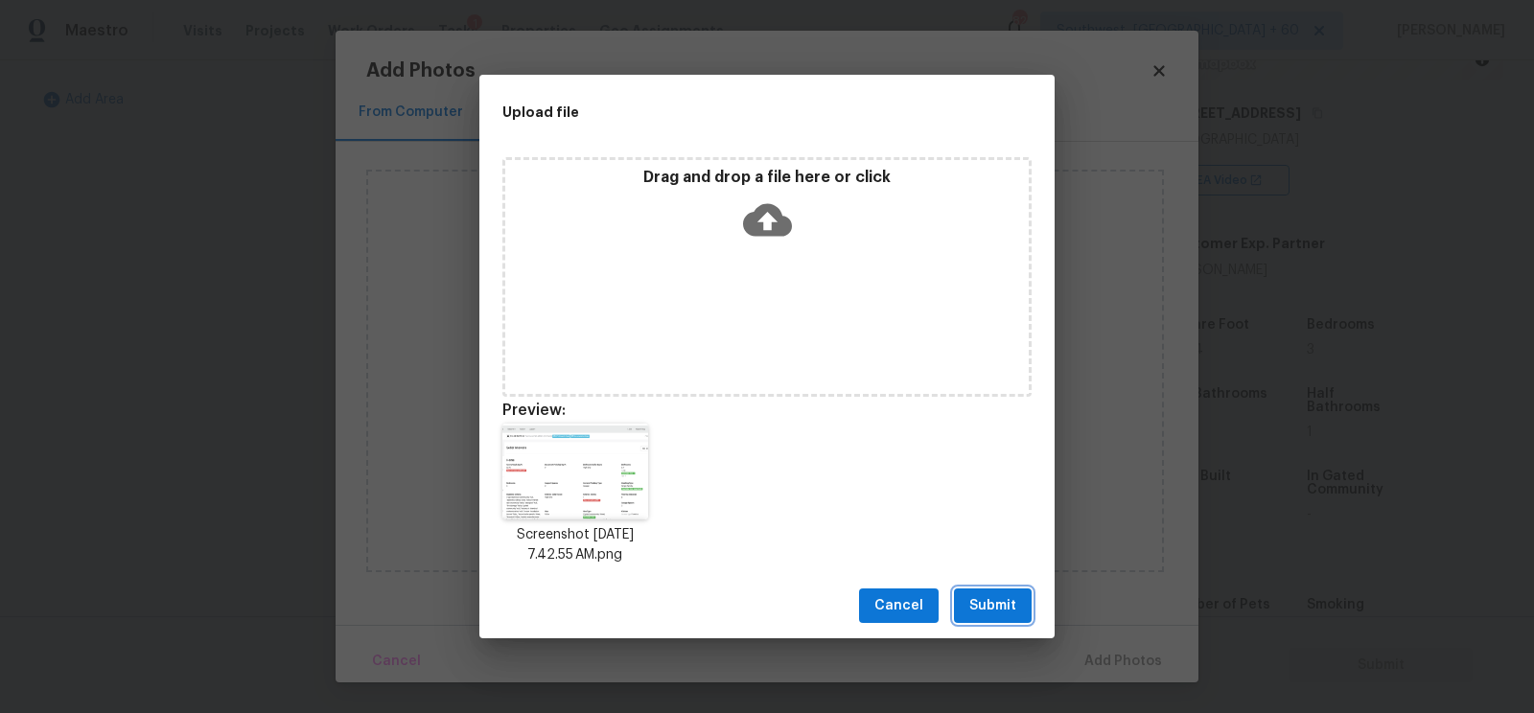
click at [995, 611] on span "Submit" at bounding box center [992, 606] width 47 height 24
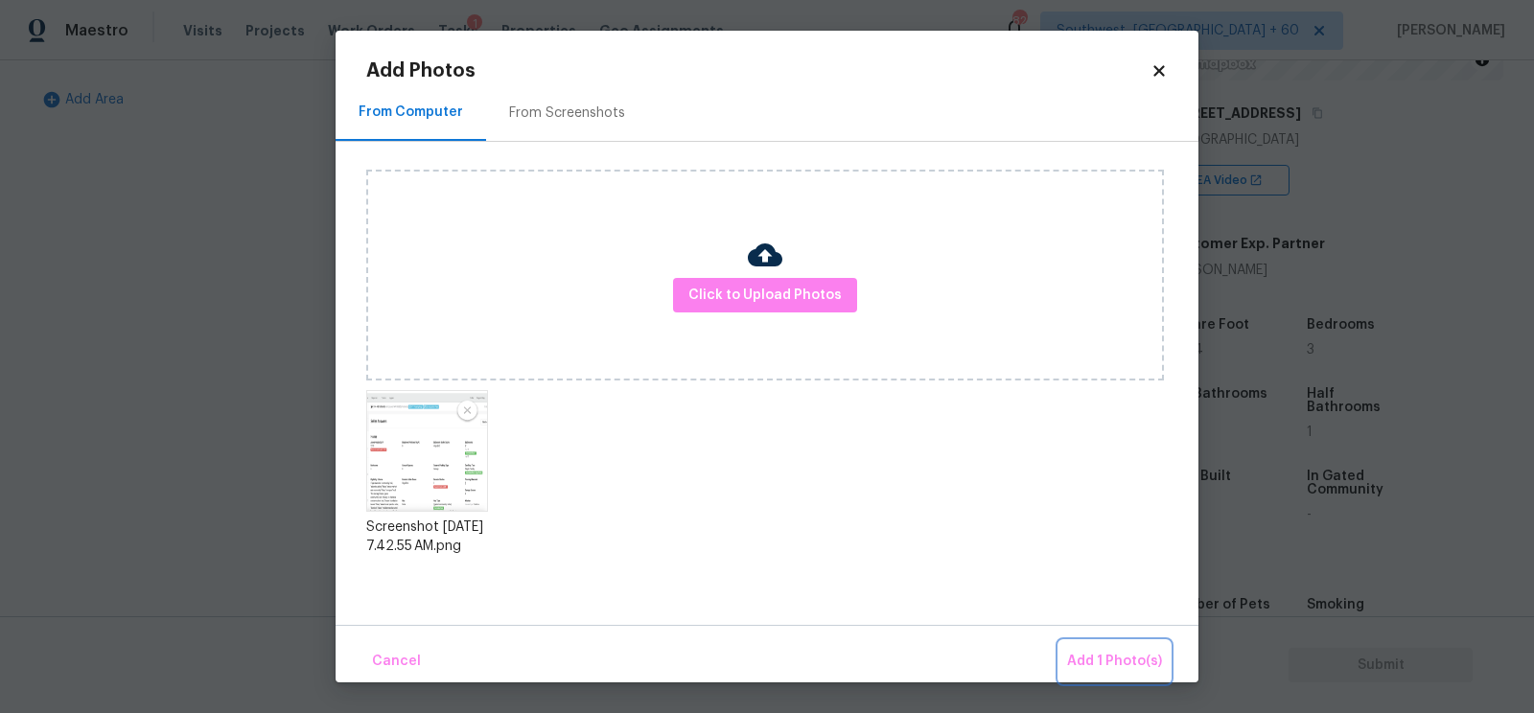
click at [1086, 644] on button "Add 1 Photo(s)" at bounding box center [1114, 661] width 110 height 41
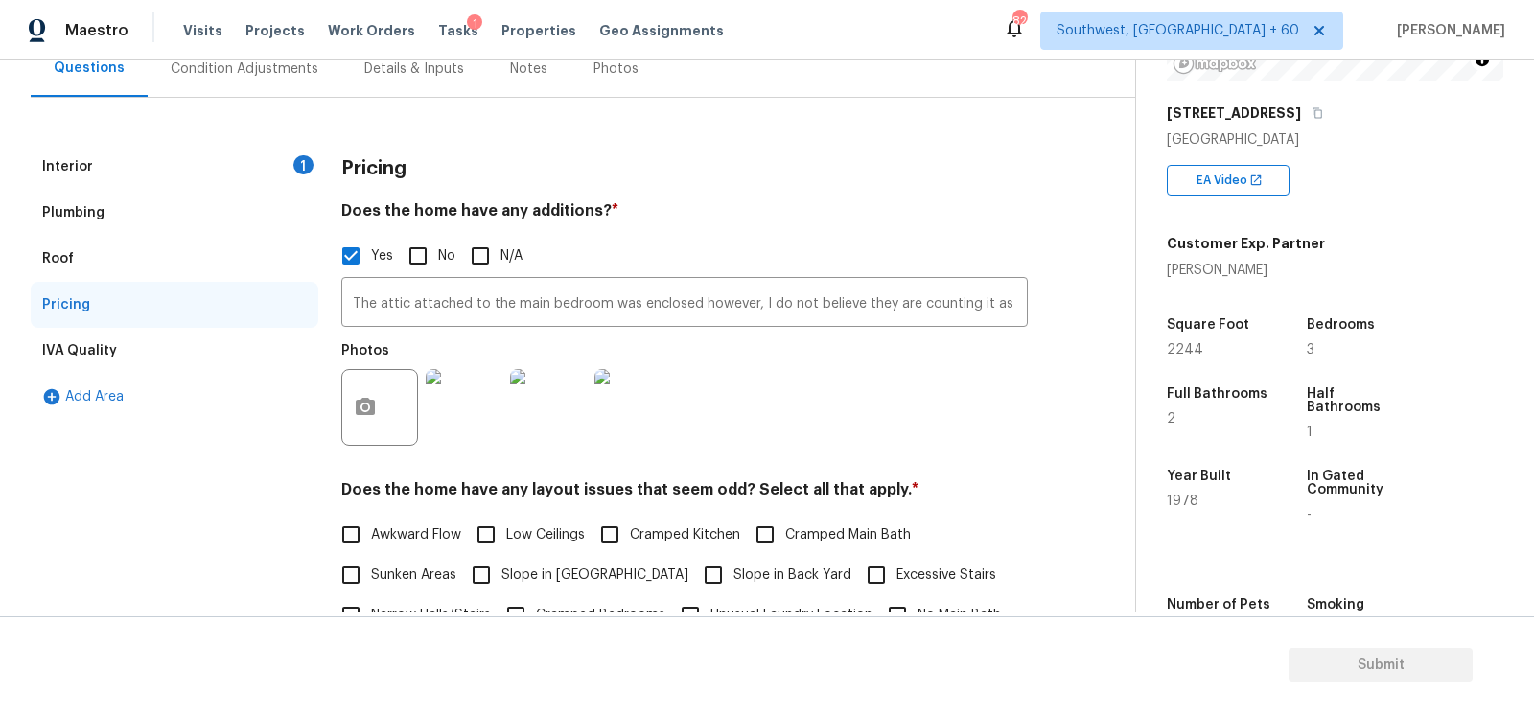
scroll to position [90, 0]
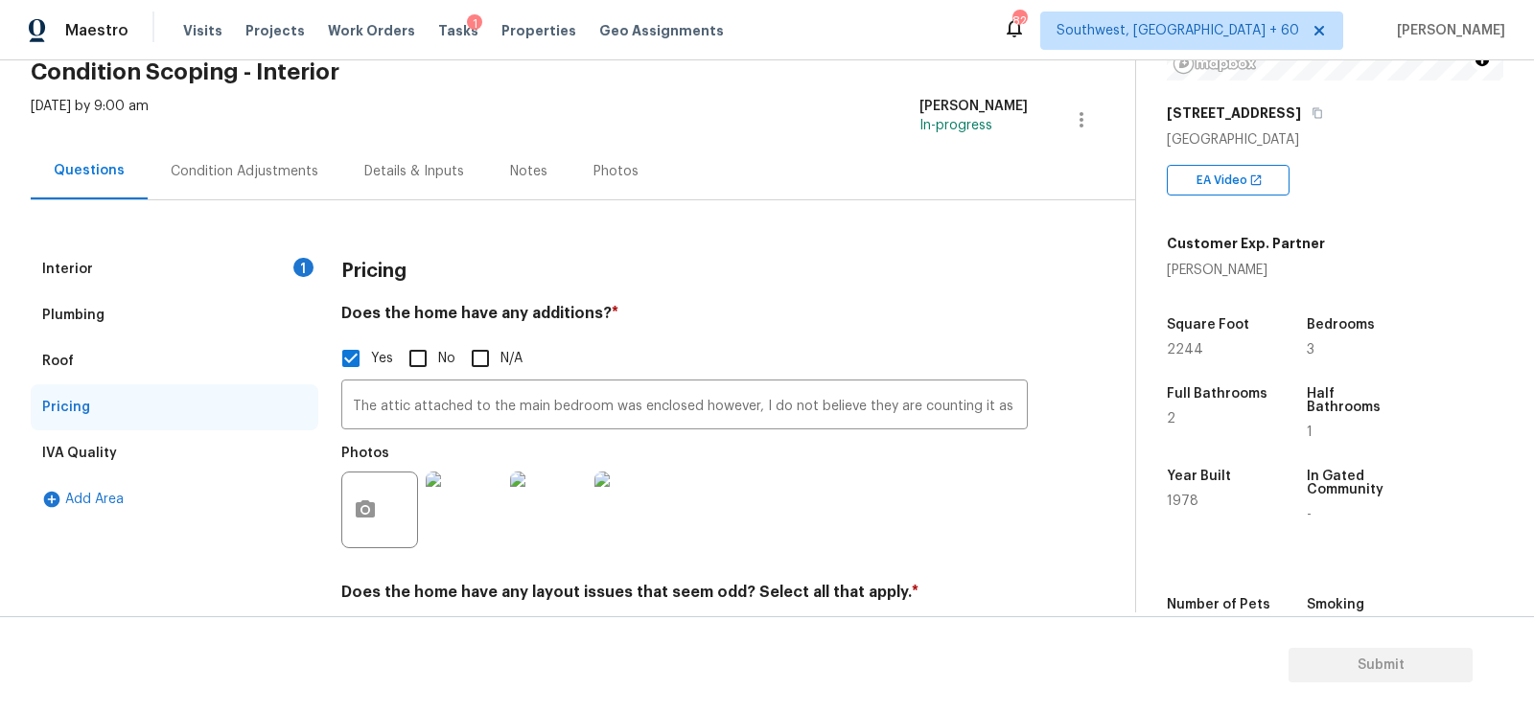
click at [278, 265] on div "Interior 1" at bounding box center [175, 269] width 288 height 46
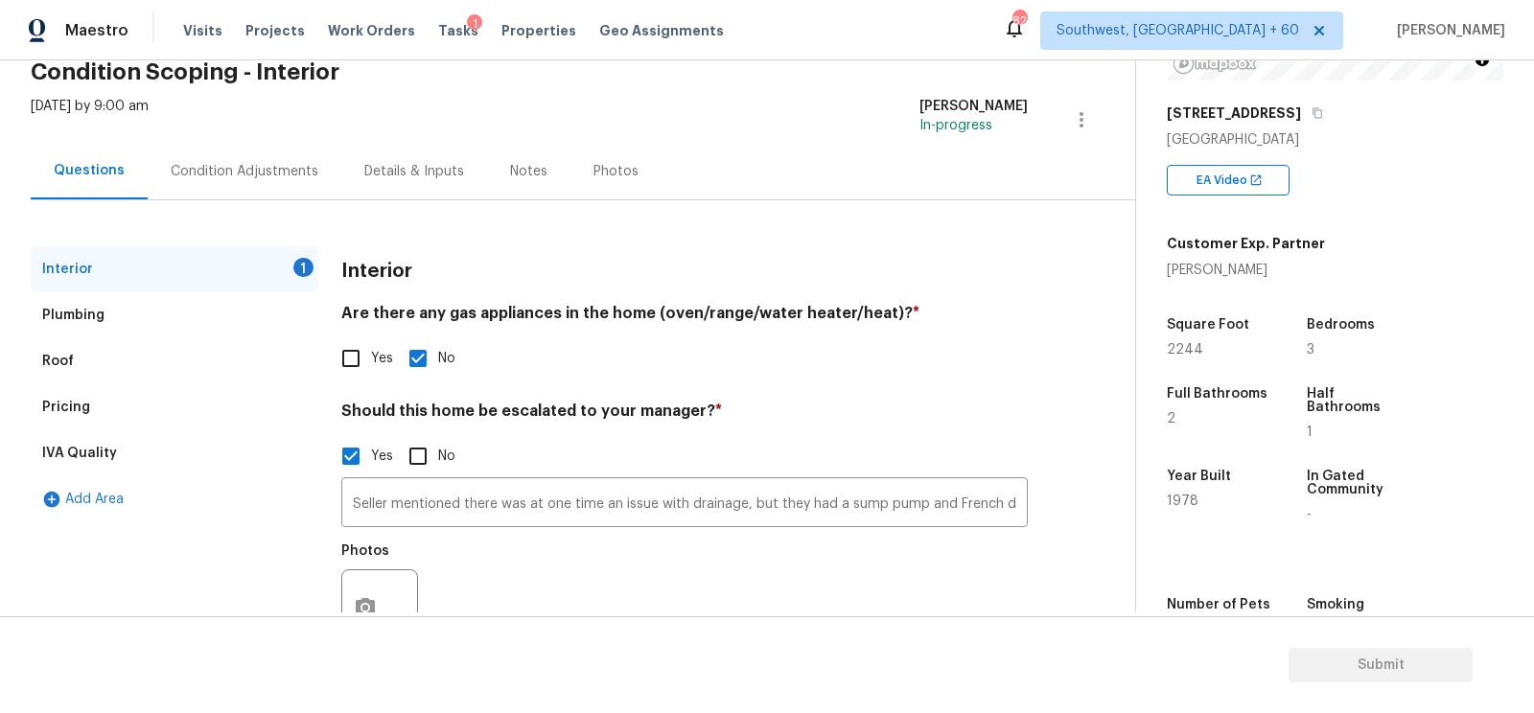
scroll to position [164, 0]
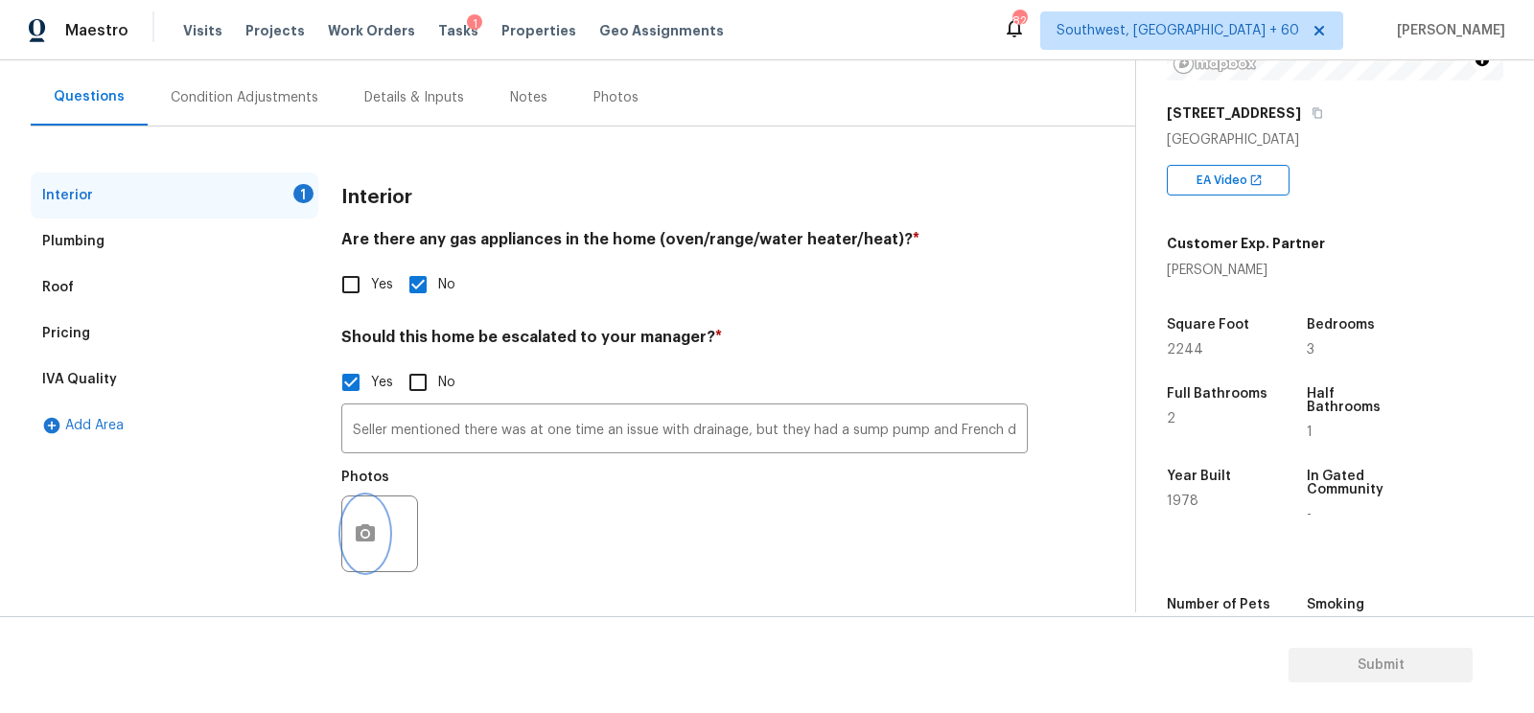
click at [369, 527] on icon "button" at bounding box center [365, 532] width 19 height 17
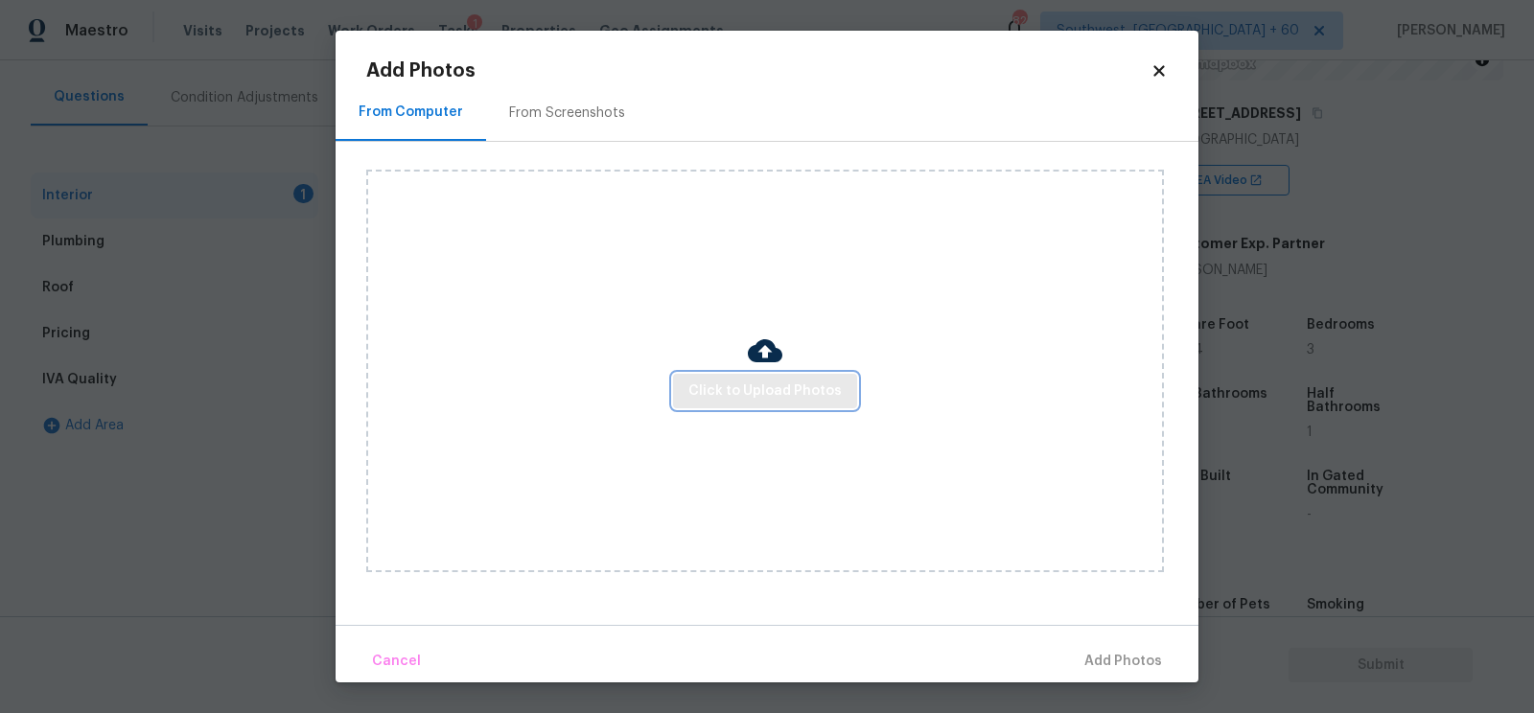
click at [749, 387] on span "Click to Upload Photos" at bounding box center [764, 392] width 153 height 24
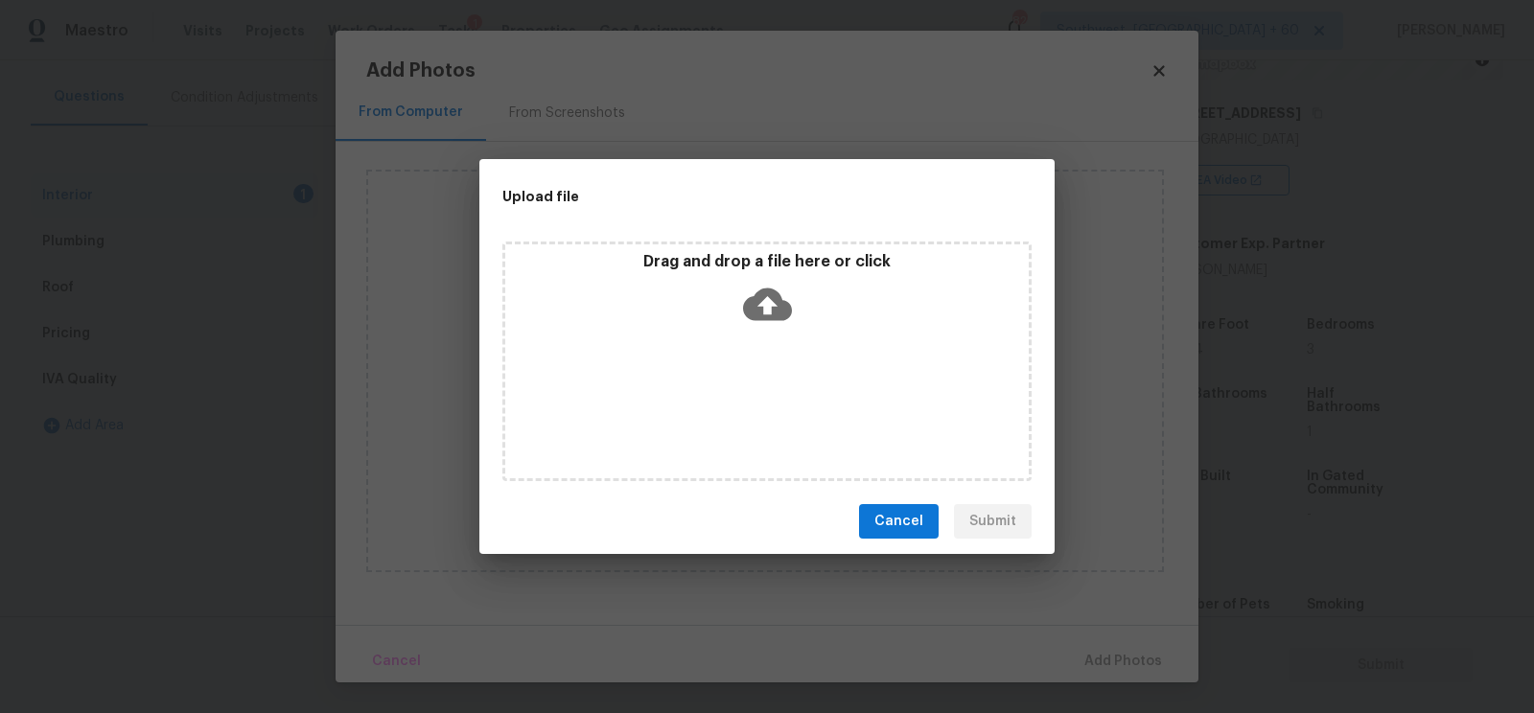
click at [776, 301] on icon at bounding box center [767, 305] width 49 height 33
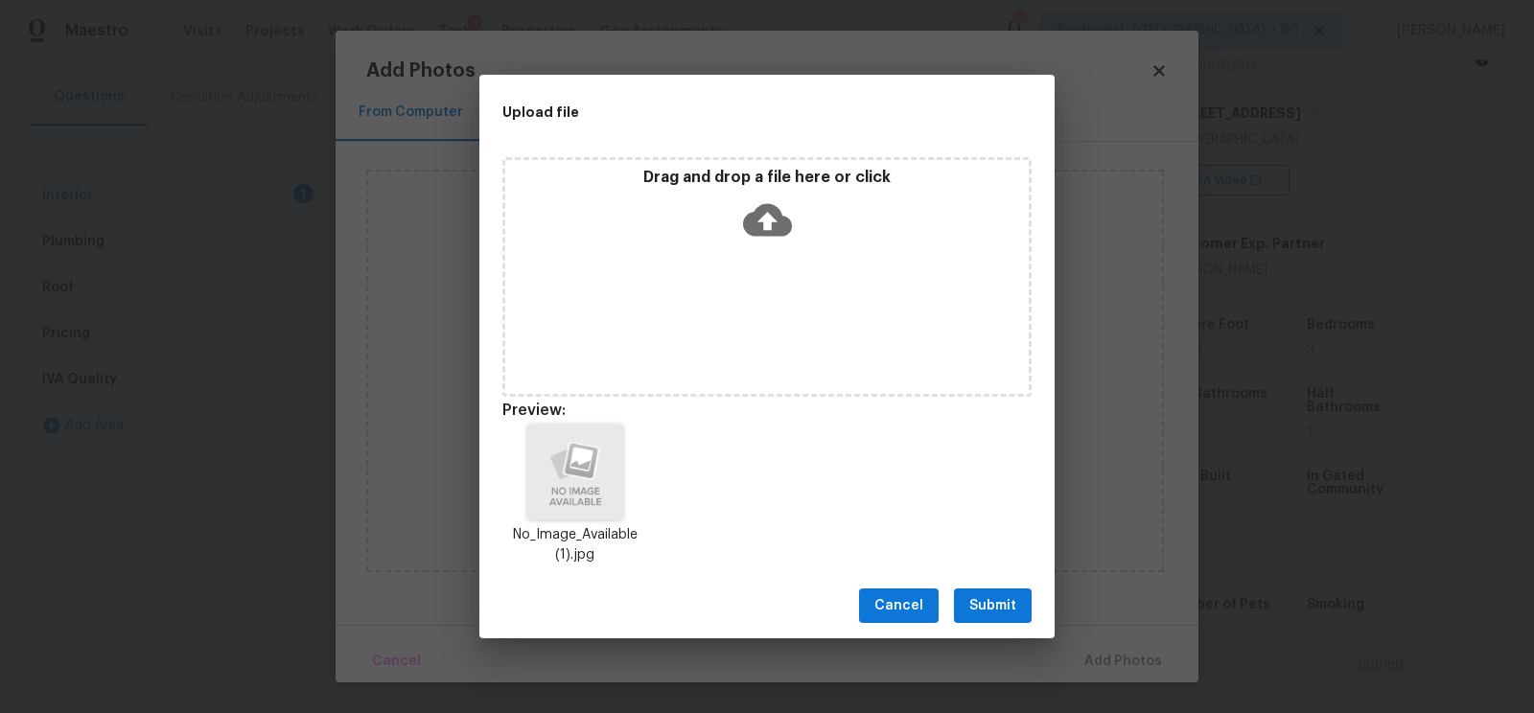
click at [985, 596] on span "Submit" at bounding box center [992, 606] width 47 height 24
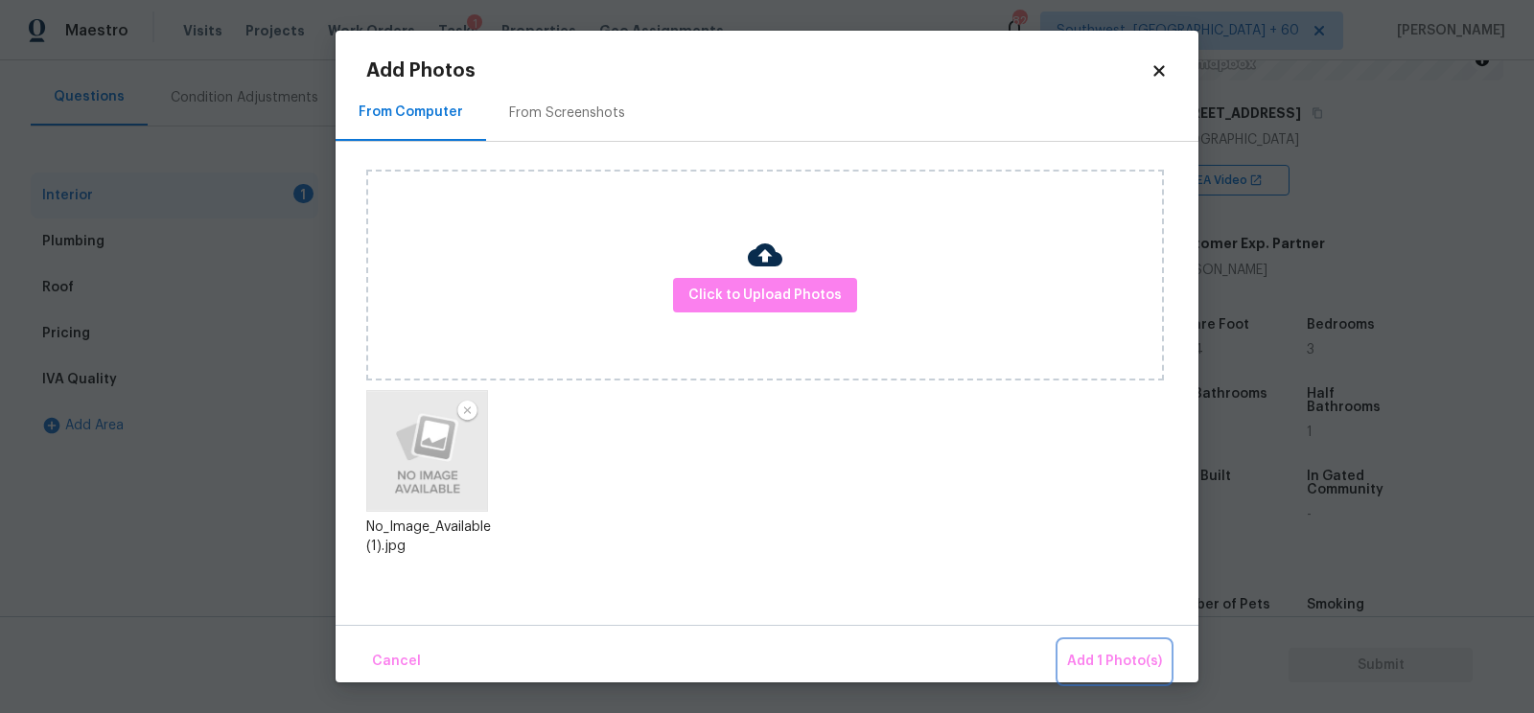
click at [1119, 664] on span "Add 1 Photo(s)" at bounding box center [1114, 662] width 95 height 24
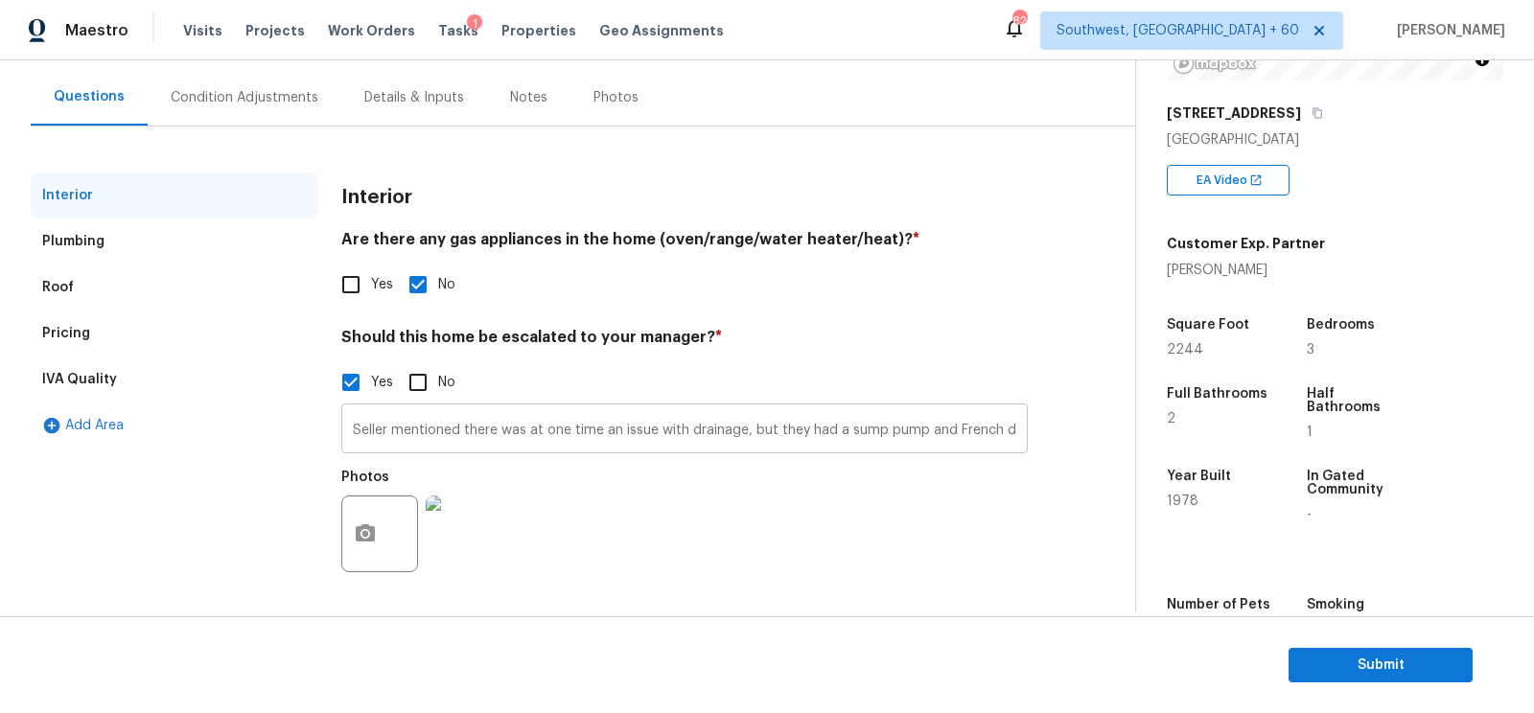
click at [343, 422] on input "Seller mentioned there was at one time an issue with drainage, but they had a s…" at bounding box center [684, 430] width 686 height 45
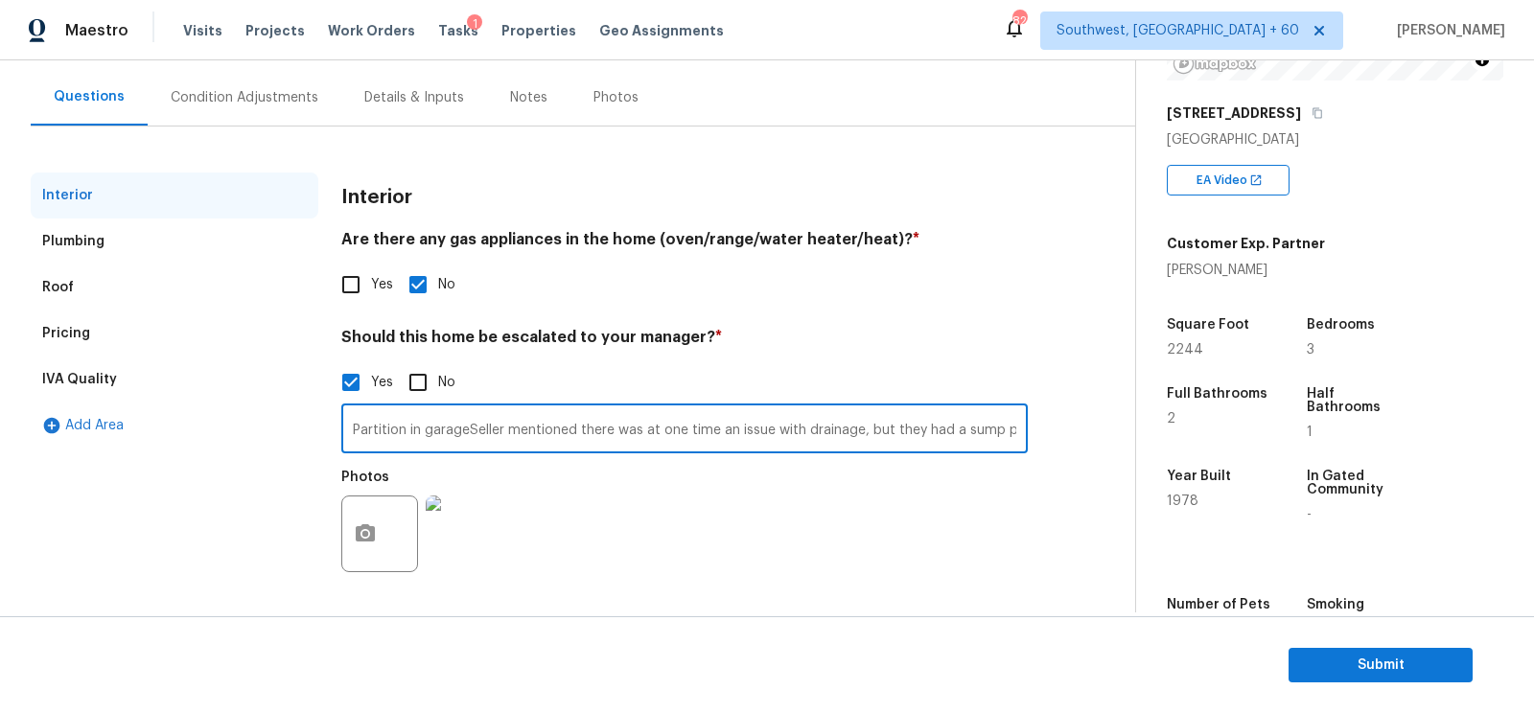
click at [407, 434] on input "Partition in garageSeller mentioned there was at one time an issue with drainag…" at bounding box center [684, 430] width 686 height 45
click at [505, 430] on input "Partition walls in garageSeller mentioned there was at one time an issue with d…" at bounding box center [684, 430] width 686 height 45
click at [346, 430] on input "Partition walls in garage, hpm has scoped for the same/Seller mentioned there w…" at bounding box center [684, 430] width 686 height 45
click at [692, 430] on input "Partition walls in garage, hpm has scoped for the same/Seller mentioned there w…" at bounding box center [684, 430] width 686 height 45
type input "Partition walls in garage, hpm has scoped for the same, crack in the garage flo…"
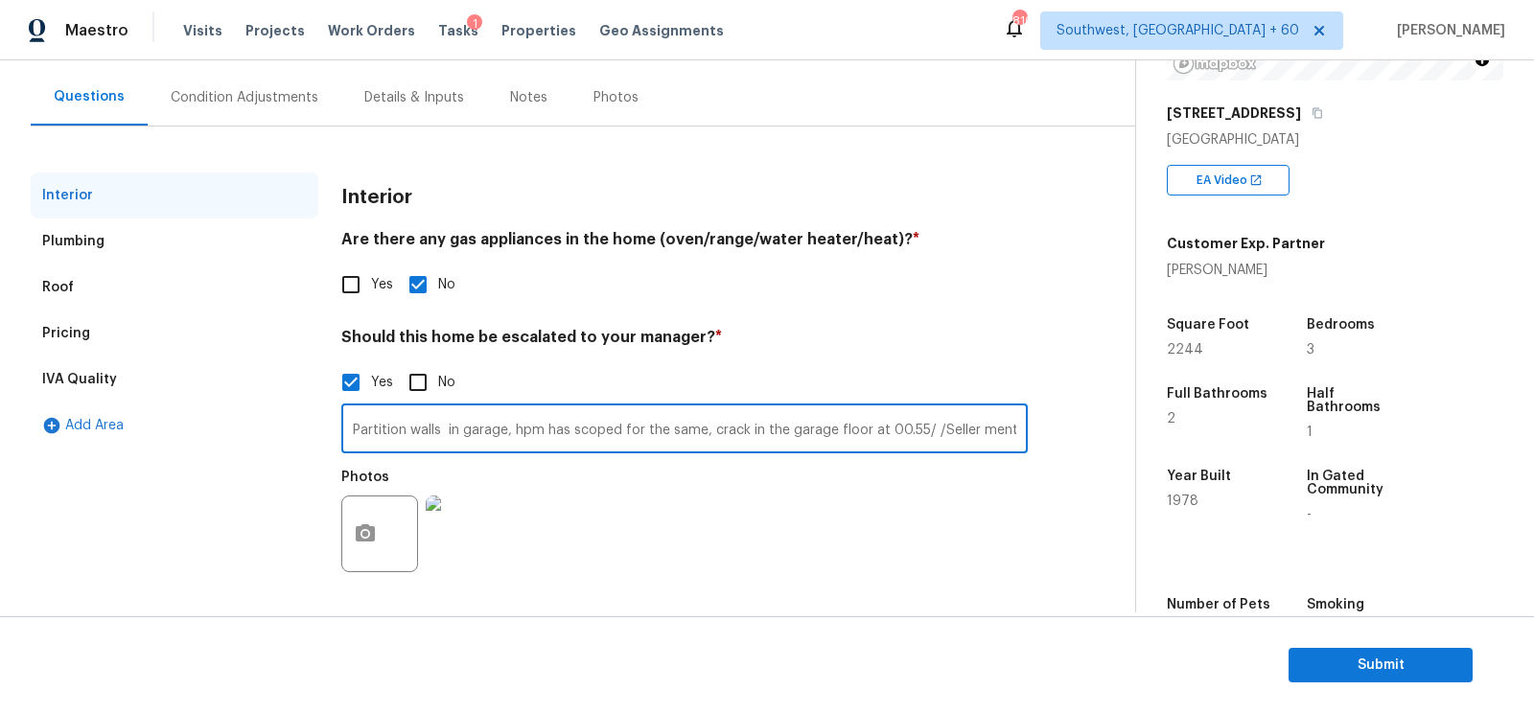
click at [129, 323] on div "Pricing" at bounding box center [175, 334] width 288 height 46
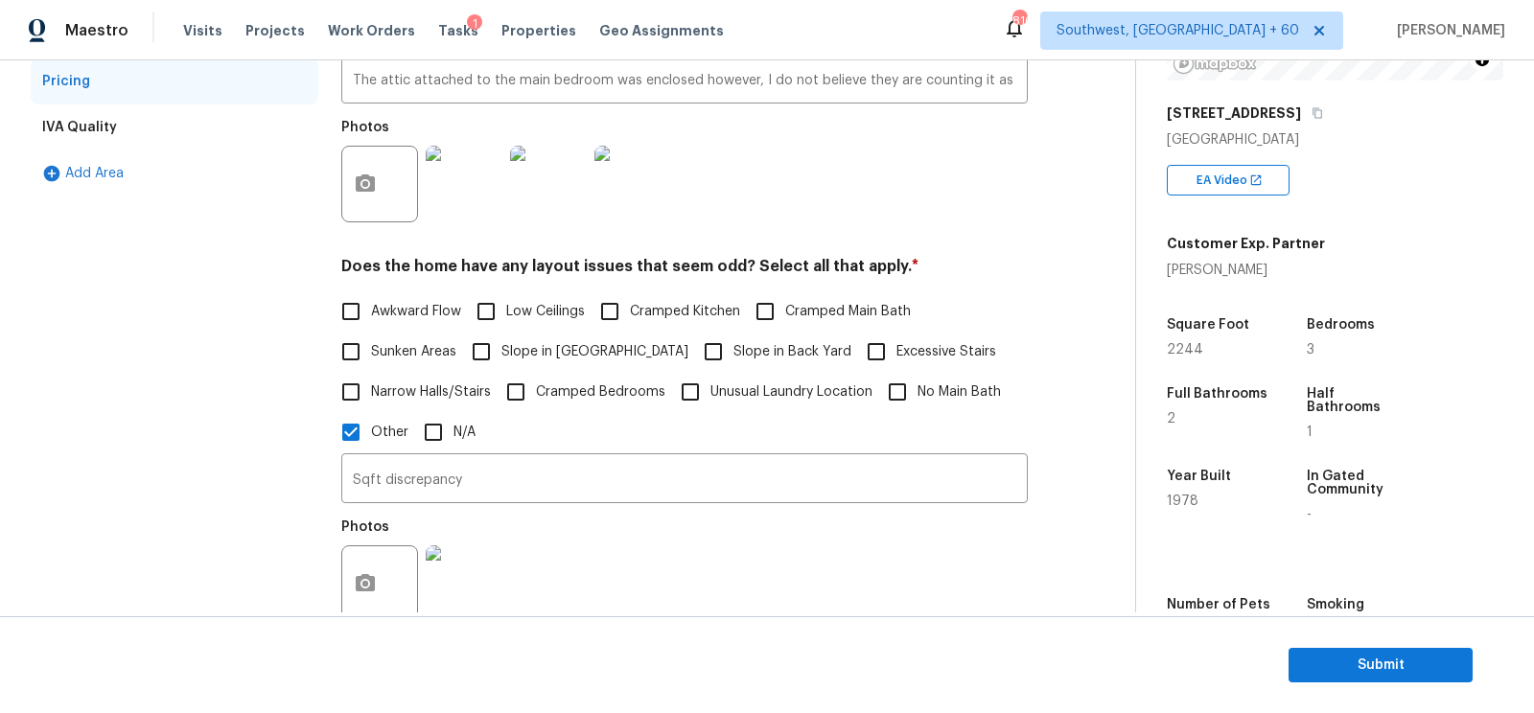
scroll to position [467, 0]
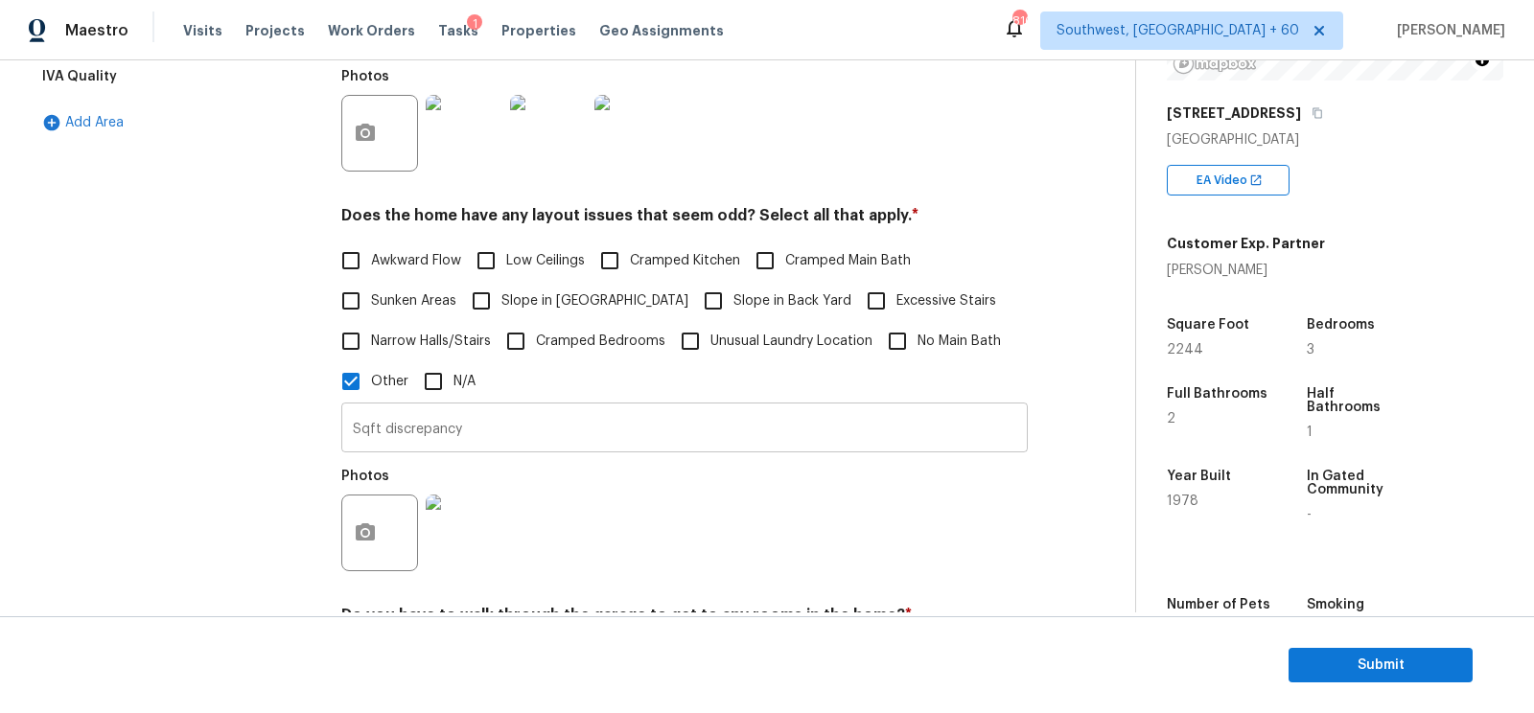
click at [477, 448] on input "Sqft discrepancy" at bounding box center [684, 429] width 686 height 45
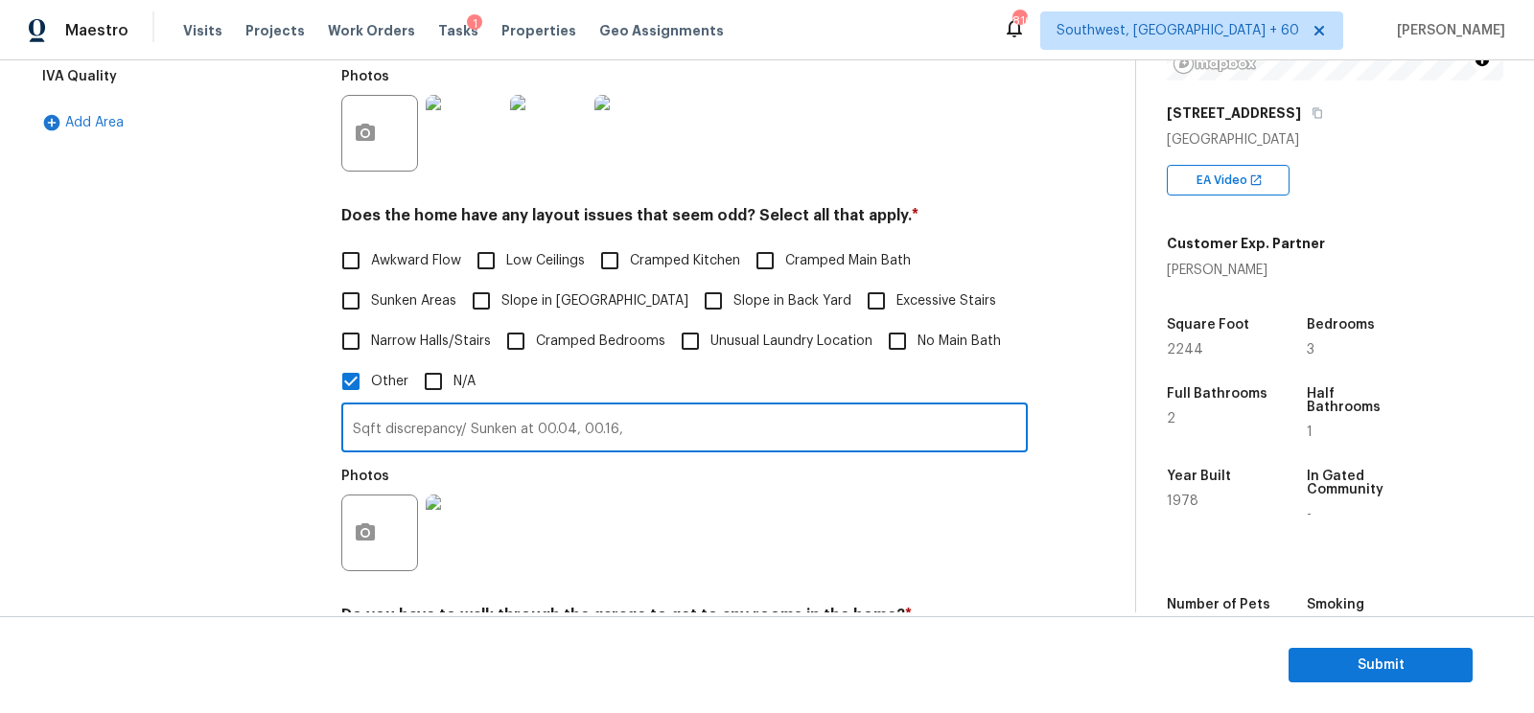
type input "Sqft discrepancy/ Sunken at 00.04, 00.16,"
click at [372, 535] on icon "button" at bounding box center [365, 531] width 19 height 17
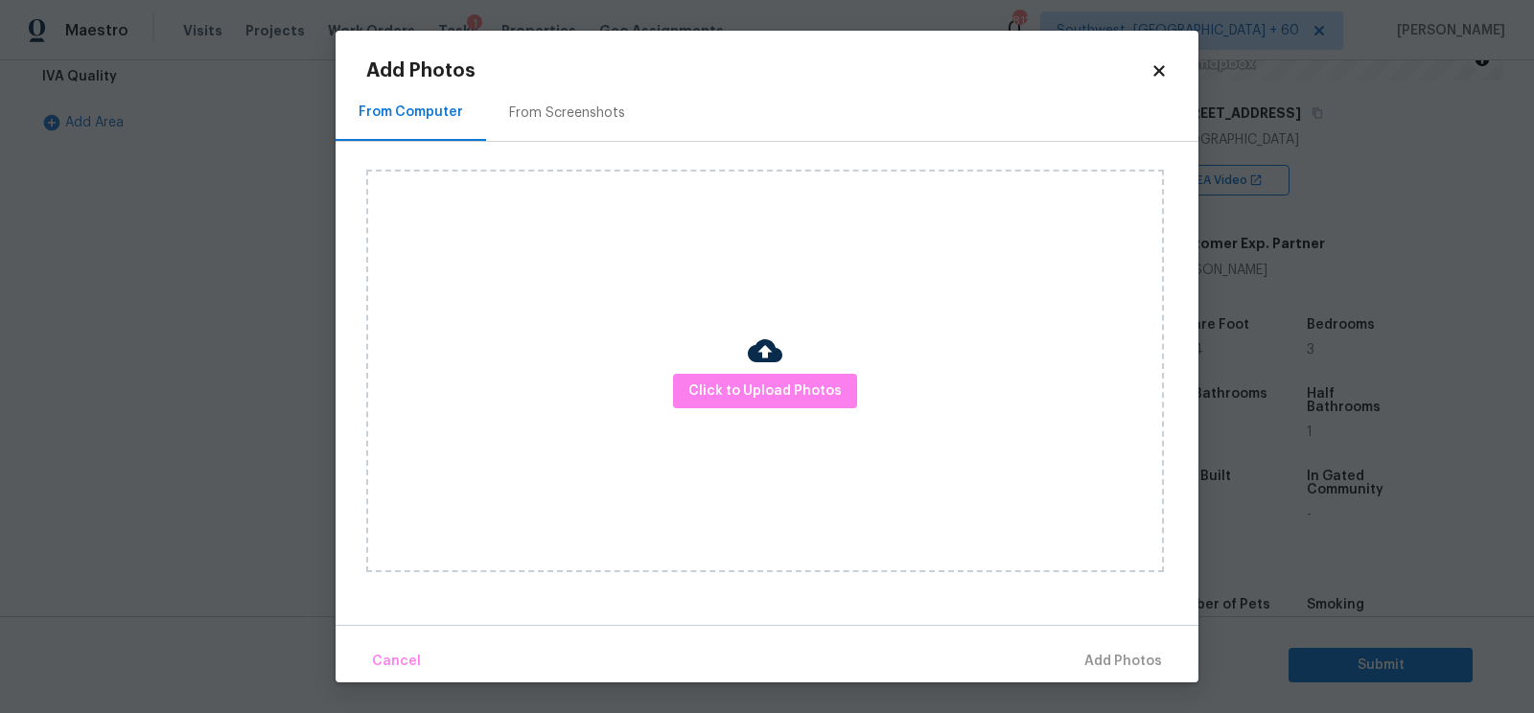
click at [773, 369] on div at bounding box center [765, 354] width 35 height 40
click at [765, 394] on span "Click to Upload Photos" at bounding box center [764, 392] width 153 height 24
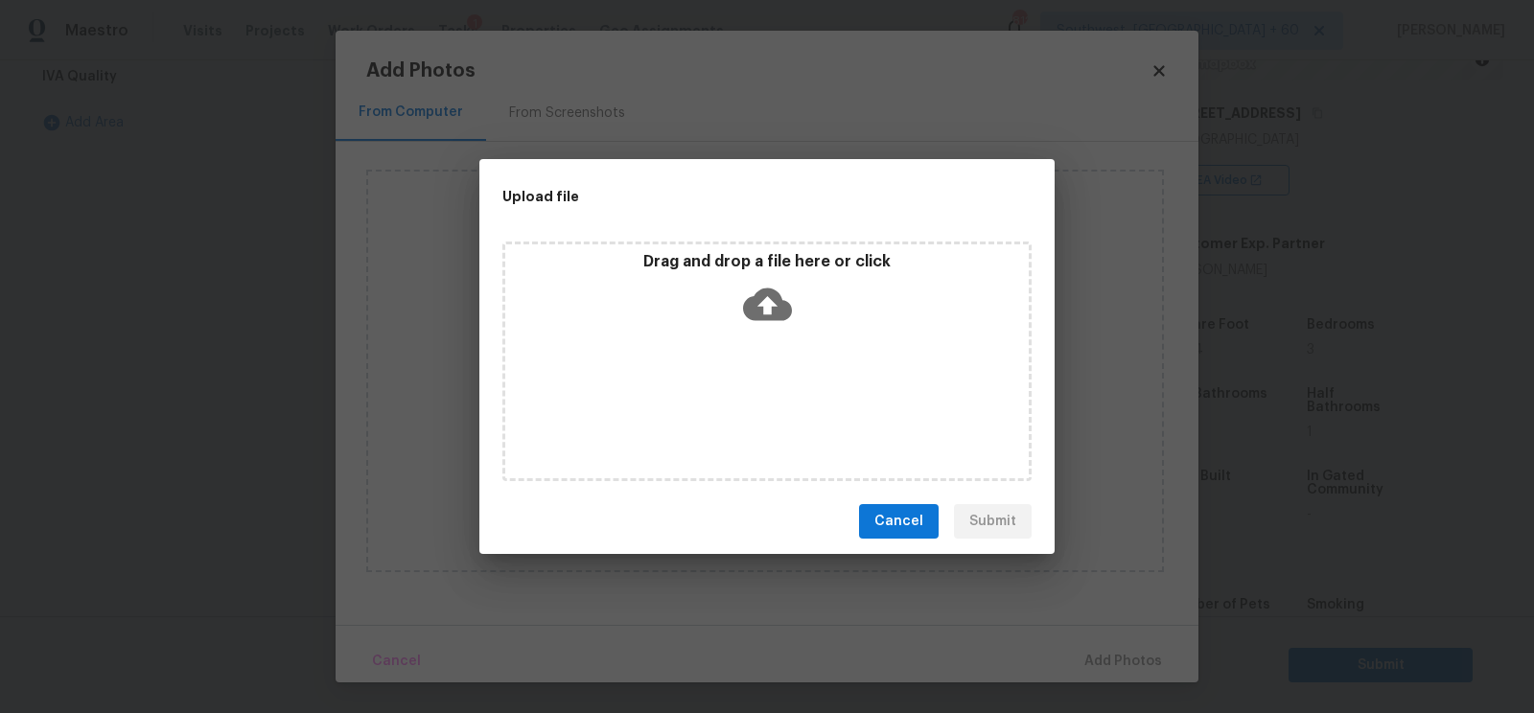
click at [774, 310] on icon at bounding box center [767, 305] width 49 height 33
